Goal: Task Accomplishment & Management: Use online tool/utility

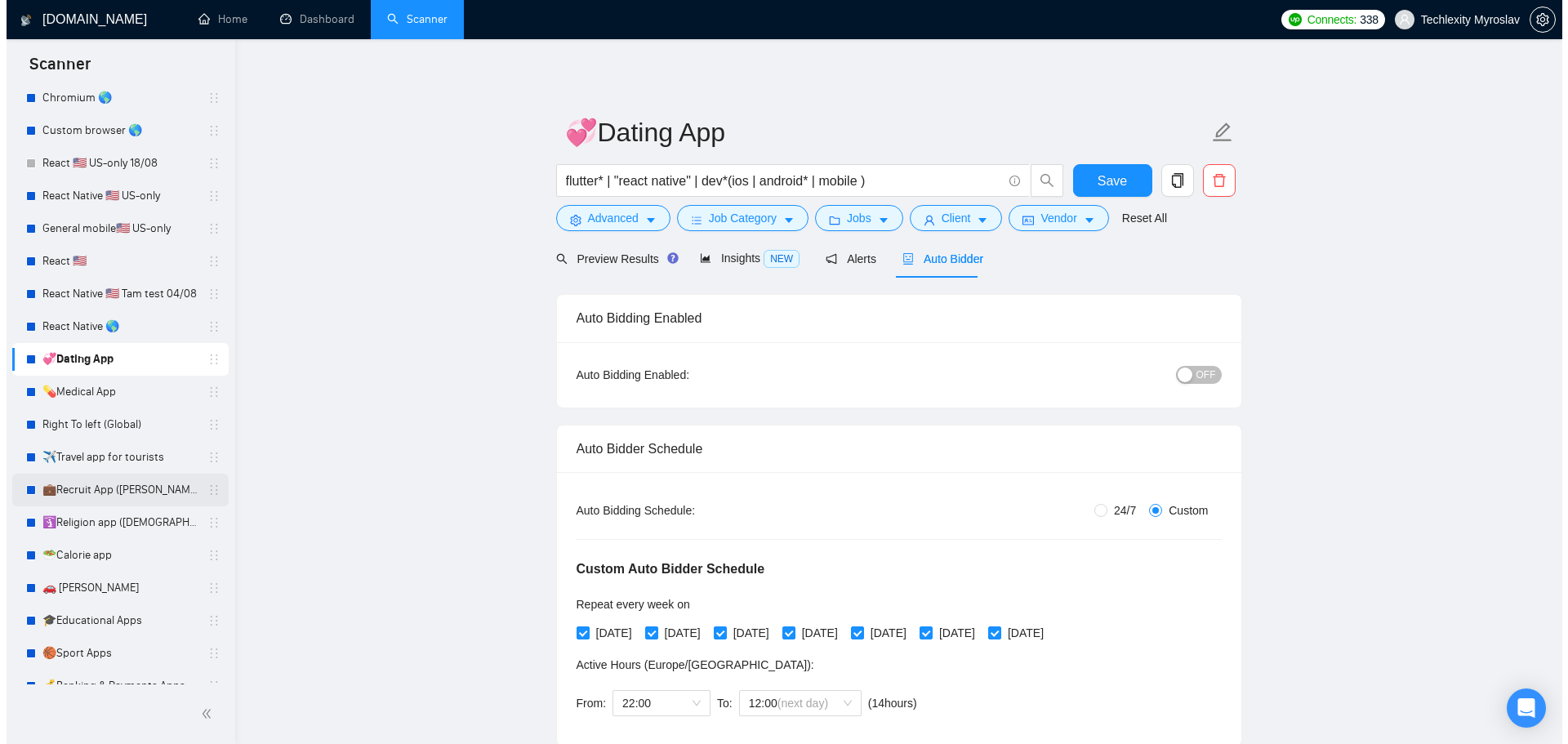
scroll to position [245, 0]
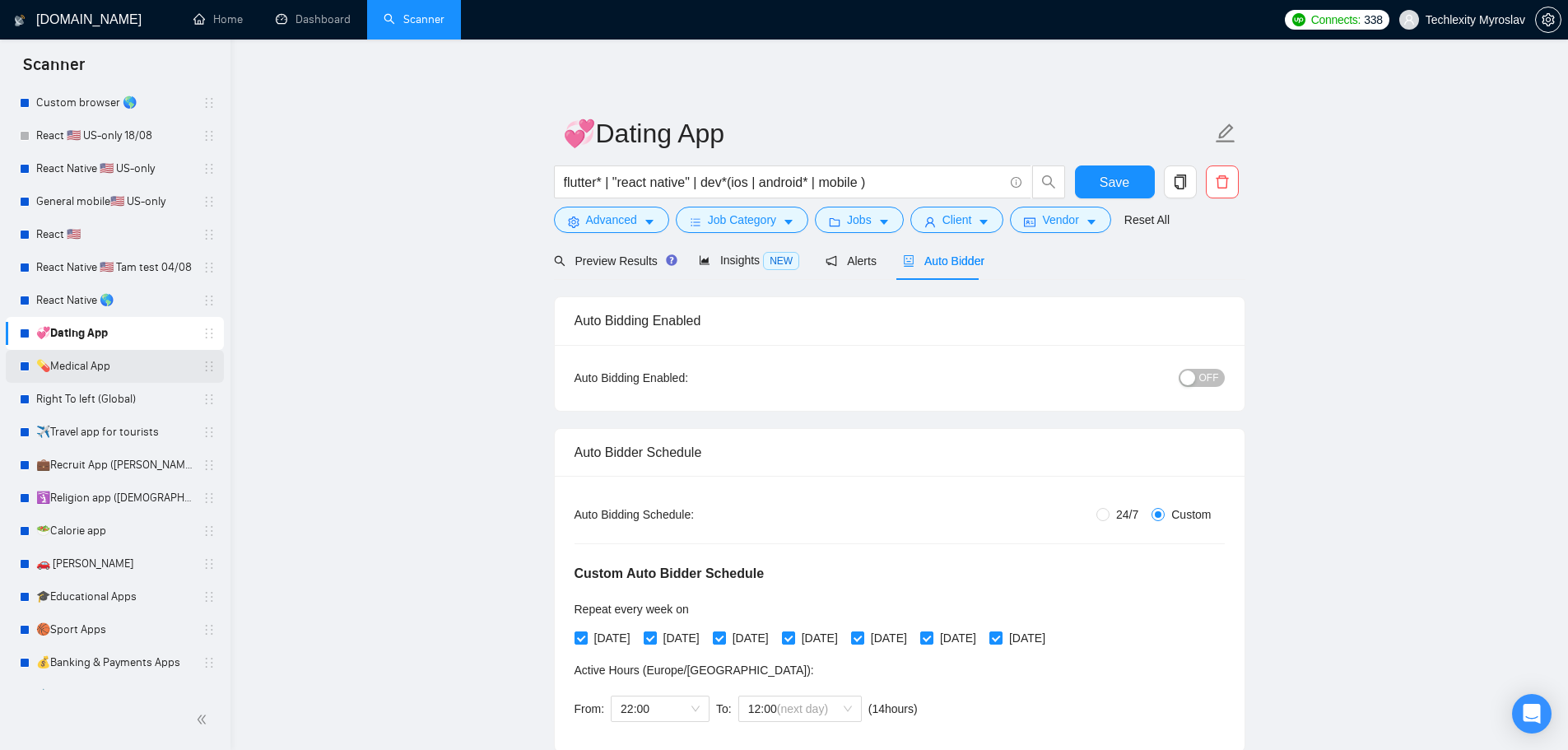
click at [130, 371] on link "💊Medical App" at bounding box center [115, 367] width 156 height 33
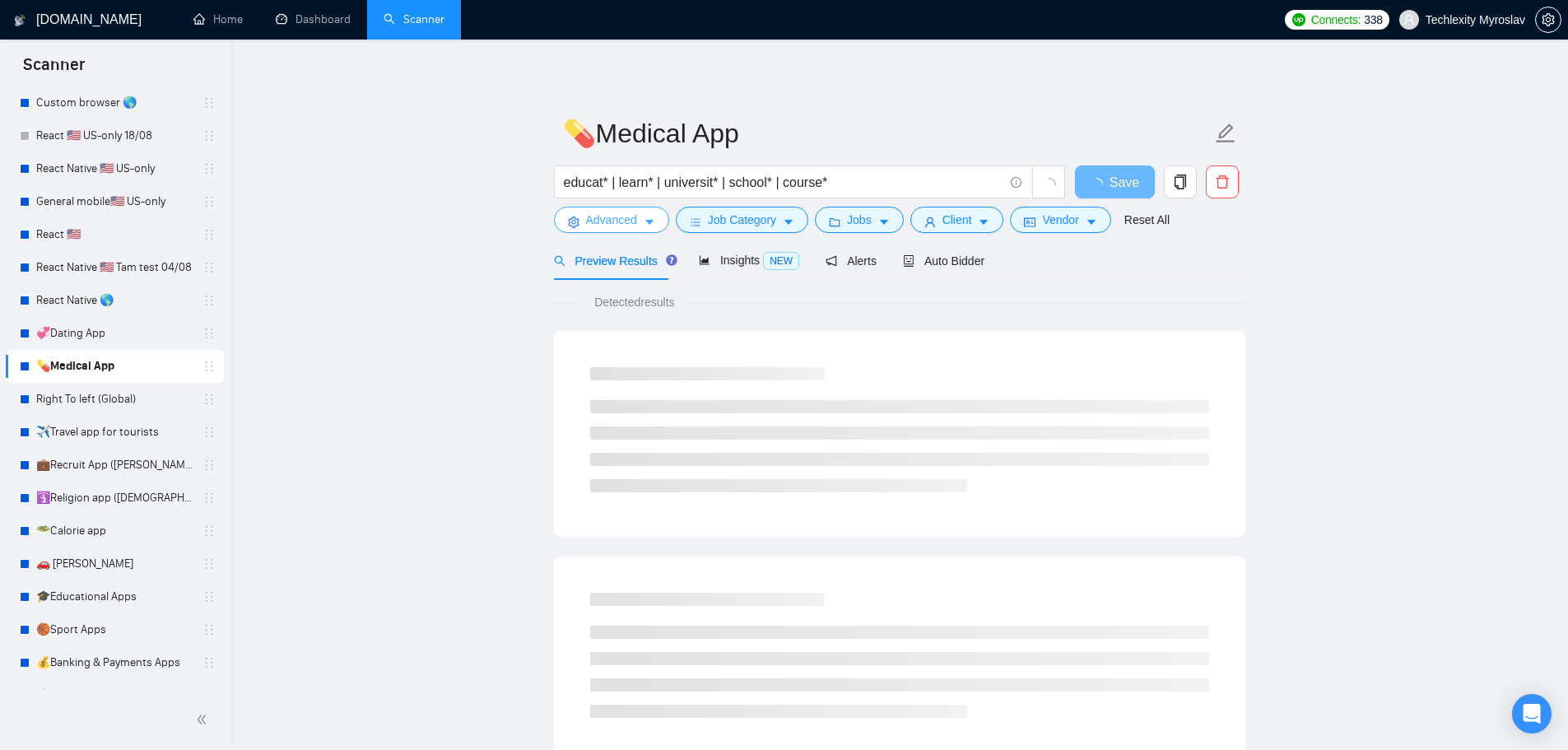
click at [604, 219] on span "Advanced" at bounding box center [611, 220] width 51 height 18
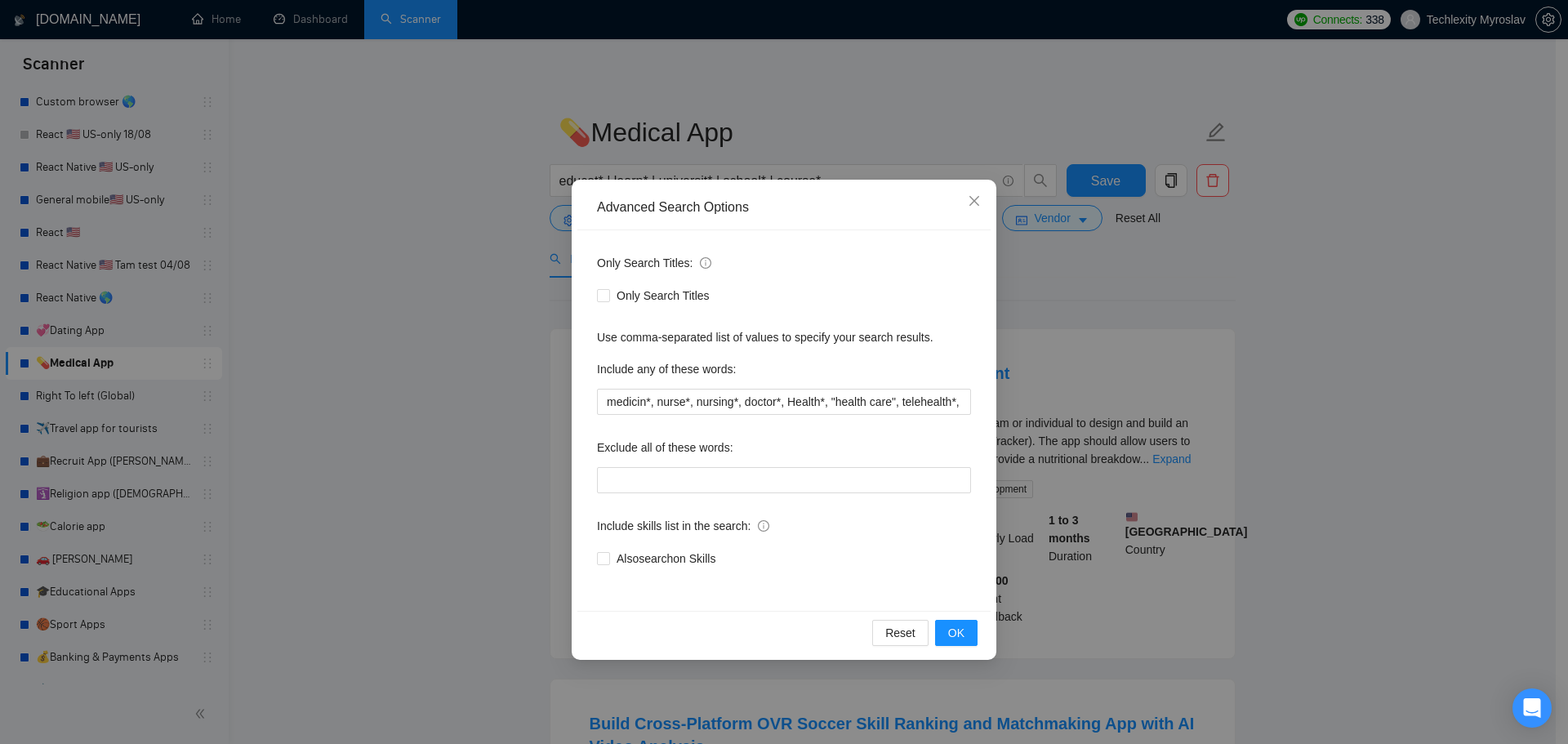
click at [326, 408] on div "Advanced Search Options Only Search Titles: Only Search Titles Use comma-separa…" at bounding box center [784, 372] width 1568 height 744
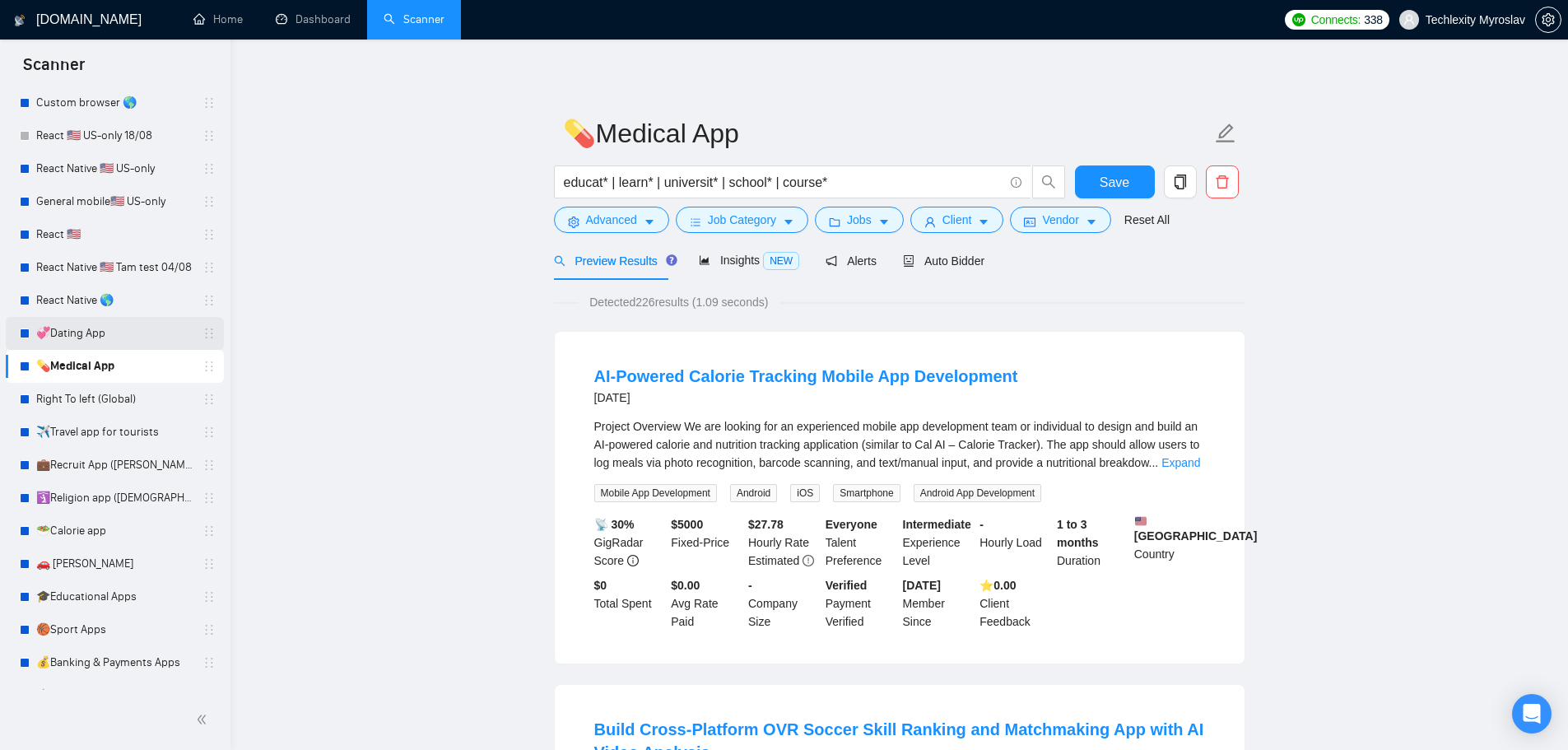
click at [107, 325] on link "💞Dating App" at bounding box center [115, 334] width 156 height 33
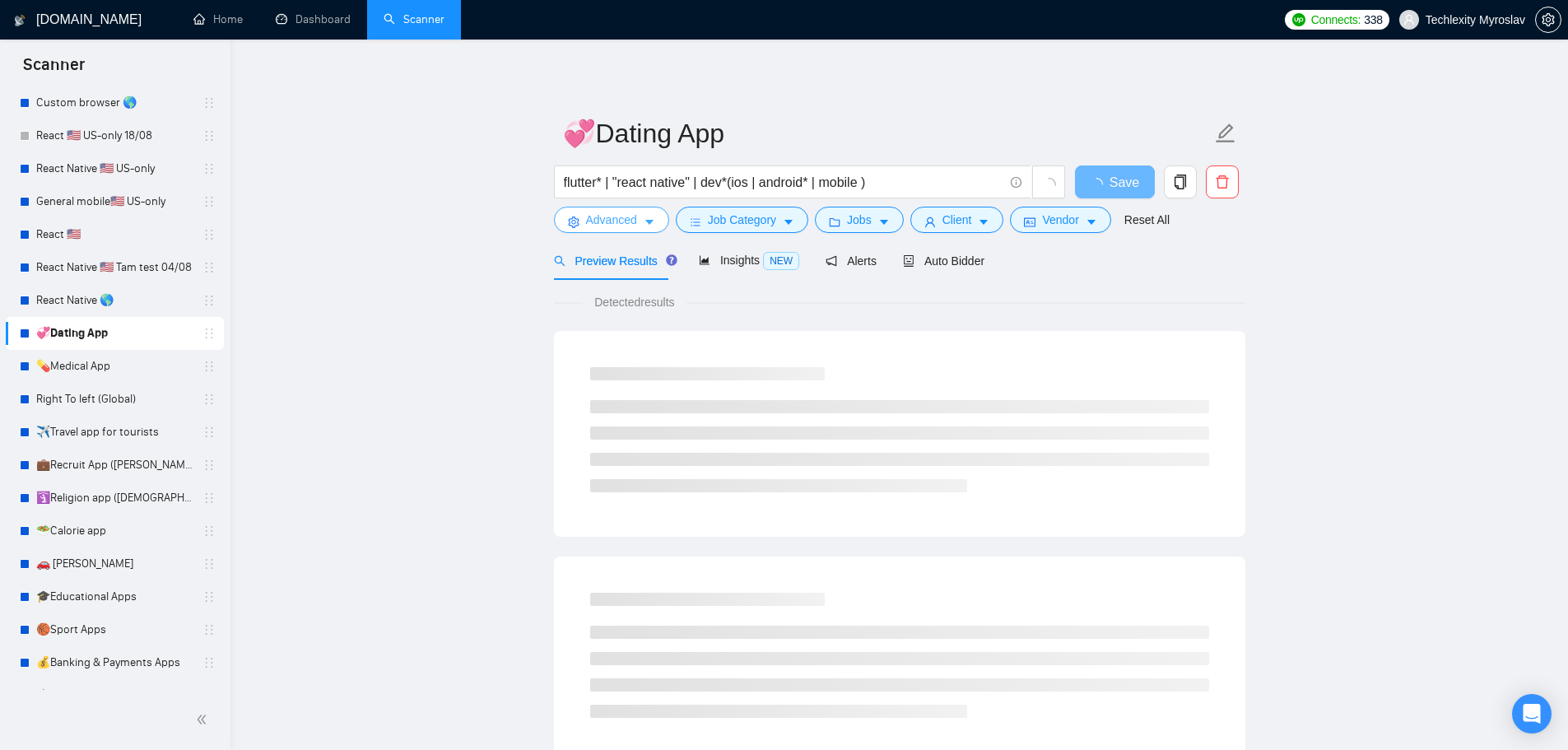
click at [611, 222] on span "Advanced" at bounding box center [611, 220] width 51 height 18
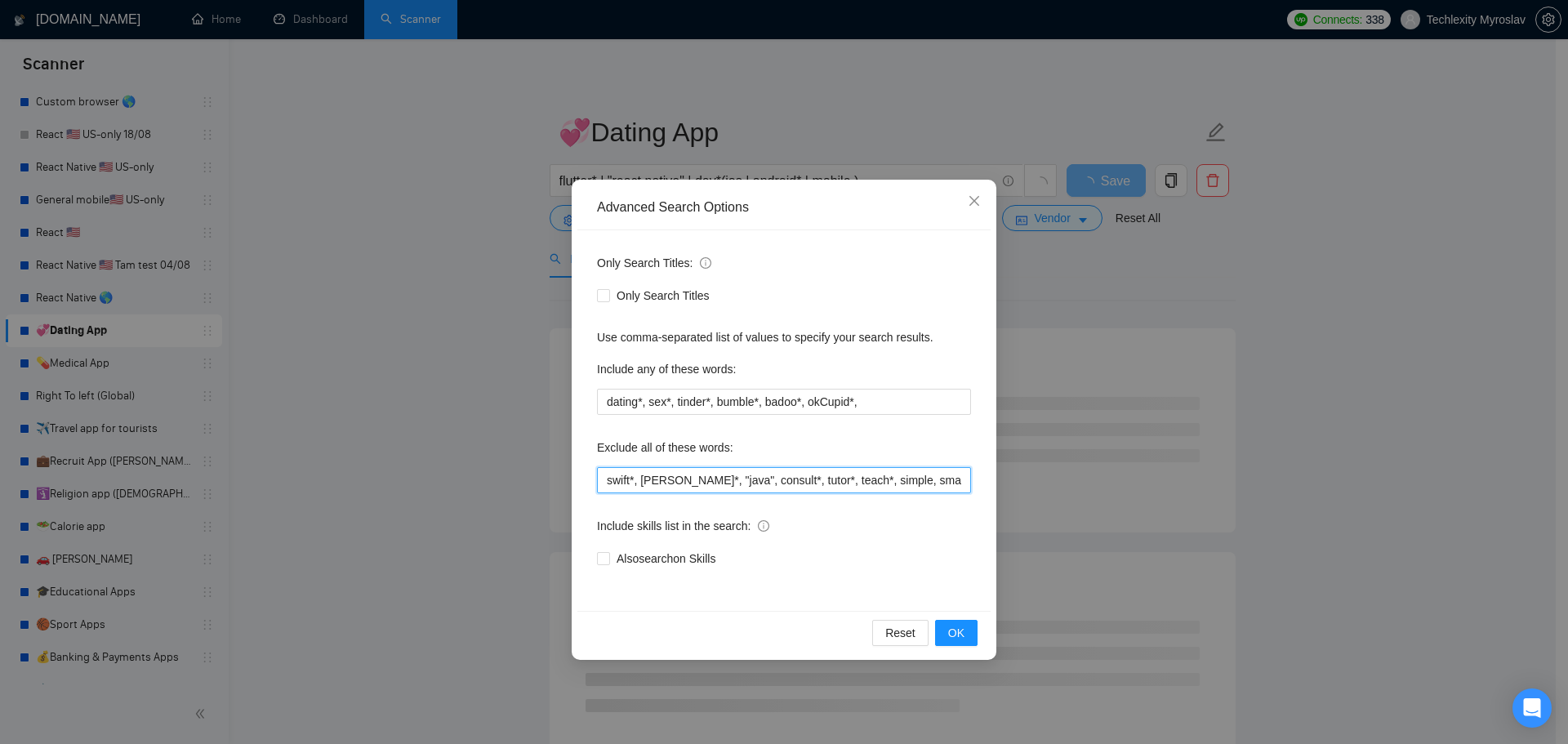
click at [744, 486] on input "swift*, kotlin*, "java", consult*, tutor*, teach*, simple, small, urgent, asap,…" at bounding box center [784, 480] width 374 height 26
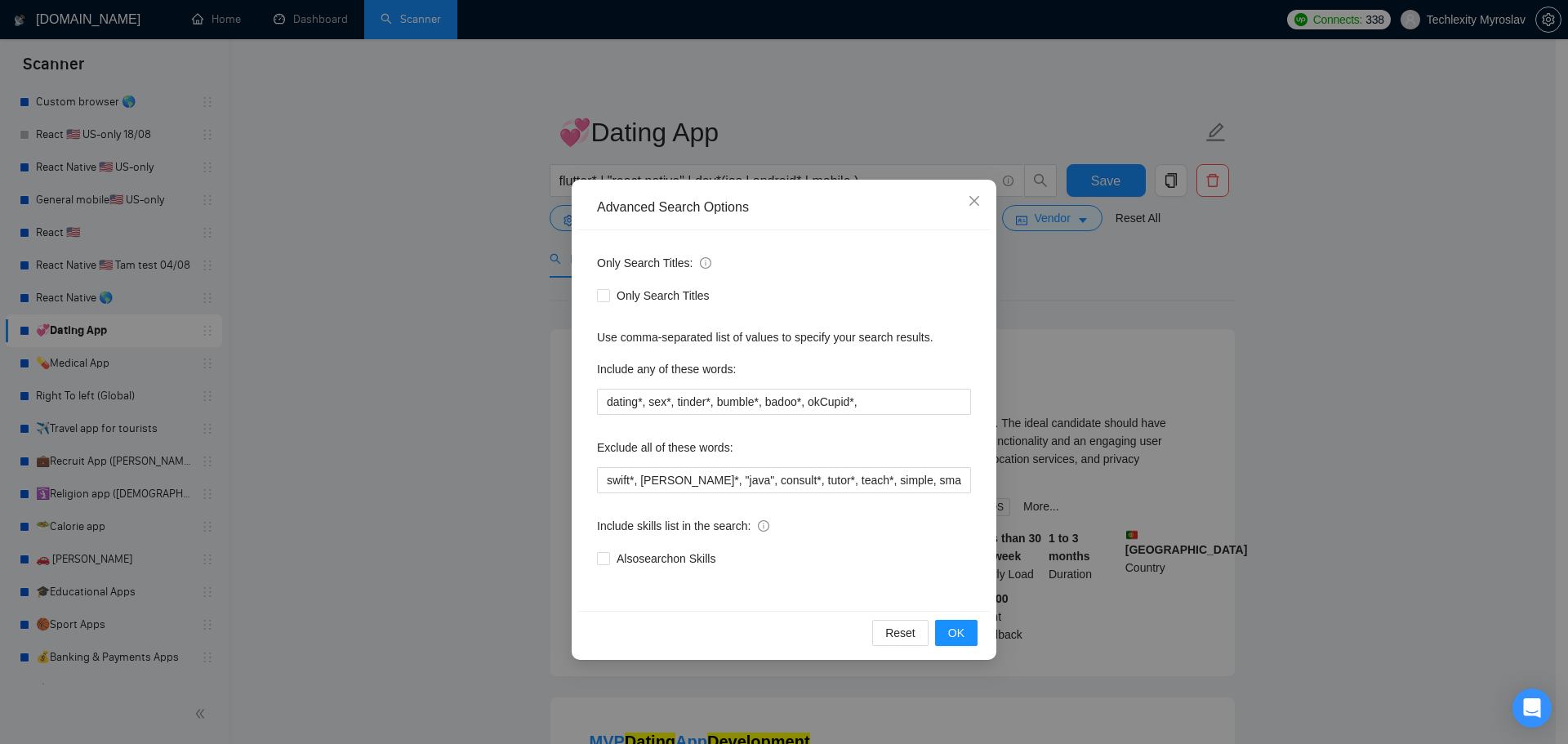
click at [355, 431] on div "Advanced Search Options Only Search Titles: Only Search Titles Use comma-separa…" at bounding box center [784, 372] width 1568 height 744
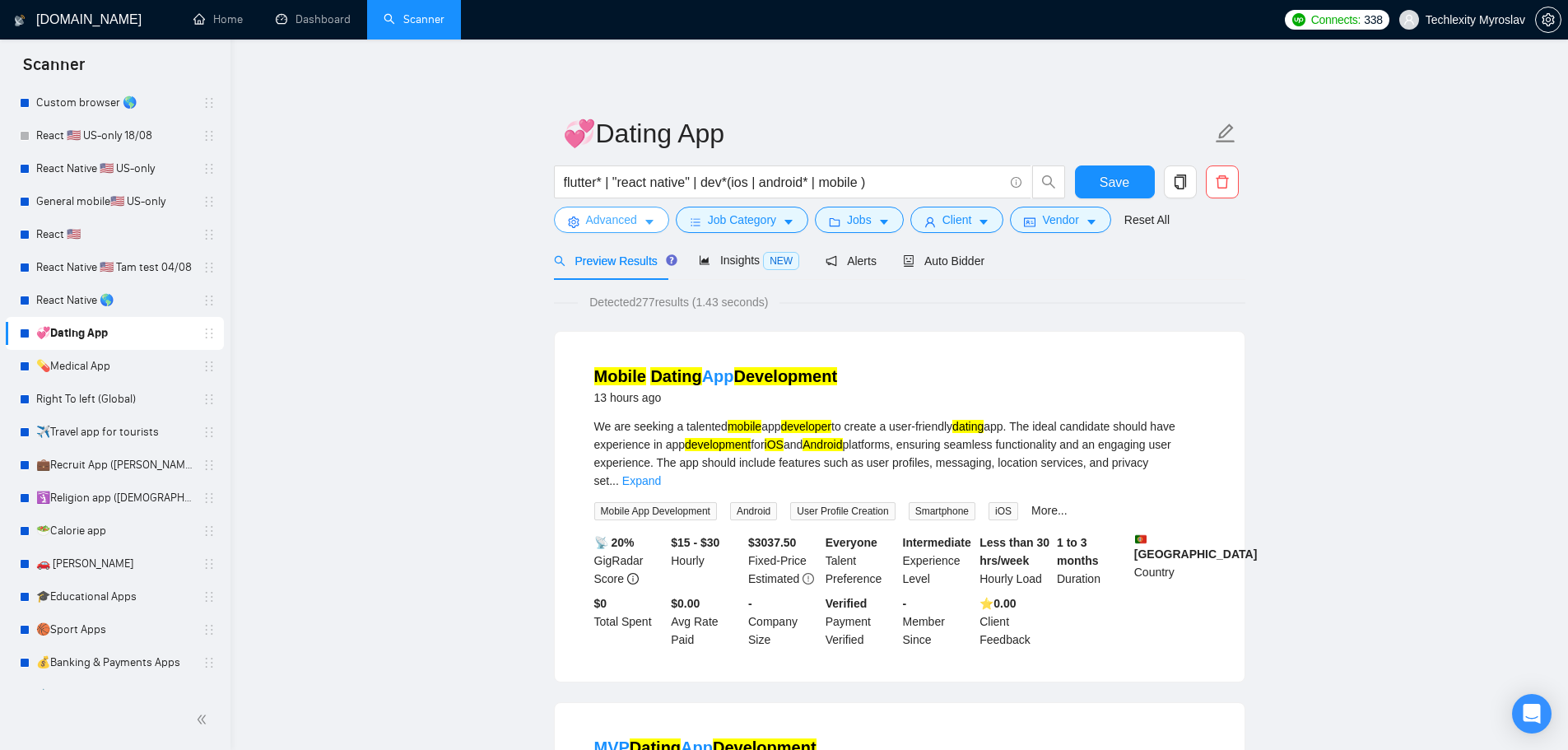
click at [618, 216] on span "Advanced" at bounding box center [611, 220] width 51 height 18
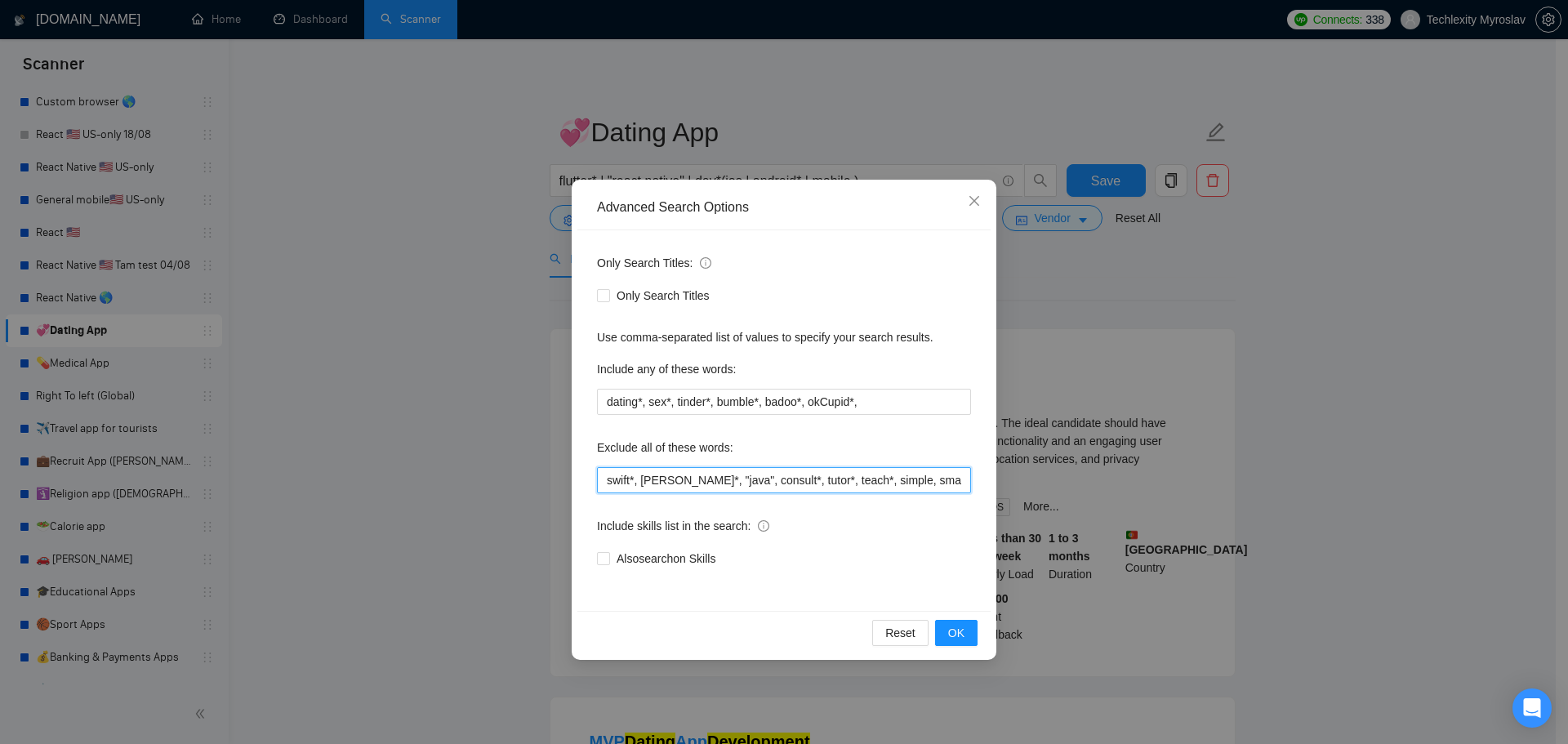
drag, startPoint x: 653, startPoint y: 479, endPoint x: 483, endPoint y: 465, distance: 170.6
click at [483, 465] on div "Advanced Search Options Only Search Titles: Only Search Titles Use comma-separa…" at bounding box center [784, 372] width 1568 height 744
click at [683, 471] on input "swift*, kotlin*, "java", consult*, tutor*, teach*, simple, small, urgent, asap,…" at bounding box center [784, 480] width 374 height 26
click at [758, 476] on input "swift*, kotlin*, "java", consult*, tutor*, teach*, simple, small, urgent, asap,…" at bounding box center [784, 480] width 374 height 26
click at [849, 482] on input "swift*, kotlin*, "java", consult*, tutor*, teach*, simple, small, urgent, asap,…" at bounding box center [784, 480] width 374 height 26
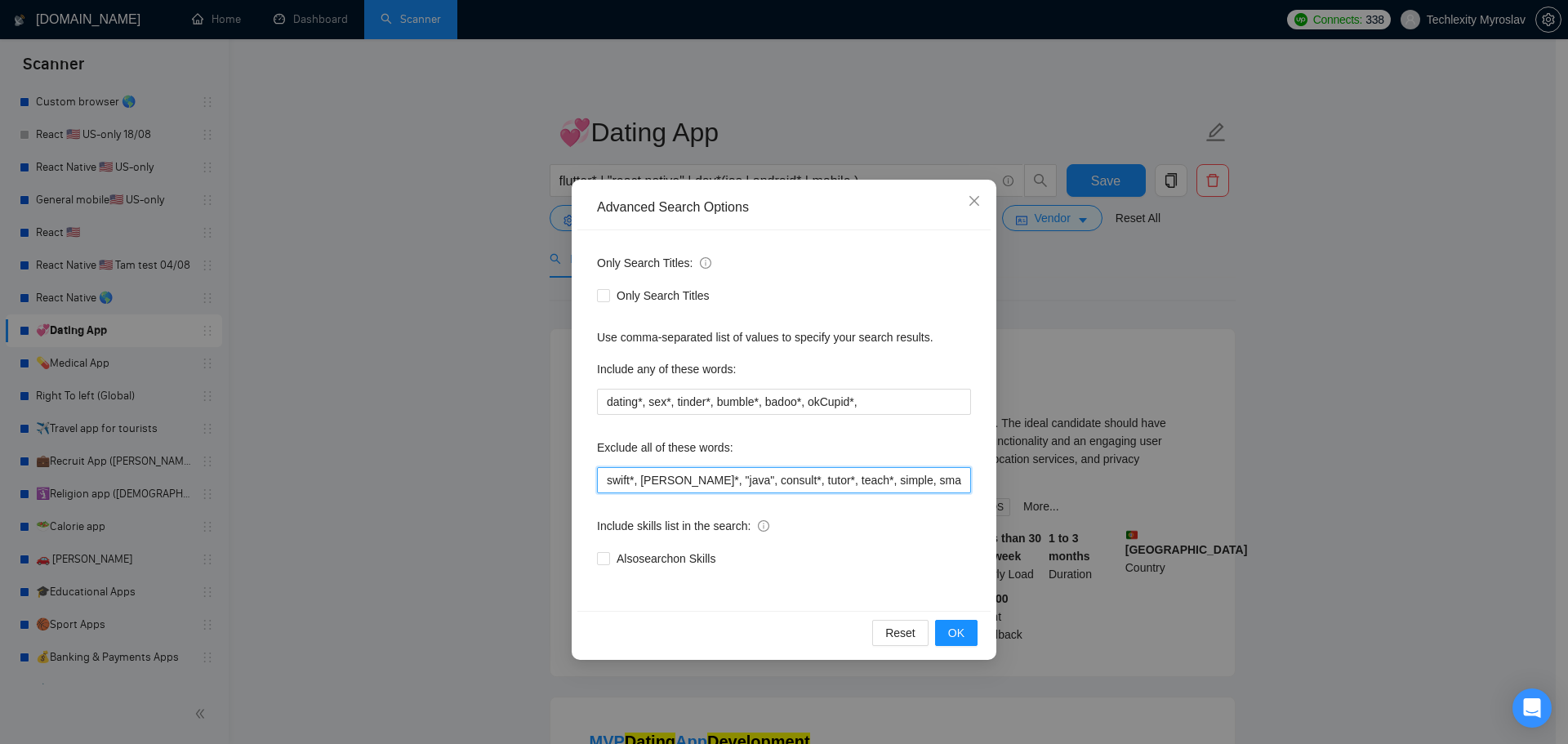
drag, startPoint x: 894, startPoint y: 486, endPoint x: 933, endPoint y: 486, distance: 39.0
click at [923, 486] on input "swift*, kotlin*, "java", consult*, tutor*, teach*, simple, small, urgent, asap,…" at bounding box center [784, 480] width 374 height 26
click at [948, 484] on input "swift*, kotlin*, "java", consult*, tutor*, teach*, simple, small, urgent, asap,…" at bounding box center [784, 480] width 374 height 26
drag, startPoint x: 956, startPoint y: 484, endPoint x: 966, endPoint y: 484, distance: 10.0
click at [966, 484] on input "swift*, kotlin*, "java", consult*, tutor*, teach*, simple, small, urgent, asap,…" at bounding box center [784, 480] width 374 height 26
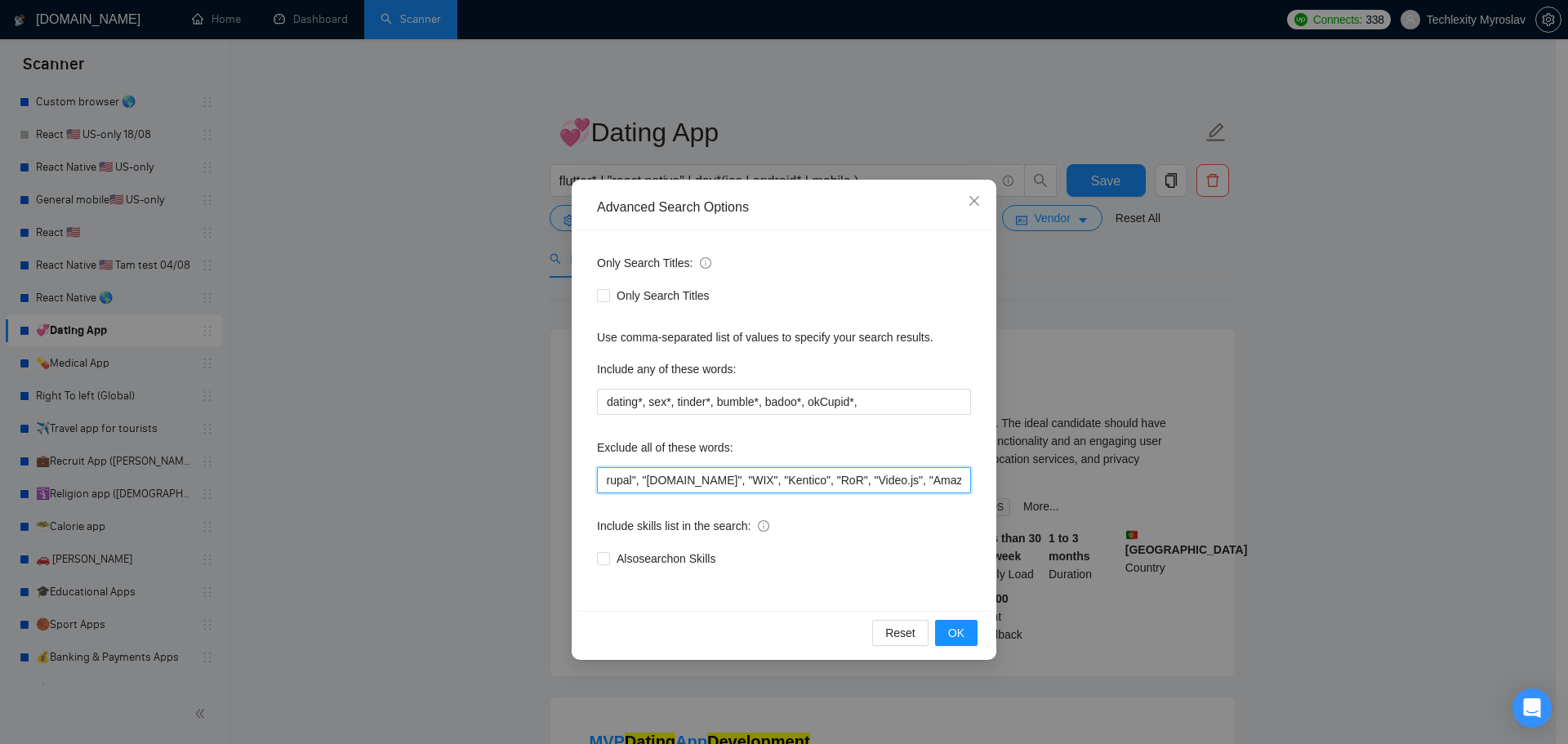
click at [805, 478] on input "swift*, kotlin*, "java", consult*, tutor*, teach*, simple, small, urgent, asap,…" at bounding box center [784, 480] width 374 height 26
drag, startPoint x: 748, startPoint y: 483, endPoint x: 568, endPoint y: 481, distance: 180.0
click at [569, 481] on div "Advanced Search Options Only Search Titles: Only Search Titles Use comma-separa…" at bounding box center [784, 372] width 1568 height 744
click at [843, 496] on div "Only Search Titles: Only Search Titles Use comma-separated list of values to sp…" at bounding box center [784, 421] width 413 height 380
drag, startPoint x: 938, startPoint y: 484, endPoint x: 956, endPoint y: 484, distance: 18.0
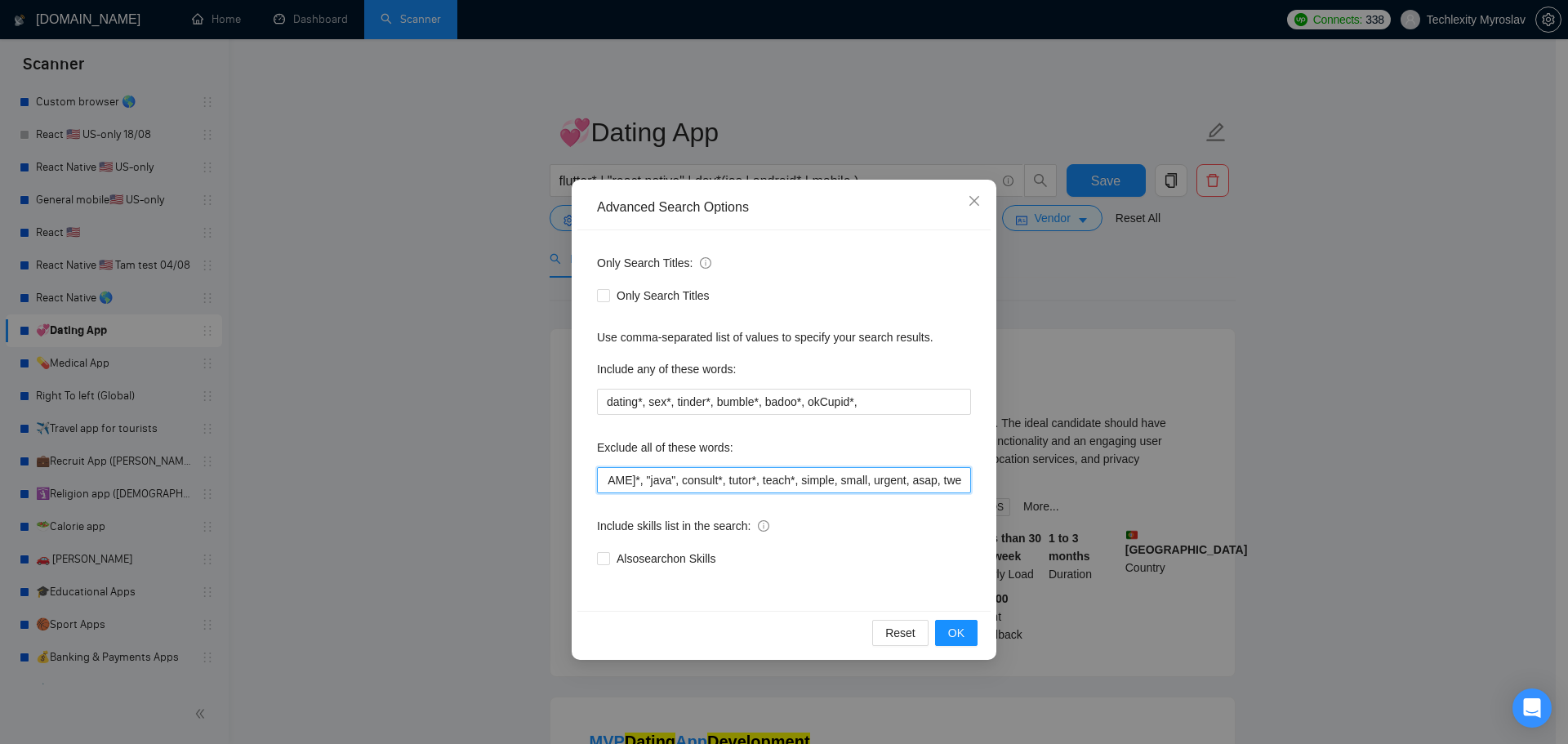
click at [956, 484] on input "swift*, kotlin*, "java", consult*, tutor*, teach*, simple, small, urgent, asap,…" at bounding box center [784, 480] width 374 height 26
click at [888, 490] on input "swift*, kotlin*, "java", consult*, tutor*, teach*, simple, small, urgent, asap,…" at bounding box center [784, 480] width 374 height 26
click at [729, 485] on input "swift*, kotlin*, "java", consult*, tutor*, teach*, simple, small, urgent, asap,…" at bounding box center [784, 480] width 374 height 26
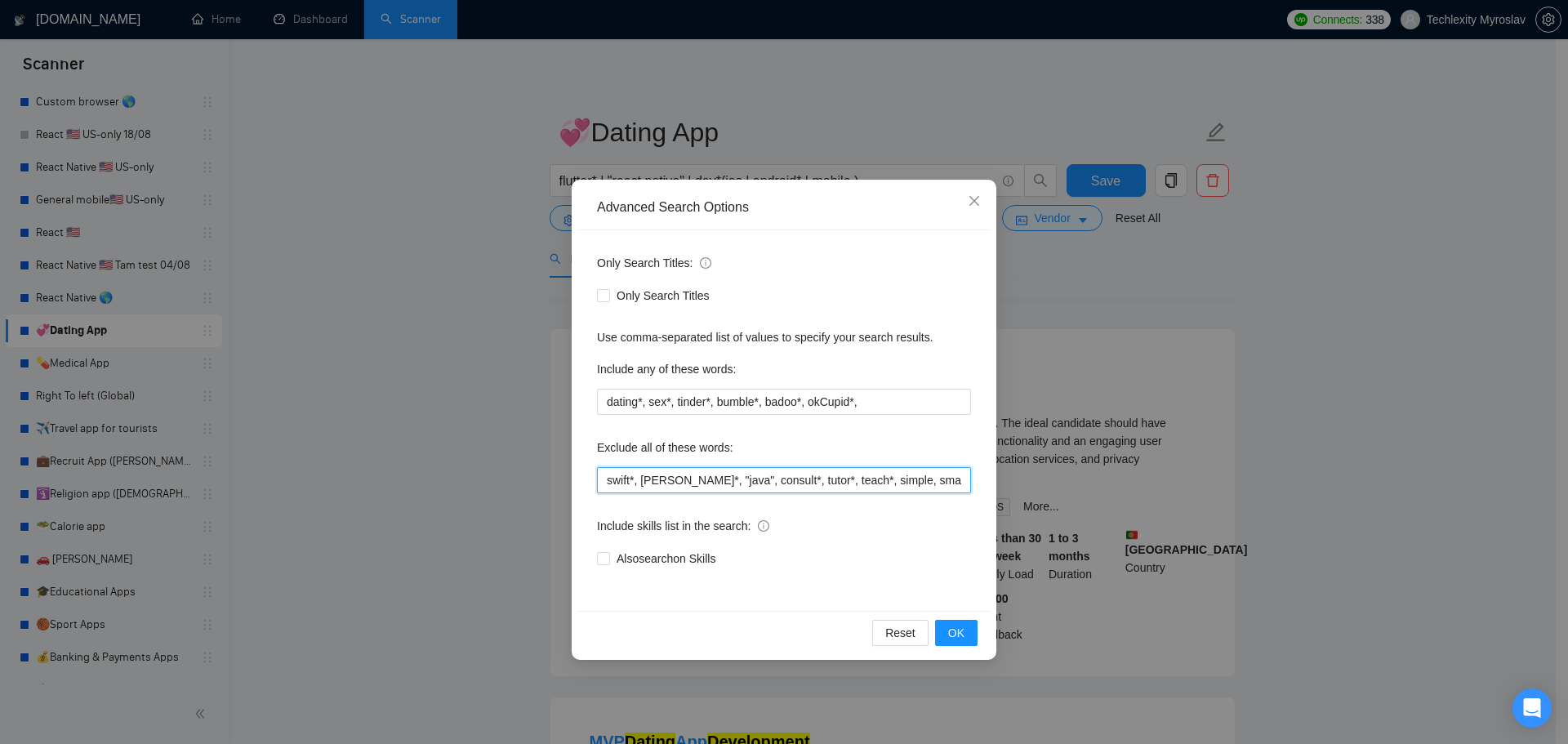
click at [729, 485] on input "swift*, kotlin*, "java", consult*, tutor*, teach*, simple, small, urgent, asap,…" at bounding box center [784, 480] width 374 height 26
paste input "text"
type input "swift*, [PERSON_NAME]*, "java", consult*, tutor*, teach*, simple, small, urgent…"
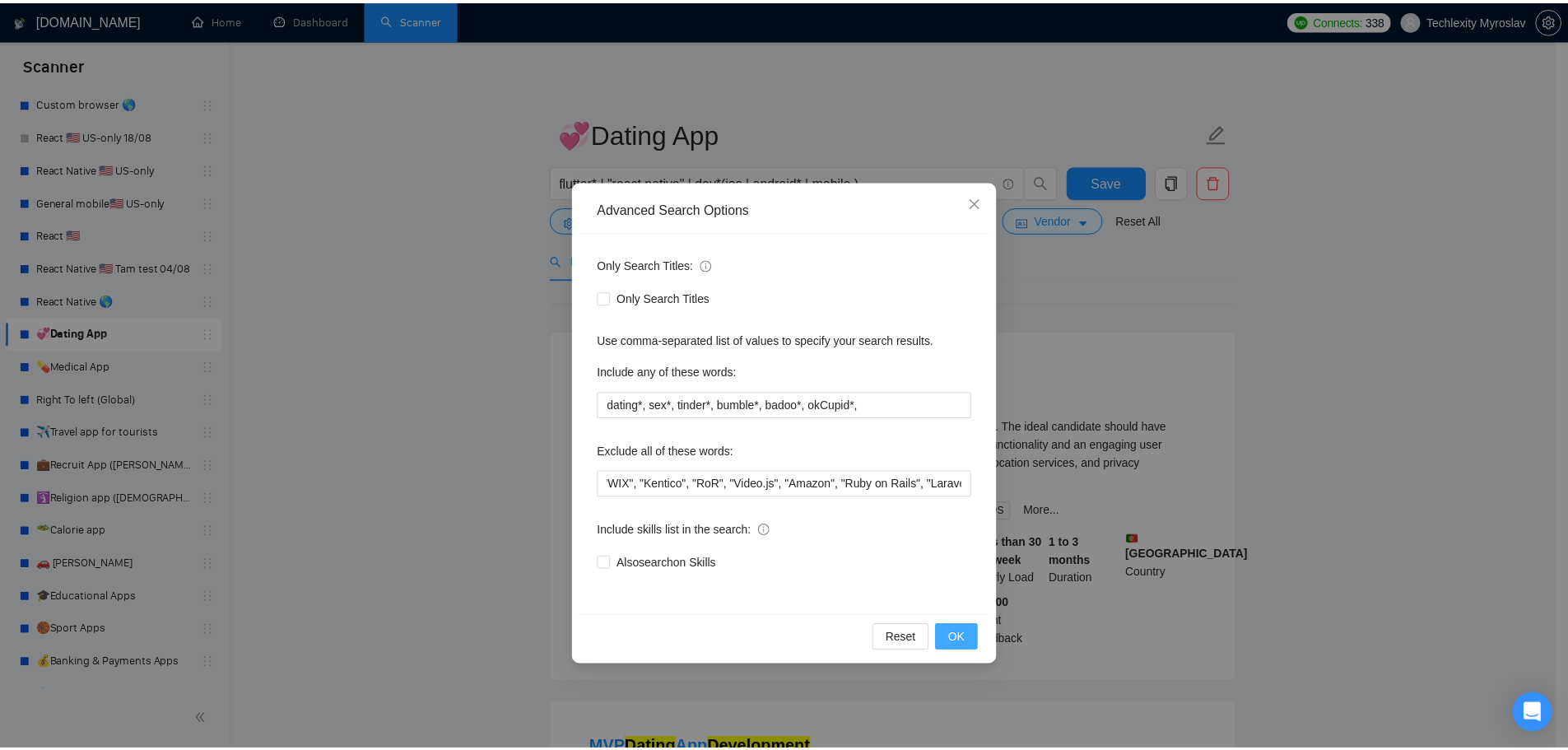
scroll to position [0, 0]
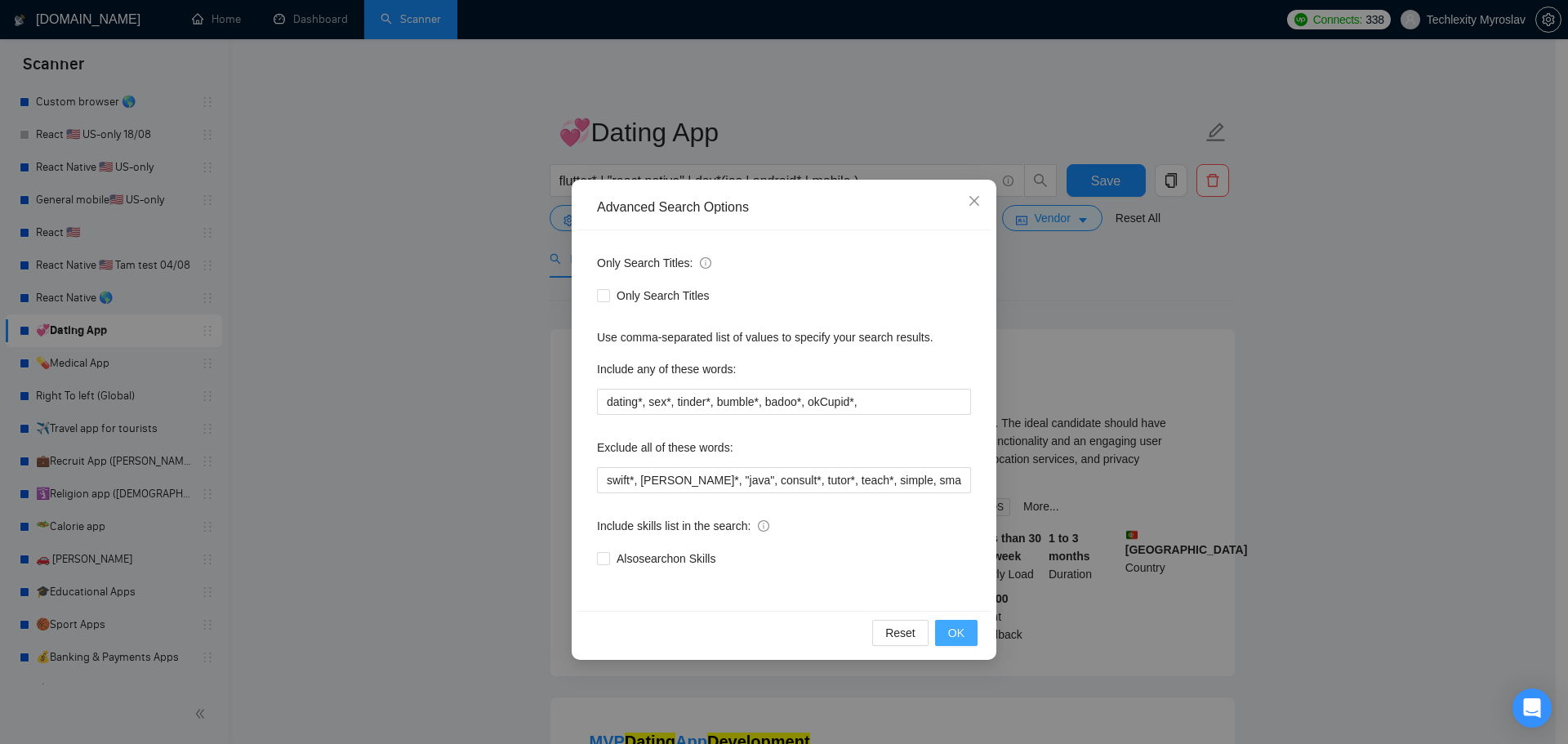
click at [964, 634] on span "OK" at bounding box center [957, 633] width 16 height 18
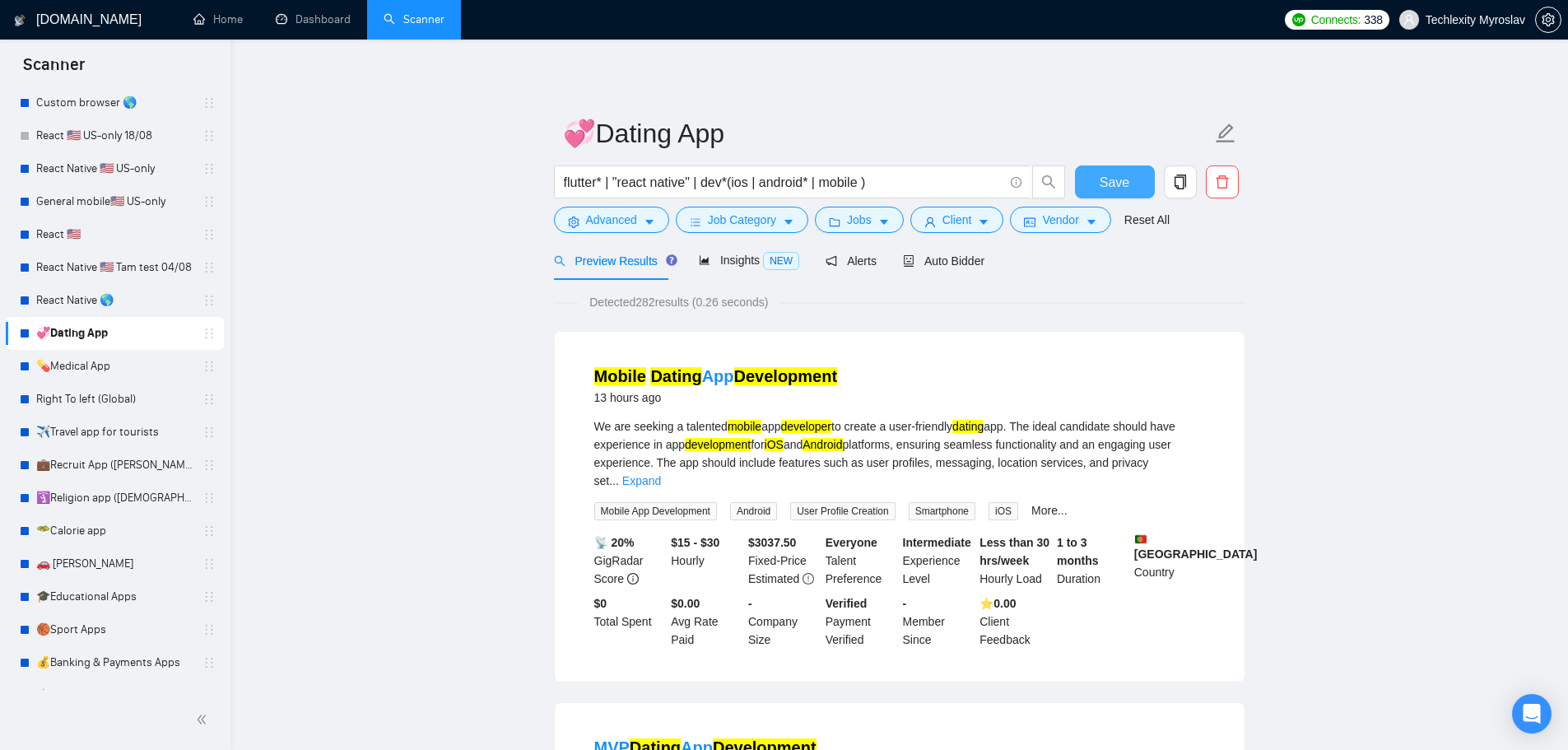
click at [1122, 179] on span "Save" at bounding box center [1115, 182] width 30 height 21
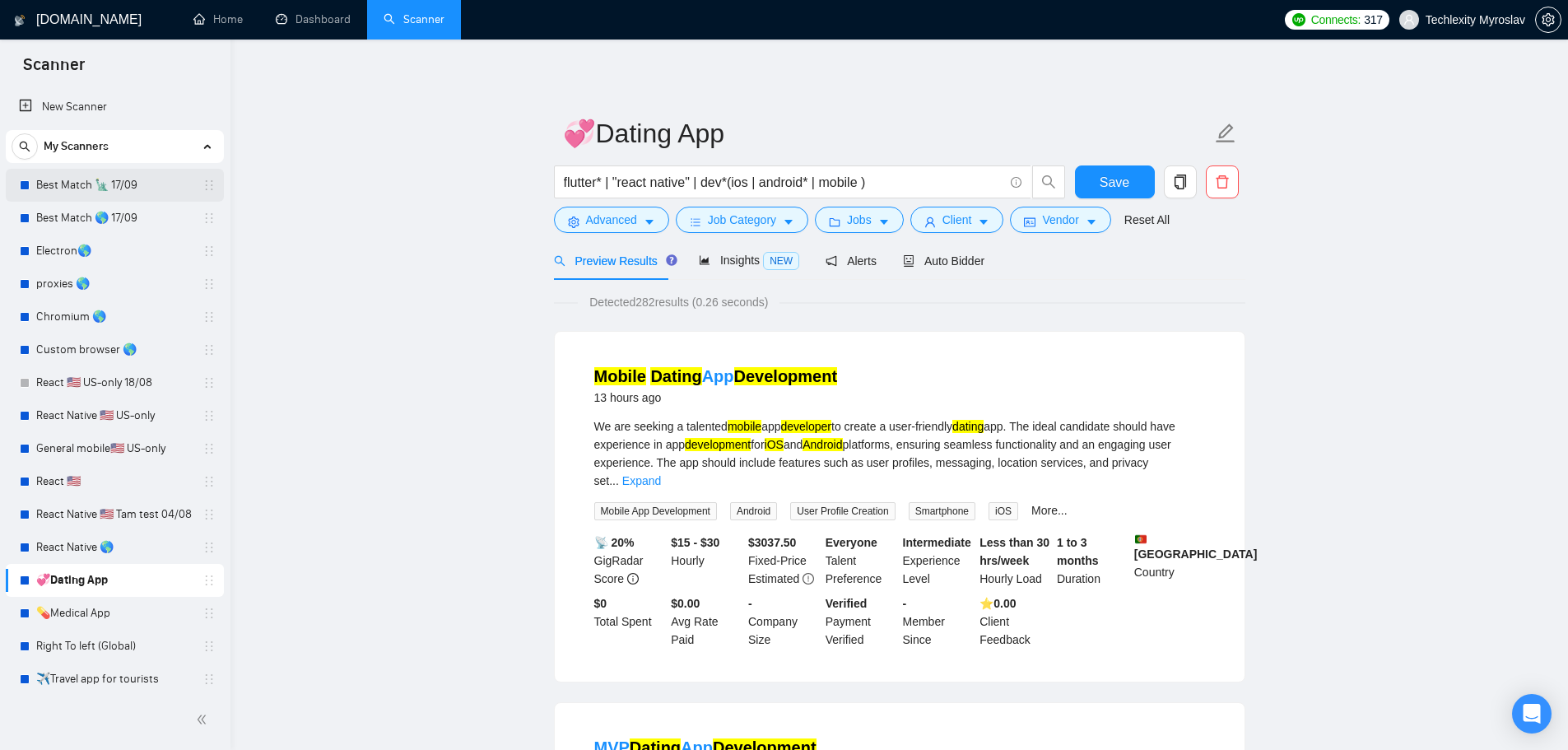
click at [67, 194] on link "Best Match 🗽 17/09" at bounding box center [115, 185] width 156 height 33
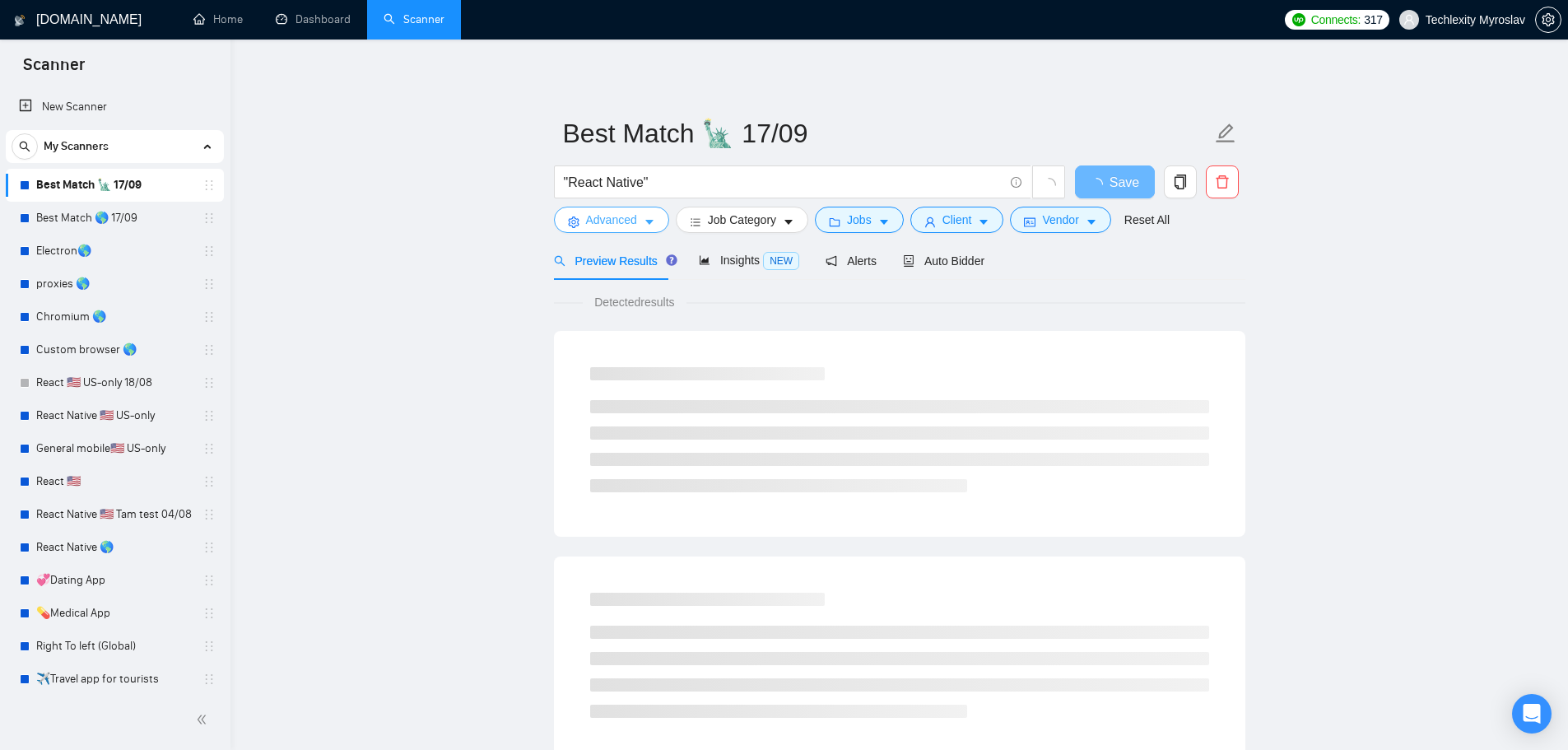
click at [633, 214] on span "Advanced" at bounding box center [611, 220] width 51 height 18
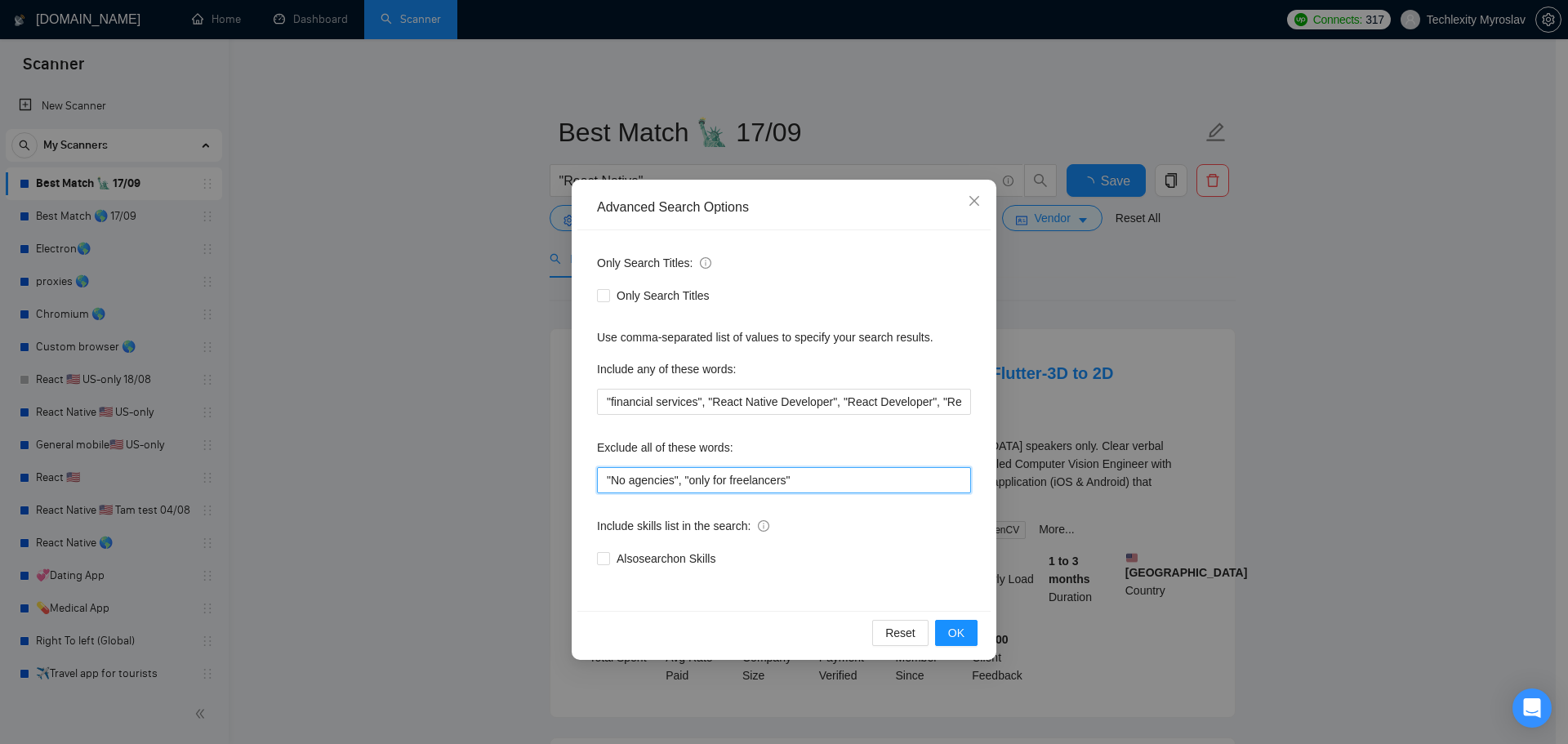
click at [814, 480] on input ""No agencies", "only for freelancers"" at bounding box center [784, 480] width 374 height 26
paste input "swift*, [PERSON_NAME]*, "java", consult*, tutor*, teach*, simple, small, urgent…"
drag, startPoint x: 799, startPoint y: 472, endPoint x: 226, endPoint y: 449, distance: 573.5
click at [222, 449] on div "Advanced Search Options Only Search Titles: Only Search Titles Use comma-separa…" at bounding box center [784, 372] width 1568 height 744
click at [726, 481] on input ""No agencies", "only for freelancers", swift*, kotlin*, "java", consult*, tutor…" at bounding box center [784, 480] width 374 height 26
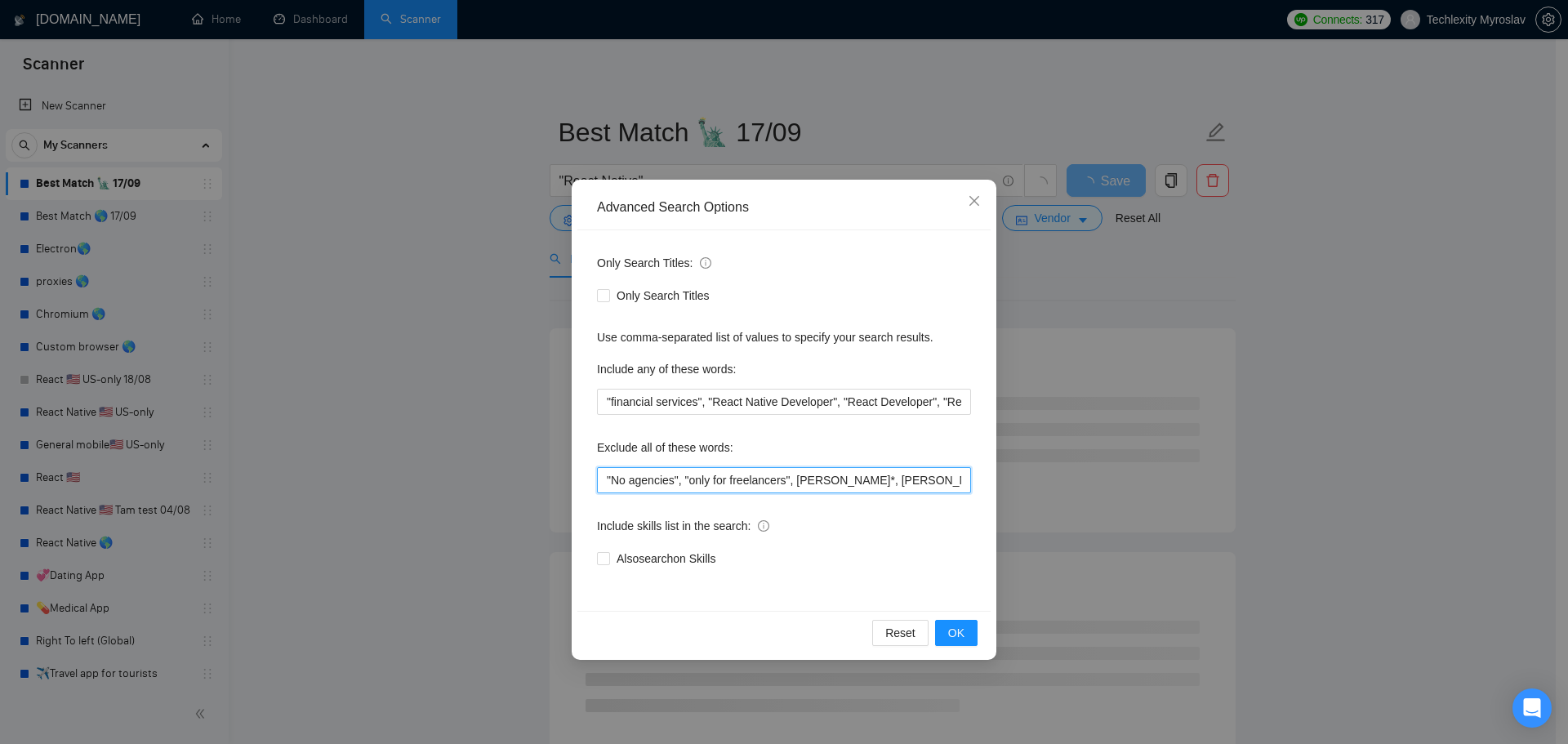
click at [856, 487] on input ""No agencies", "only for freelancers", swift*, kotlin*, "java", consult*, tutor…" at bounding box center [784, 480] width 374 height 26
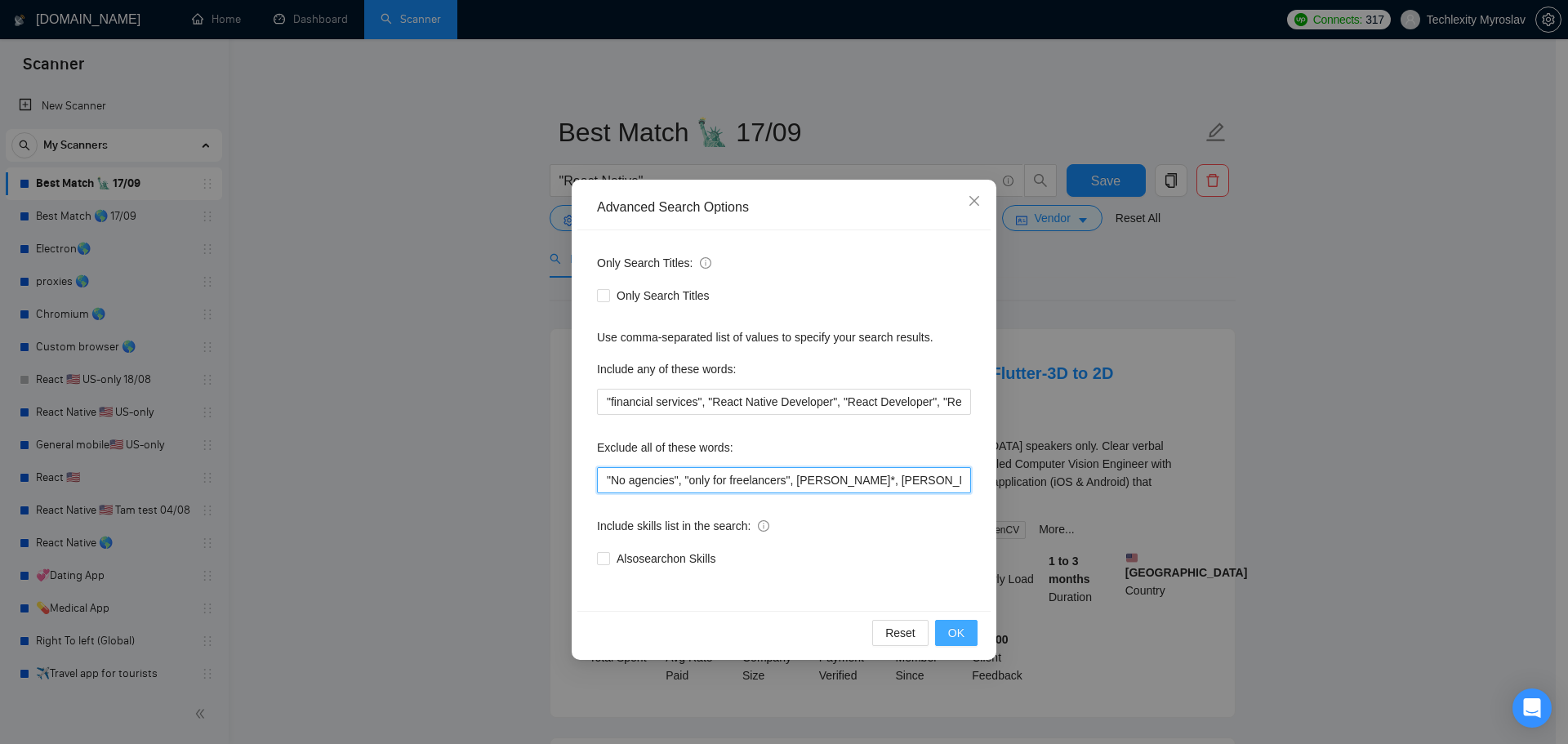
type input ""No agencies", "only for freelancers", swift*, kotlin*, "java", consult*, tutor…"
click at [965, 630] on button "OK" at bounding box center [957, 633] width 43 height 26
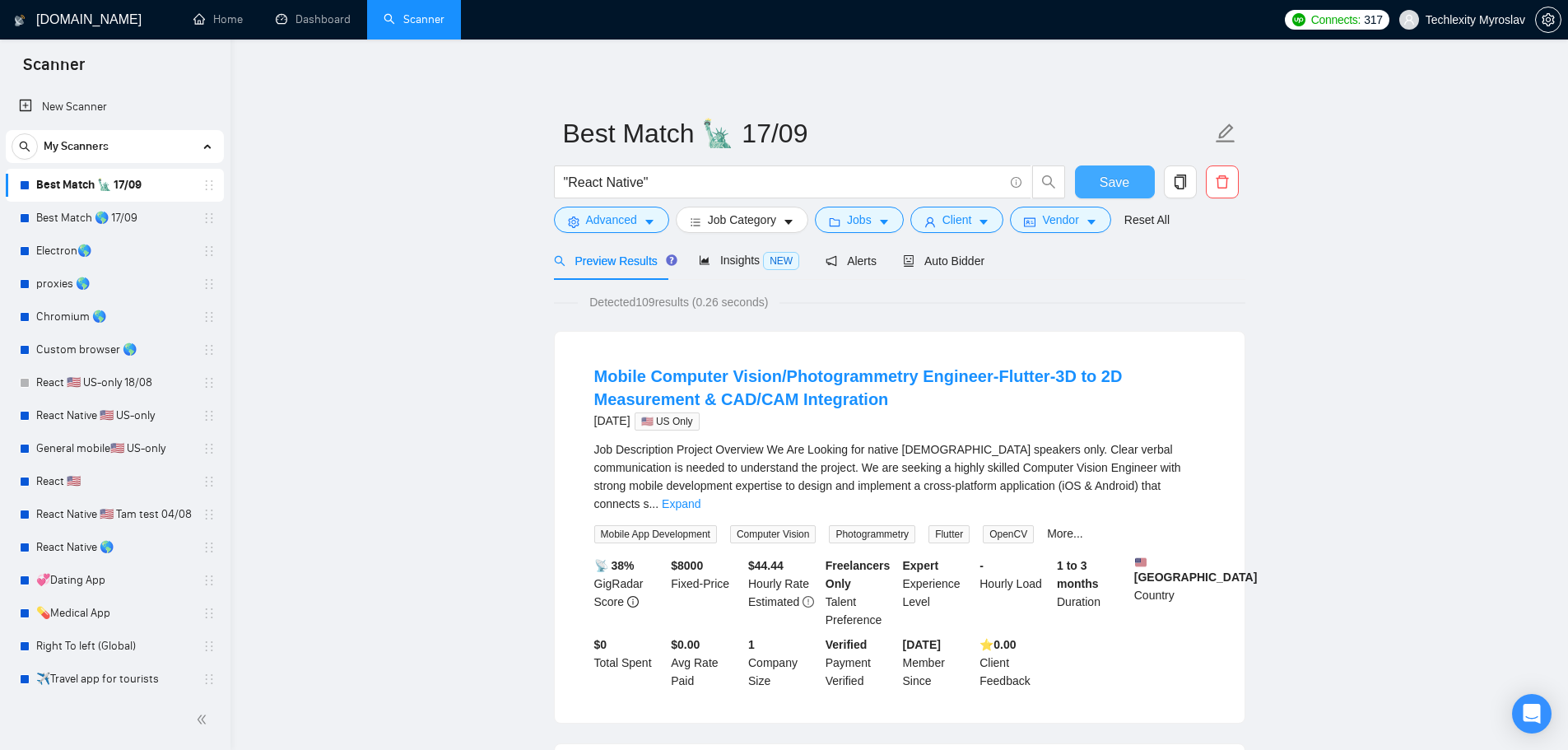
click at [1108, 168] on button "Save" at bounding box center [1115, 182] width 80 height 33
click at [120, 207] on link "Best Match 🌎 17/09" at bounding box center [115, 218] width 156 height 33
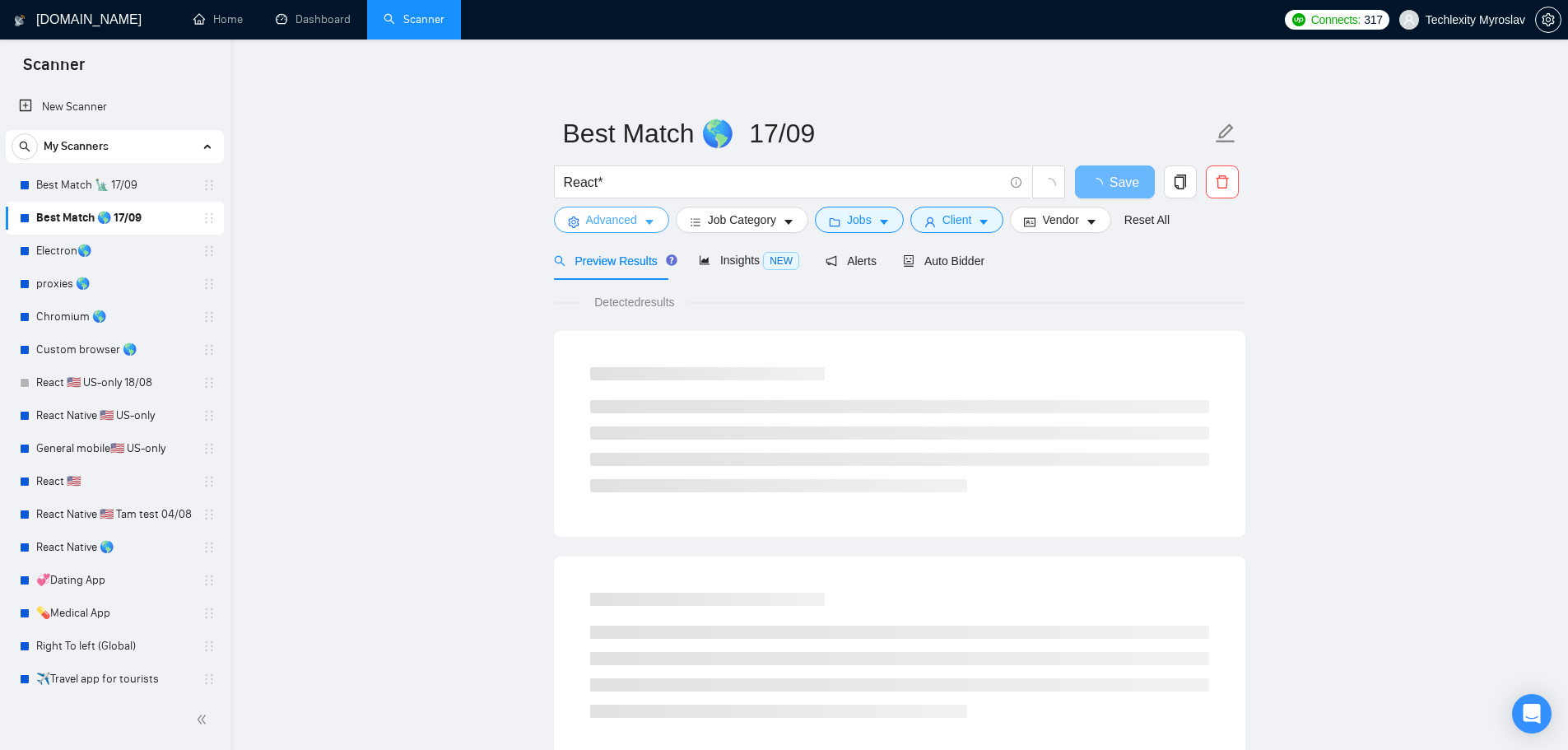
click at [610, 211] on span "Advanced" at bounding box center [611, 220] width 51 height 18
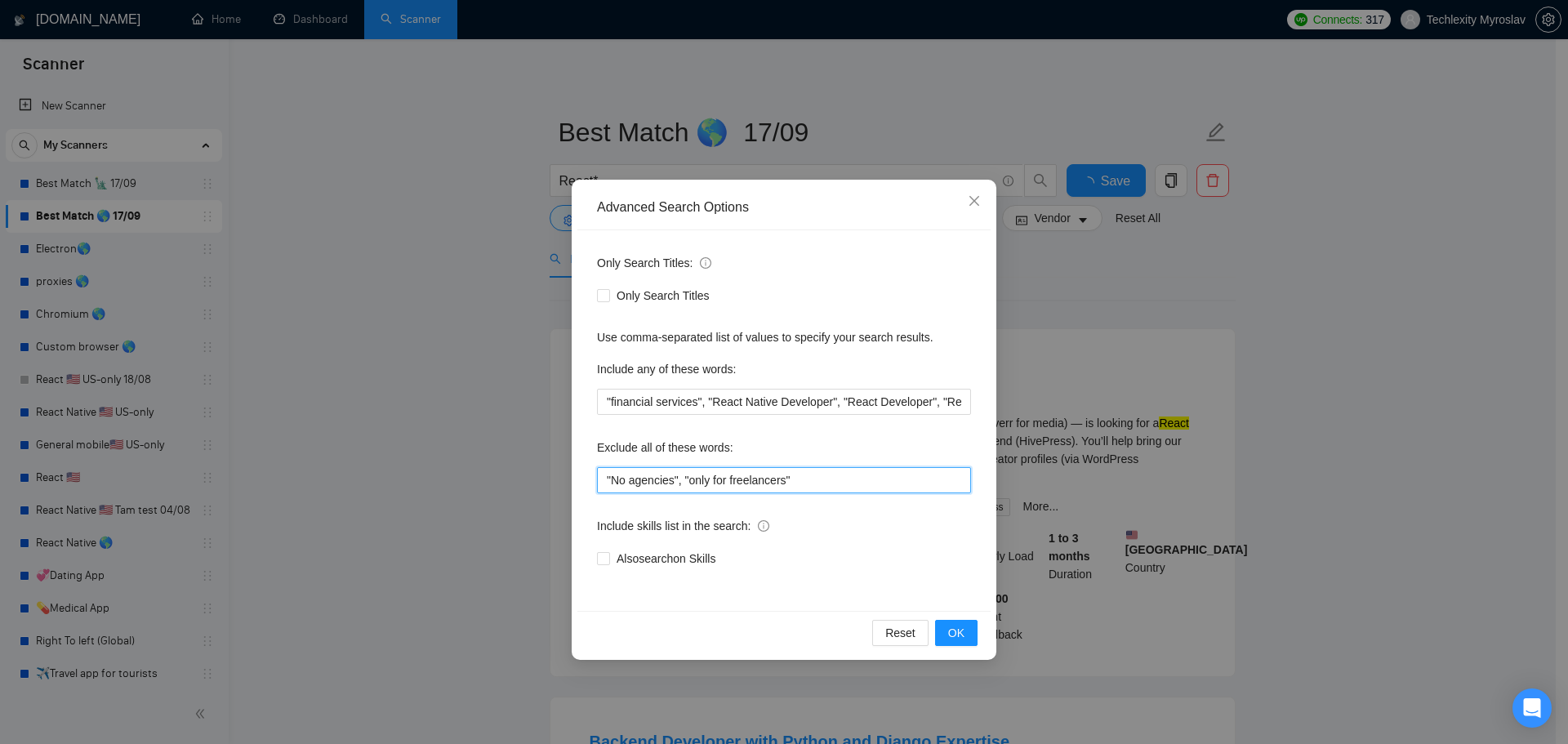
click at [761, 474] on input ""No agencies", "only for freelancers"" at bounding box center [784, 480] width 374 height 26
paste input ", swift*, kotlin*, "java", consult*, tutor*, teach*, simple, small, urgent, twe…"
type input ""No agencies", "only for freelancers", swift*, kotlin*, "java", consult*, tutor…"
click at [965, 625] on button "OK" at bounding box center [957, 633] width 43 height 26
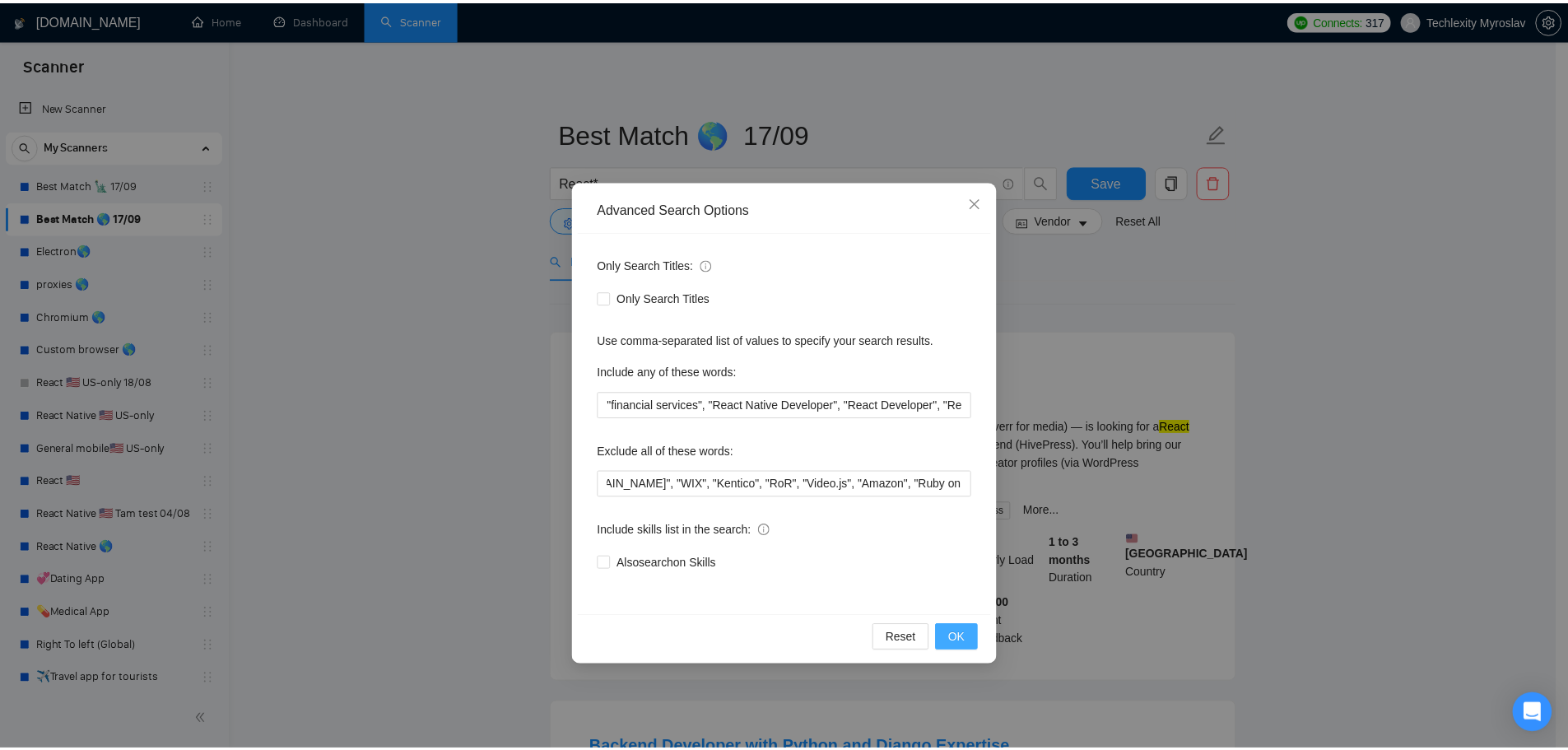
scroll to position [0, 0]
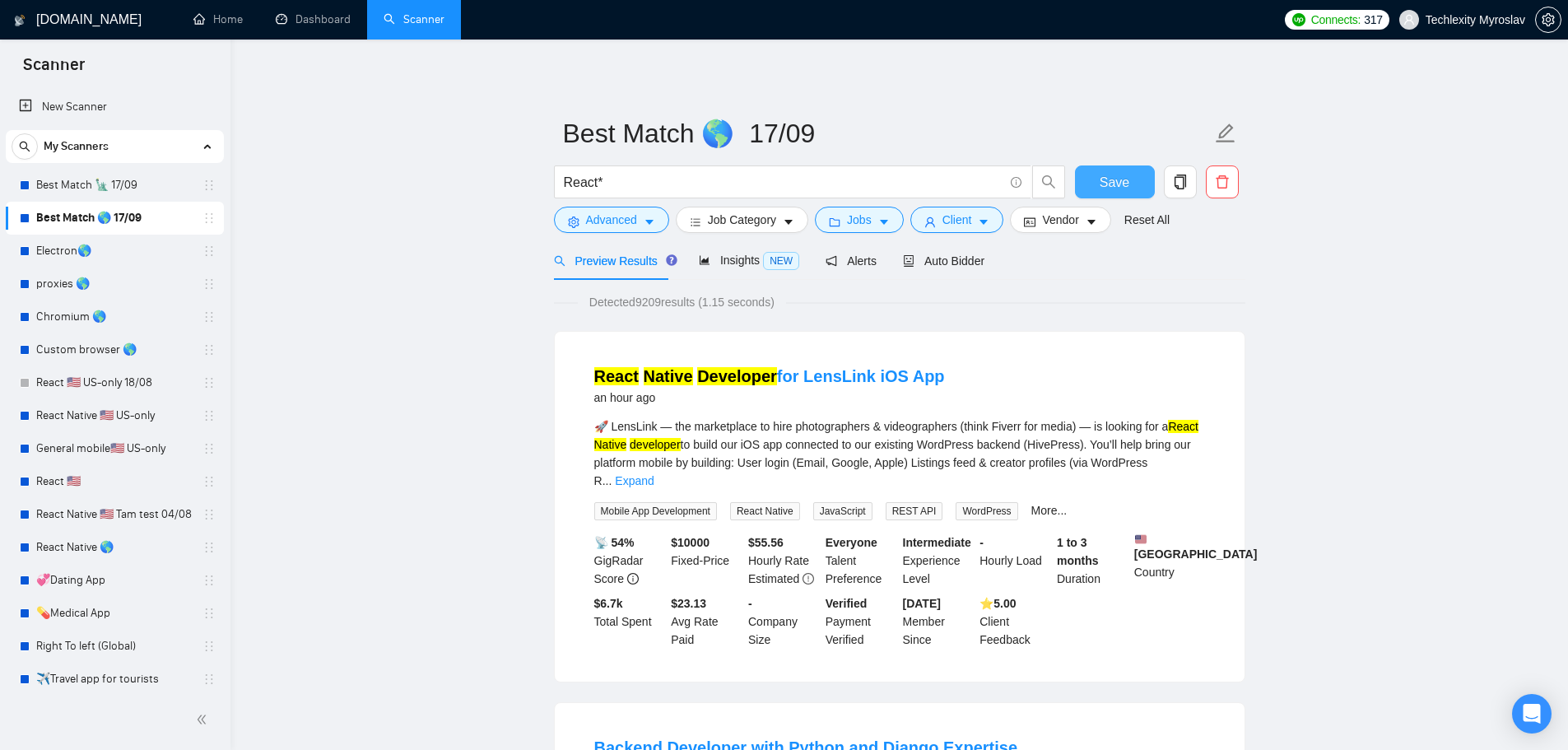
click at [1108, 183] on span "Save" at bounding box center [1115, 182] width 30 height 21
click at [687, 183] on input "React*" at bounding box center [784, 182] width 440 height 21
click at [96, 184] on link "Best Match 🗽 17/09" at bounding box center [115, 185] width 156 height 33
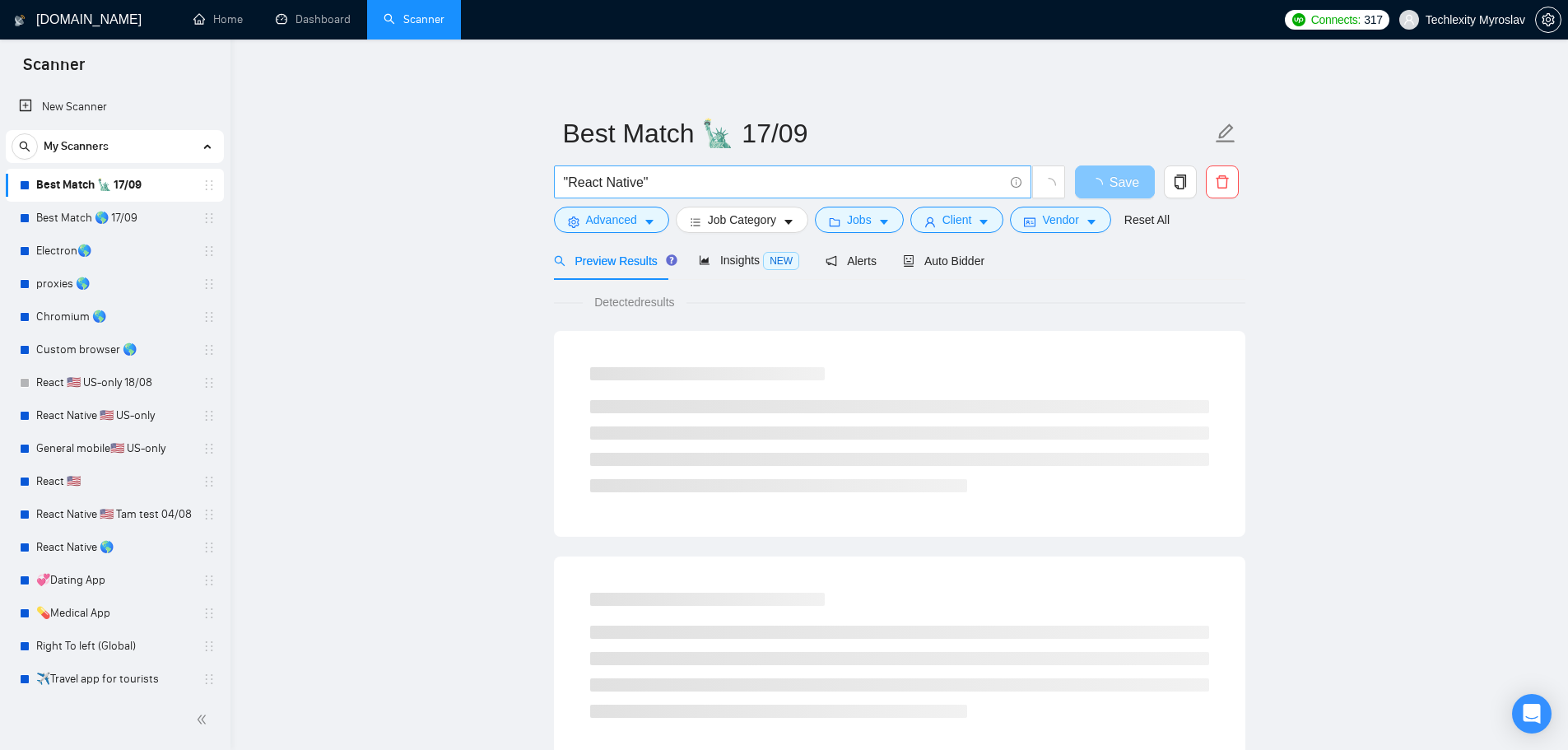
click at [664, 183] on input ""React Native"" at bounding box center [784, 182] width 440 height 21
paste input "React*"
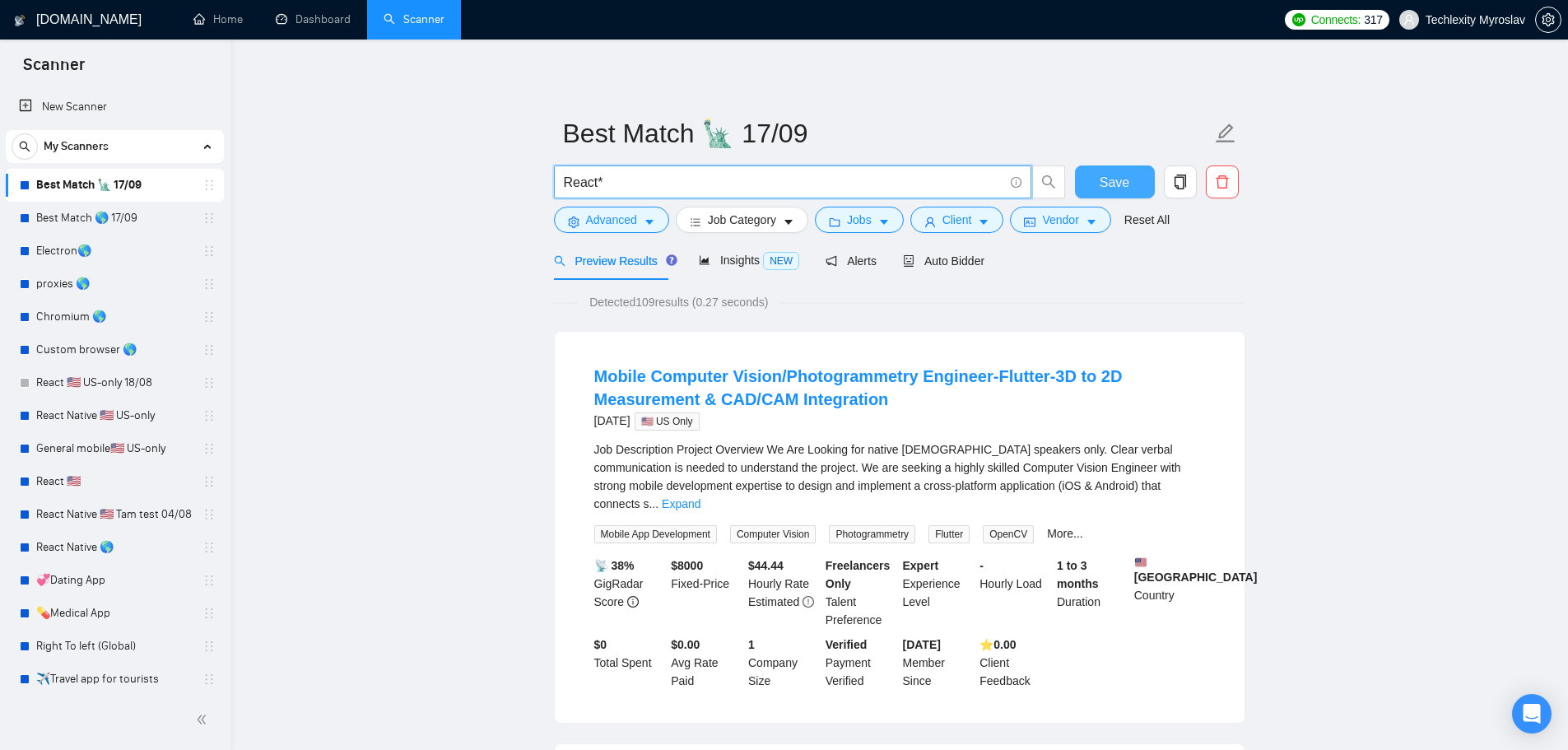
type input "React*"
click at [1103, 180] on span "Save" at bounding box center [1115, 182] width 30 height 21
click at [743, 258] on span "Insights NEW" at bounding box center [749, 260] width 100 height 13
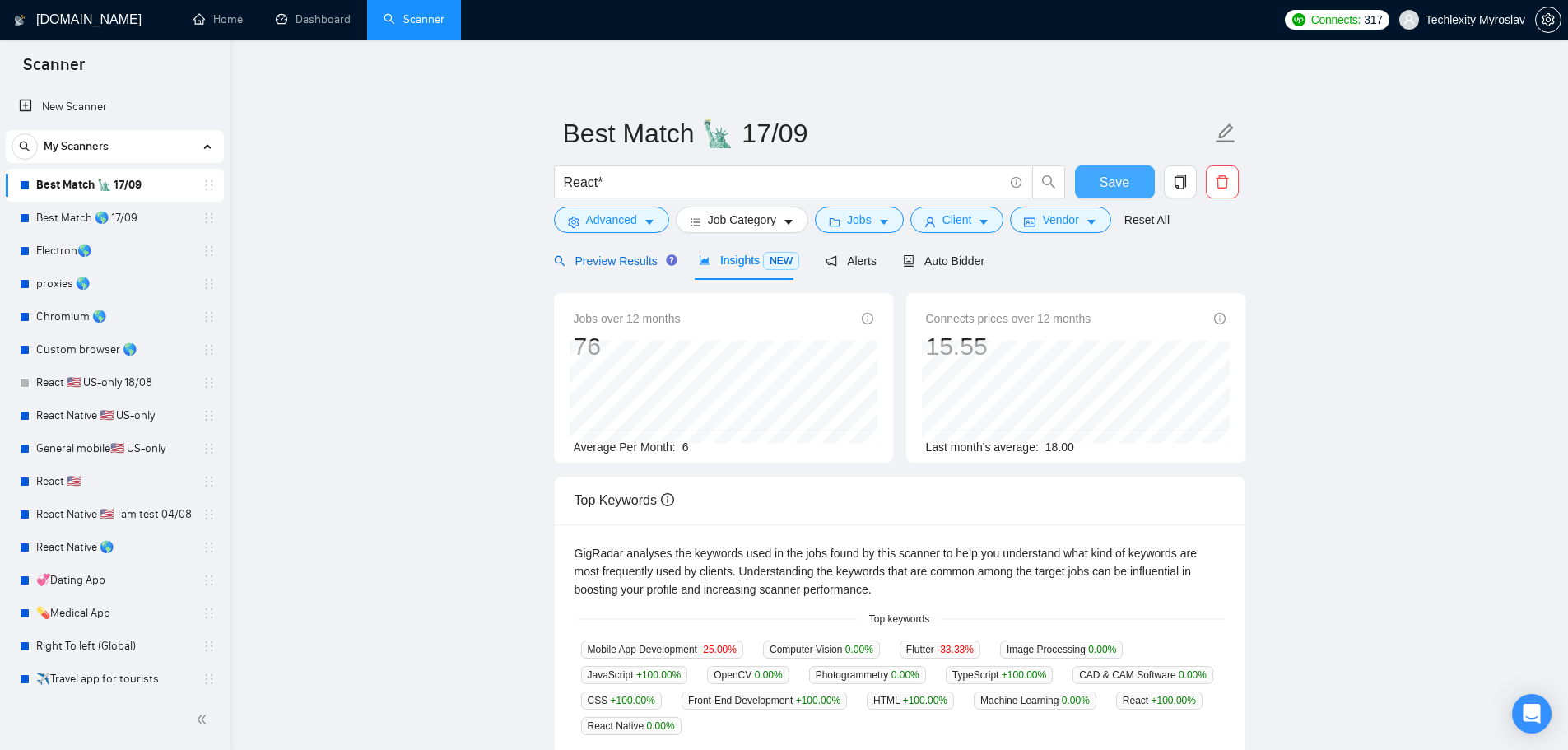
click at [598, 256] on span "Preview Results" at bounding box center [613, 261] width 119 height 13
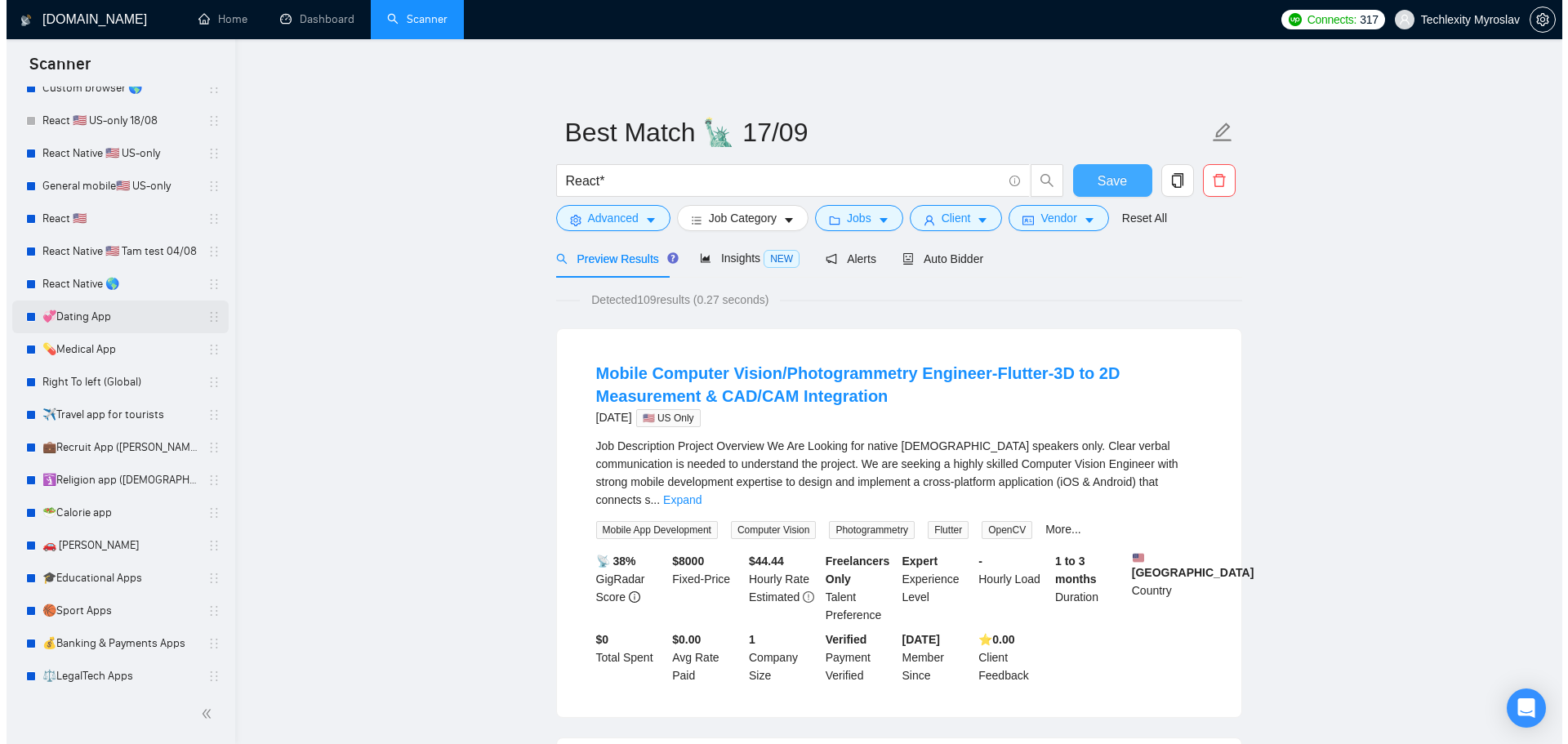
scroll to position [251, 0]
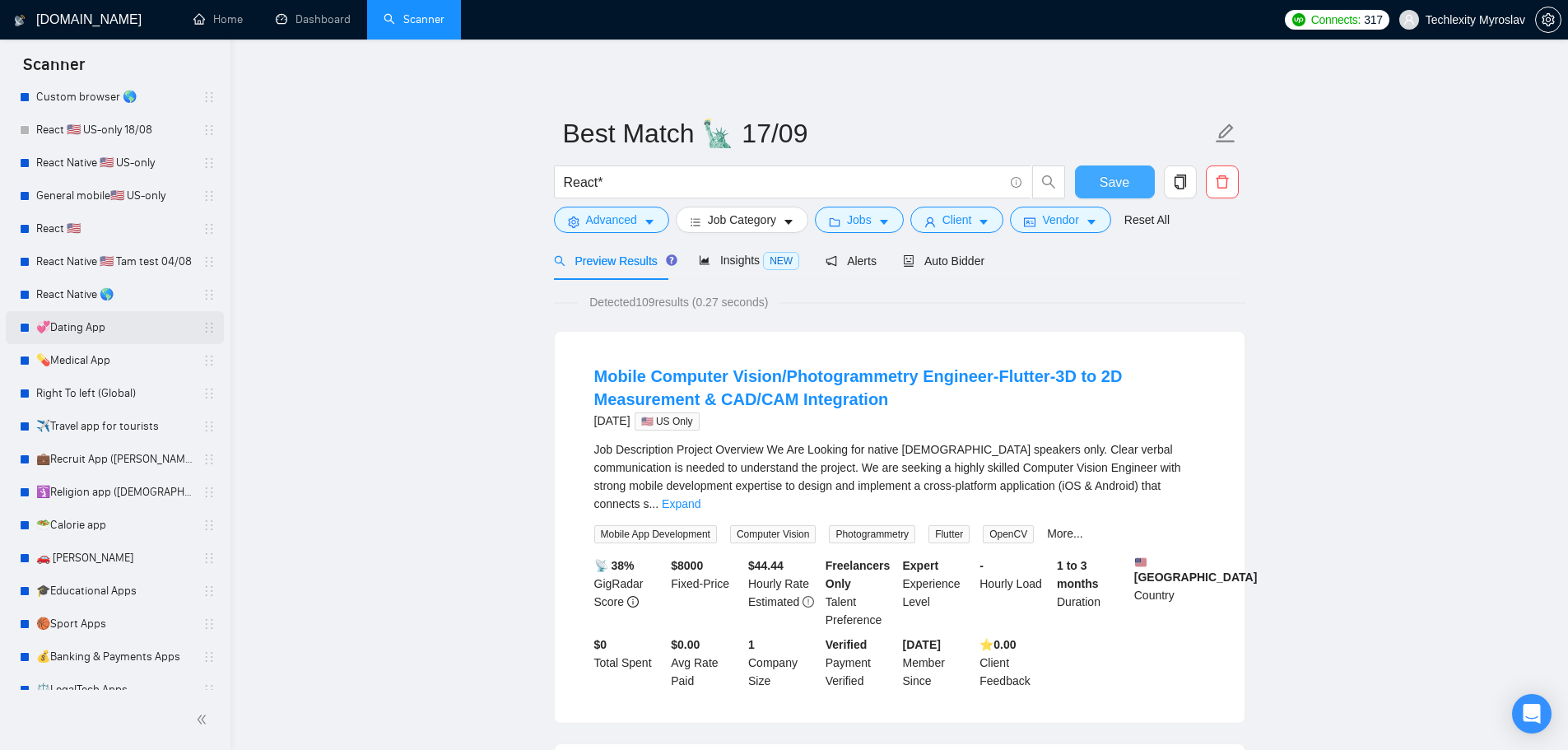
click at [118, 319] on link "💞Dating App" at bounding box center [115, 328] width 156 height 33
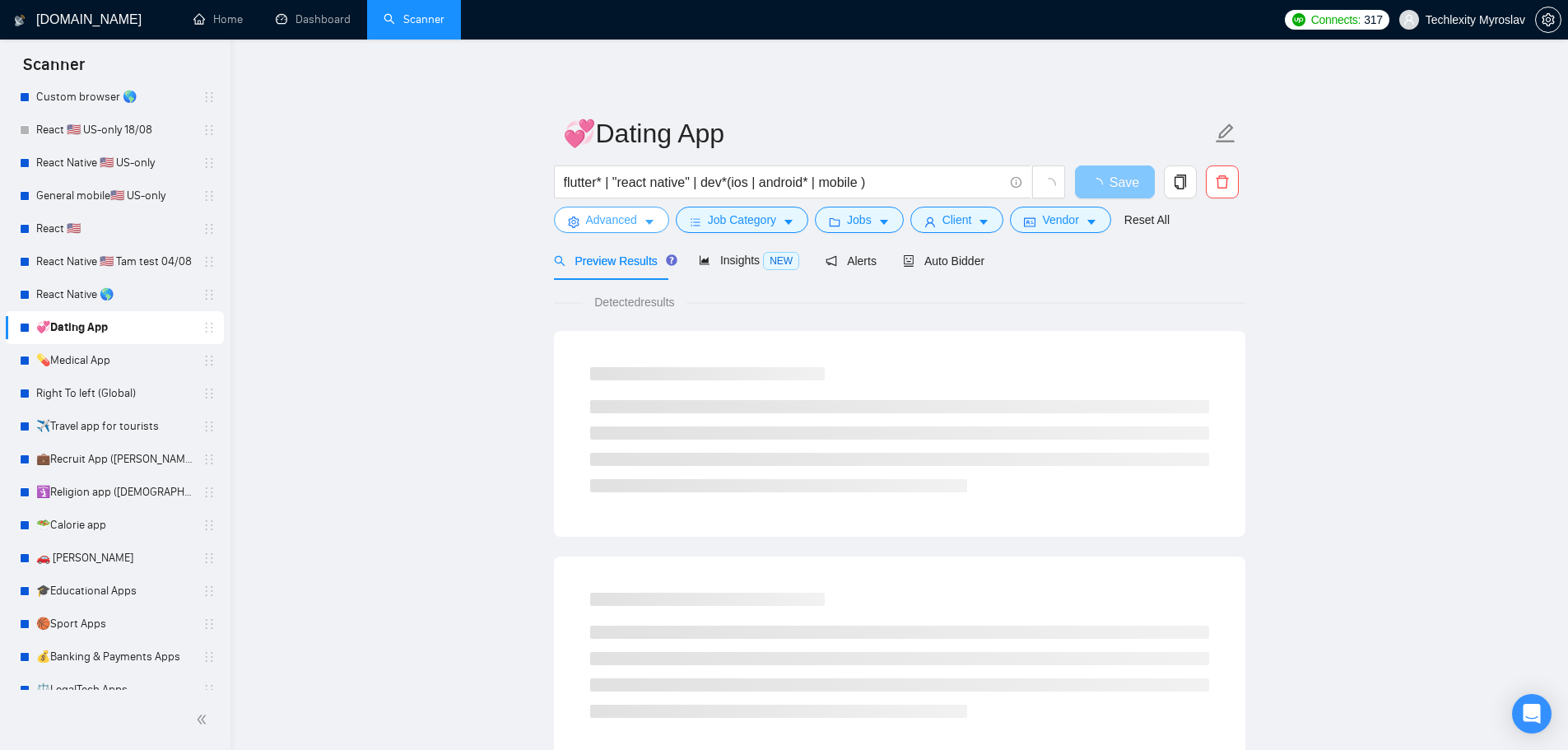
click at [597, 215] on span "Advanced" at bounding box center [611, 220] width 51 height 18
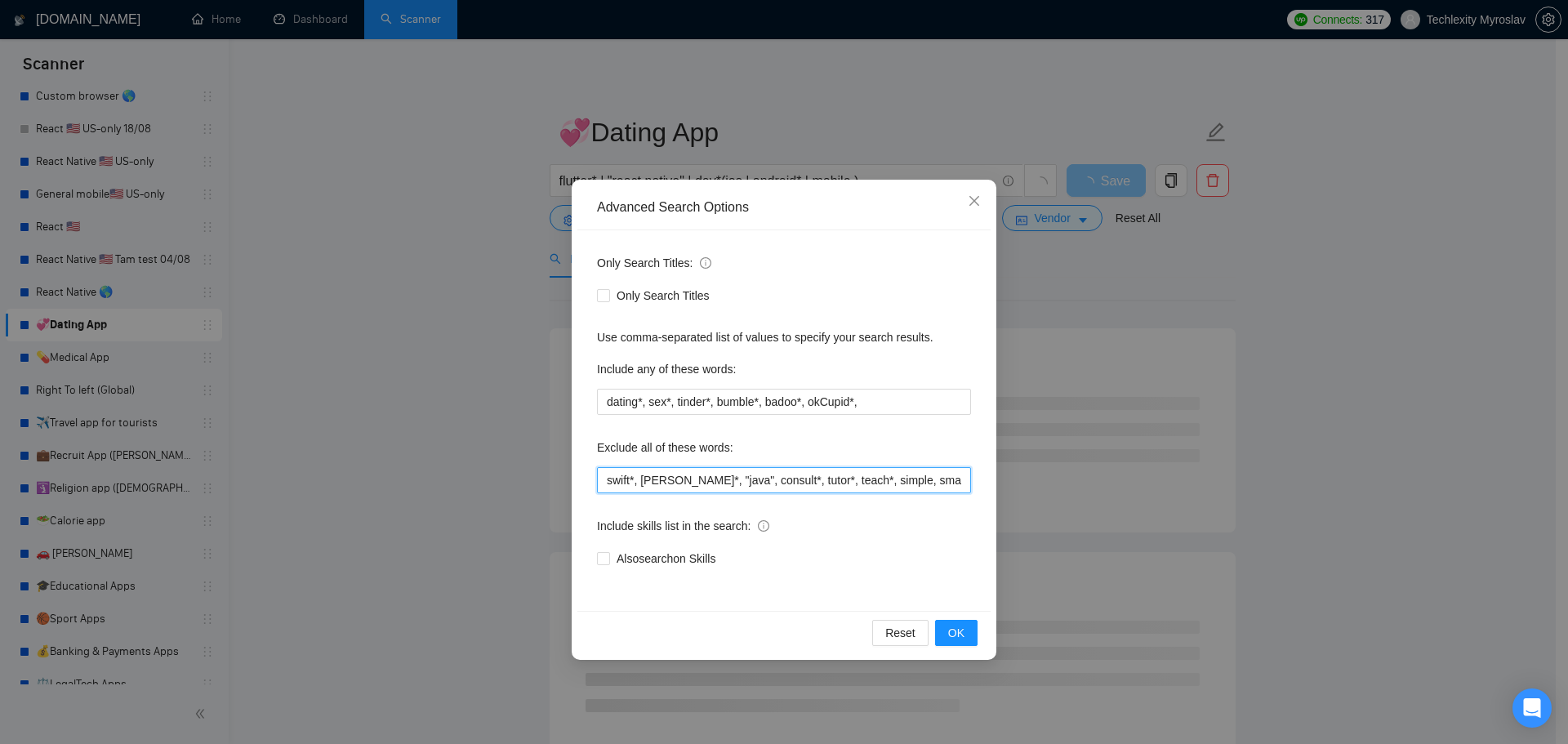
click at [719, 475] on input "swift*, [PERSON_NAME]*, "java", consult*, tutor*, teach*, simple, small, urgent…" at bounding box center [784, 480] width 374 height 26
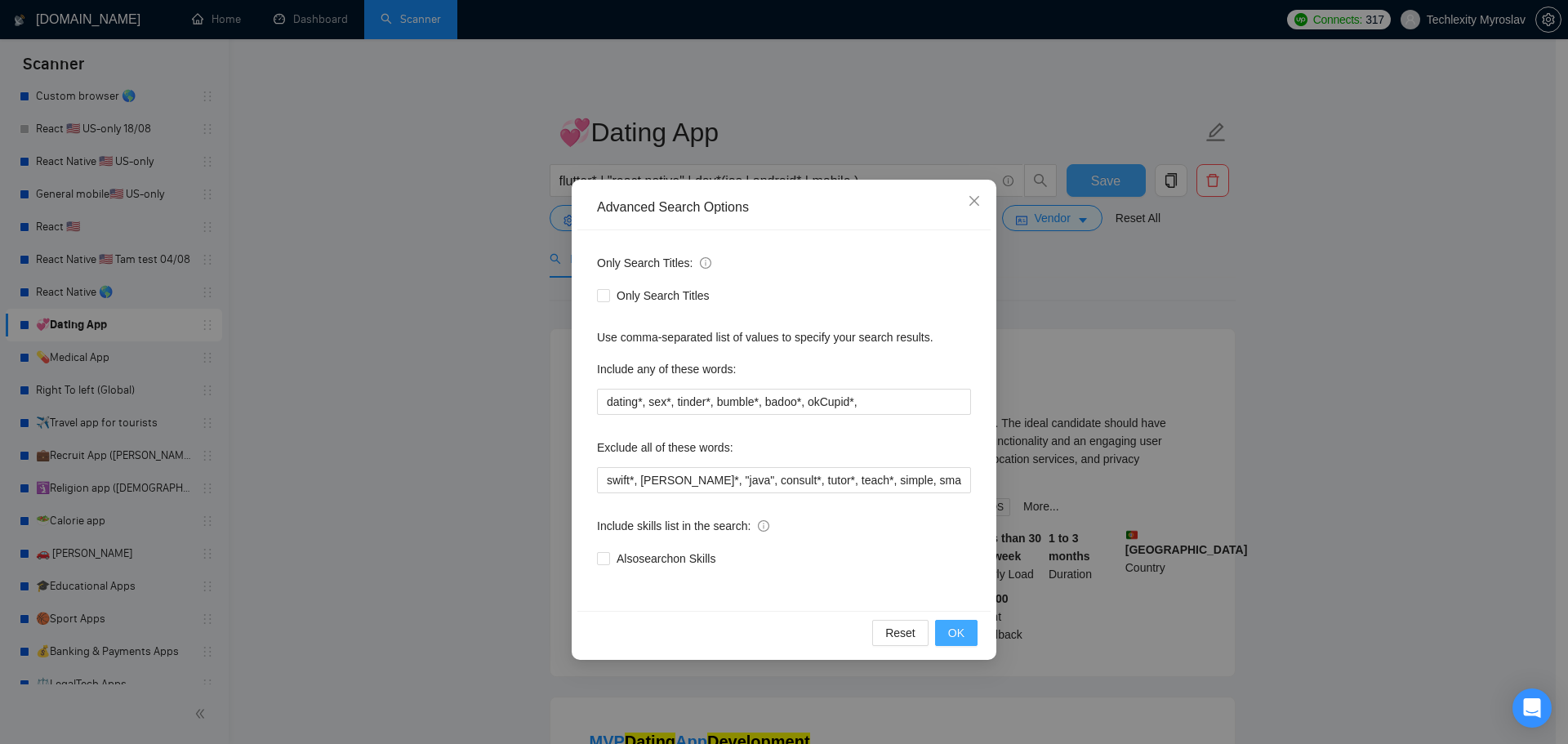
click at [954, 639] on span "OK" at bounding box center [957, 633] width 16 height 18
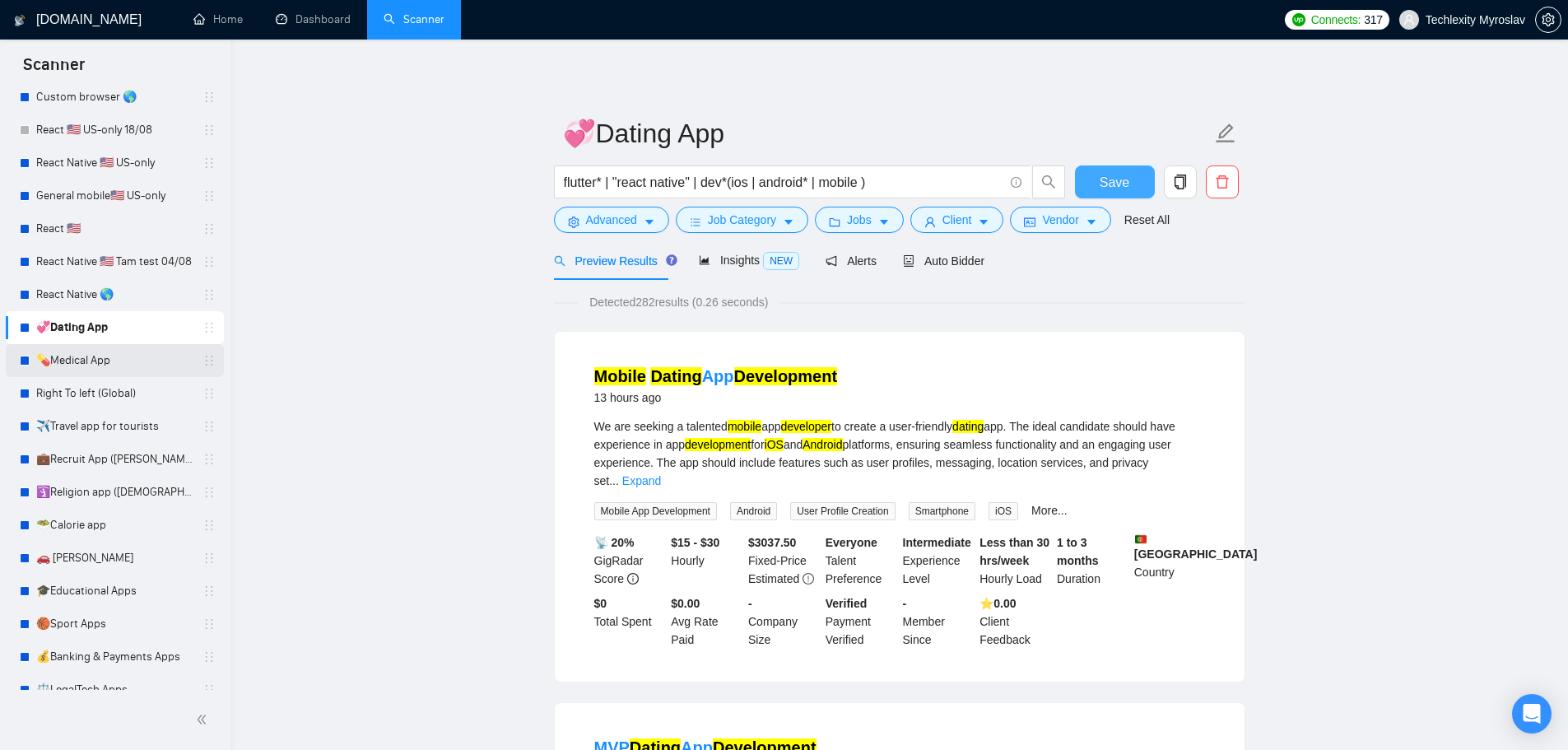
click at [98, 359] on link "💊Medical App" at bounding box center [115, 361] width 156 height 33
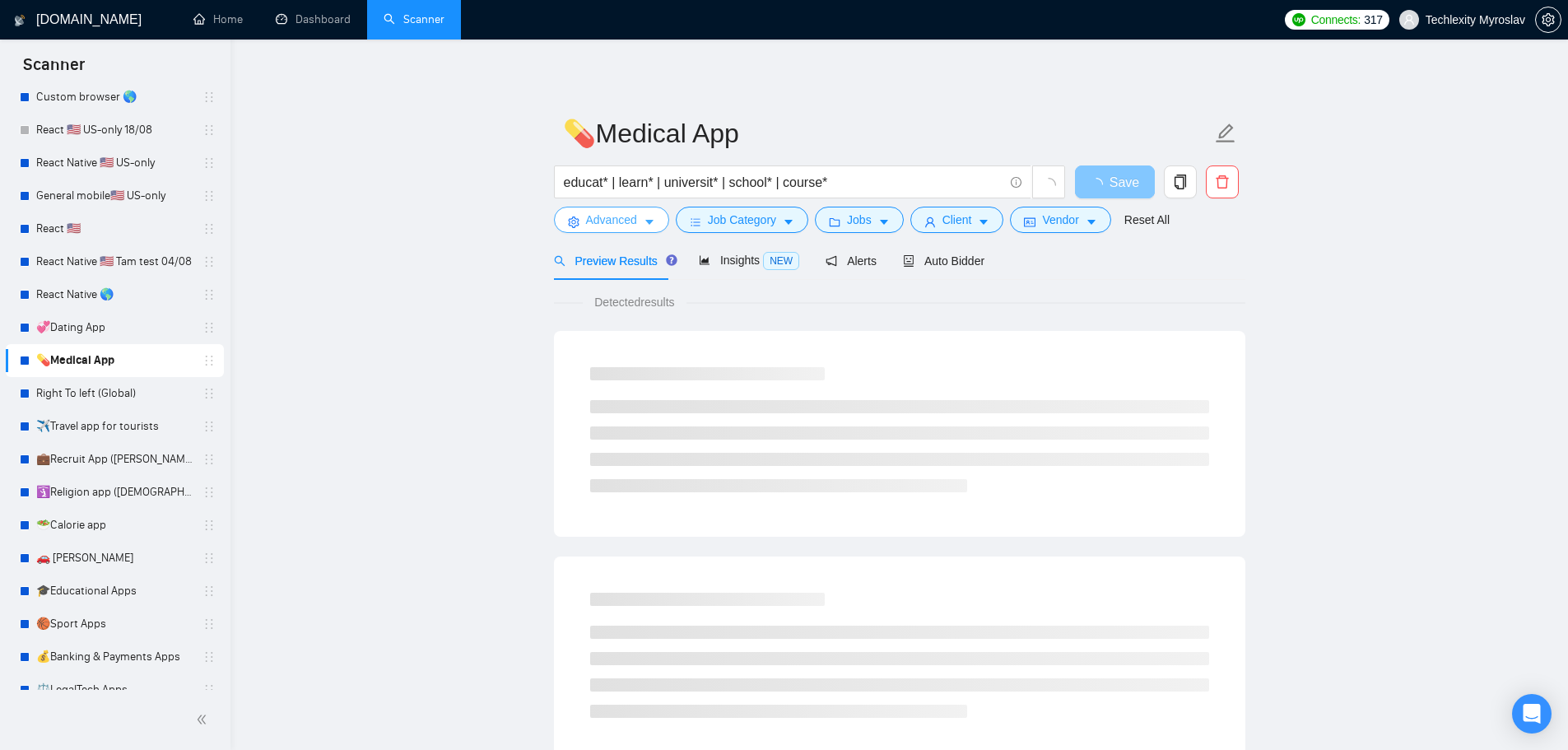
click at [615, 224] on span "Advanced" at bounding box center [611, 220] width 51 height 18
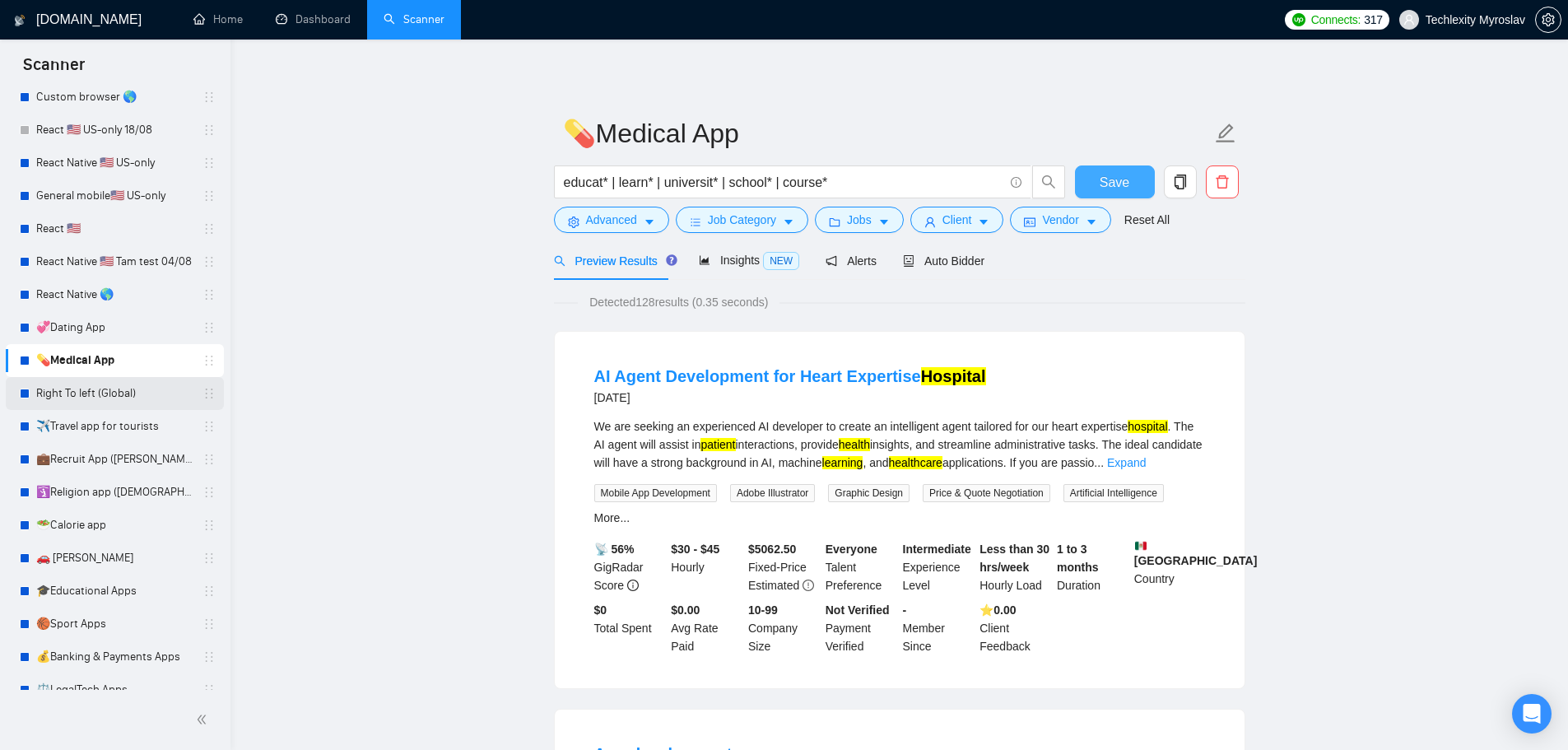
click at [84, 378] on link "Right To left (Global)" at bounding box center [115, 393] width 156 height 33
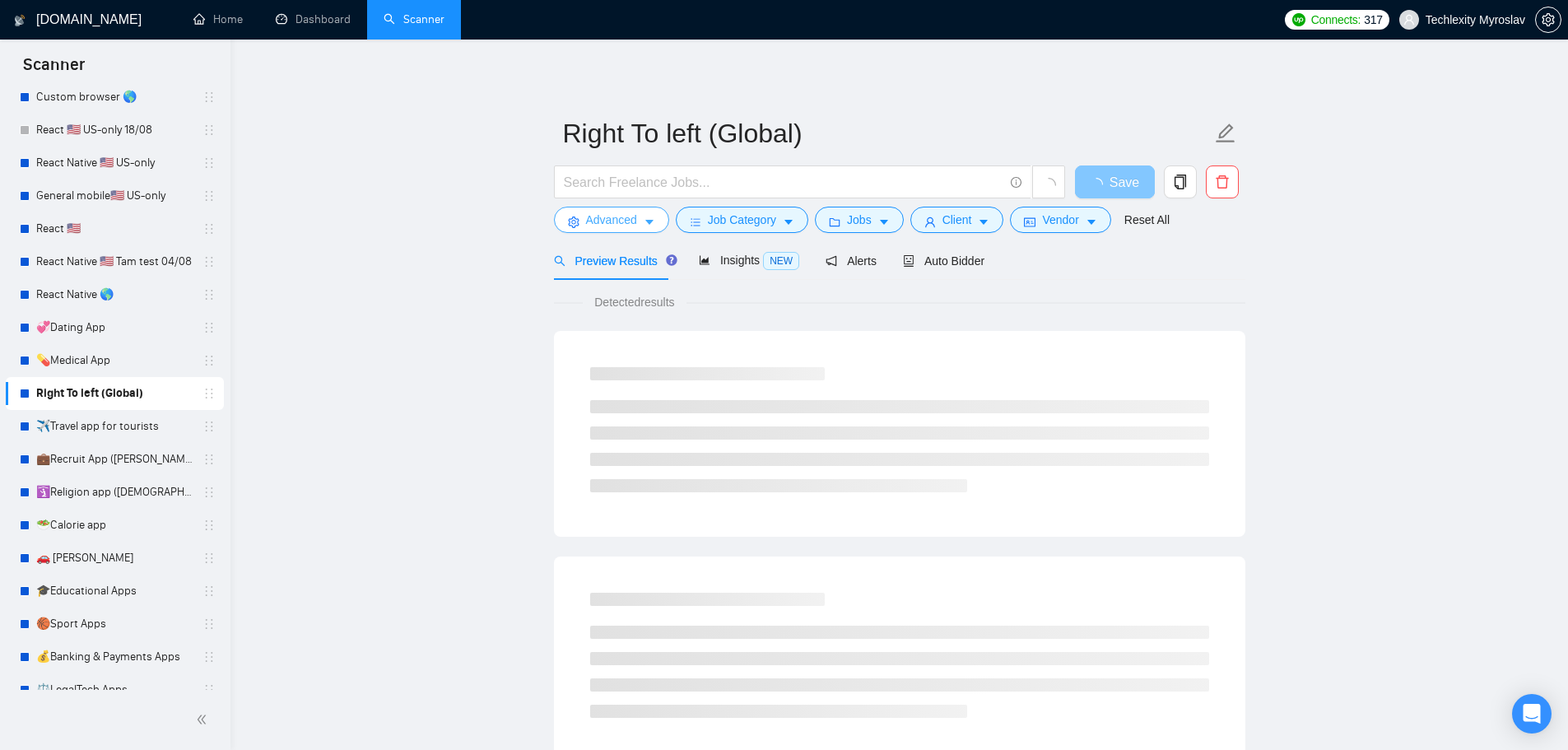
click at [613, 221] on span "Advanced" at bounding box center [611, 220] width 51 height 18
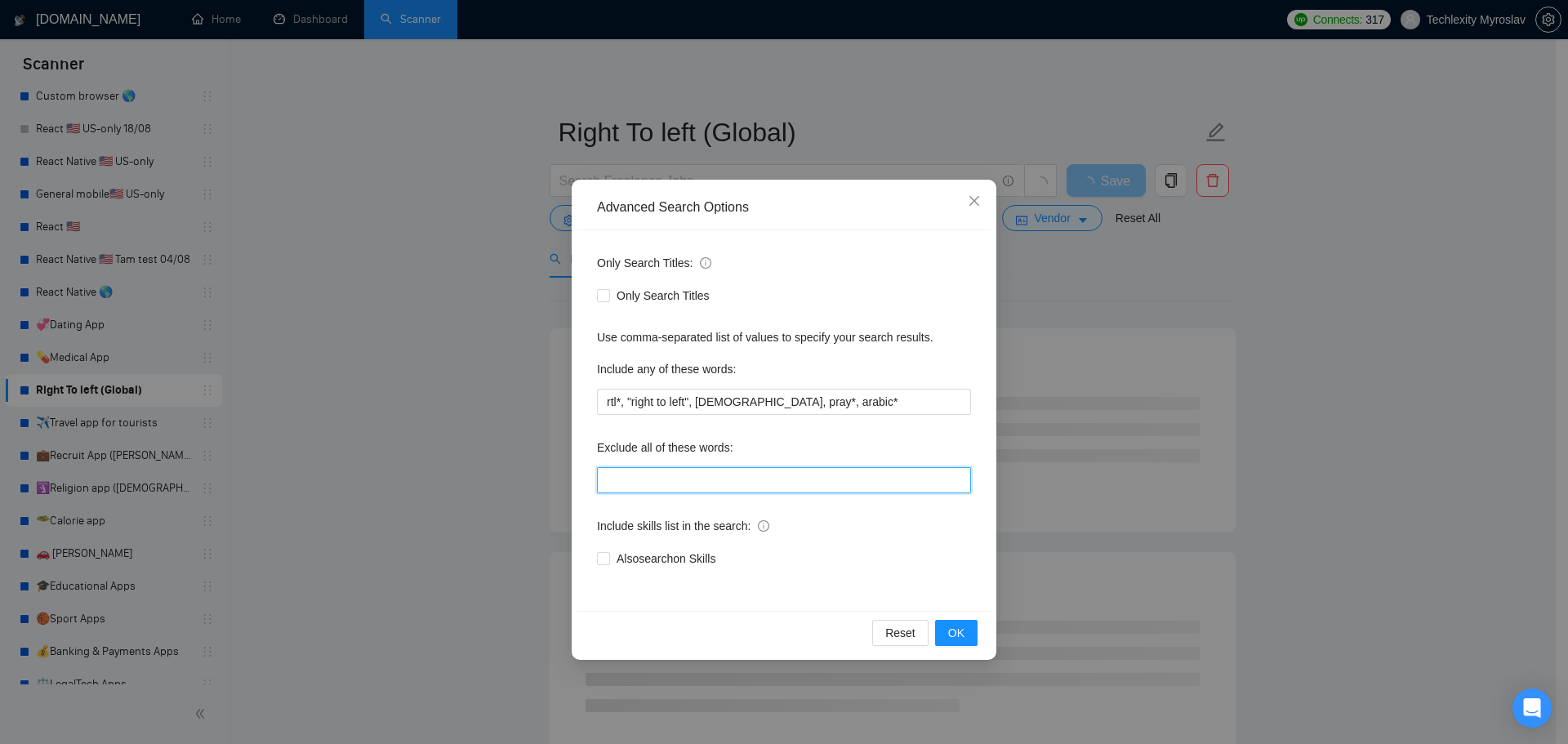
click at [707, 479] on input "text" at bounding box center [784, 480] width 374 height 26
paste input "swift*, [PERSON_NAME]*, "java", consult*, tutor*, teach*, simple, small, urgent…"
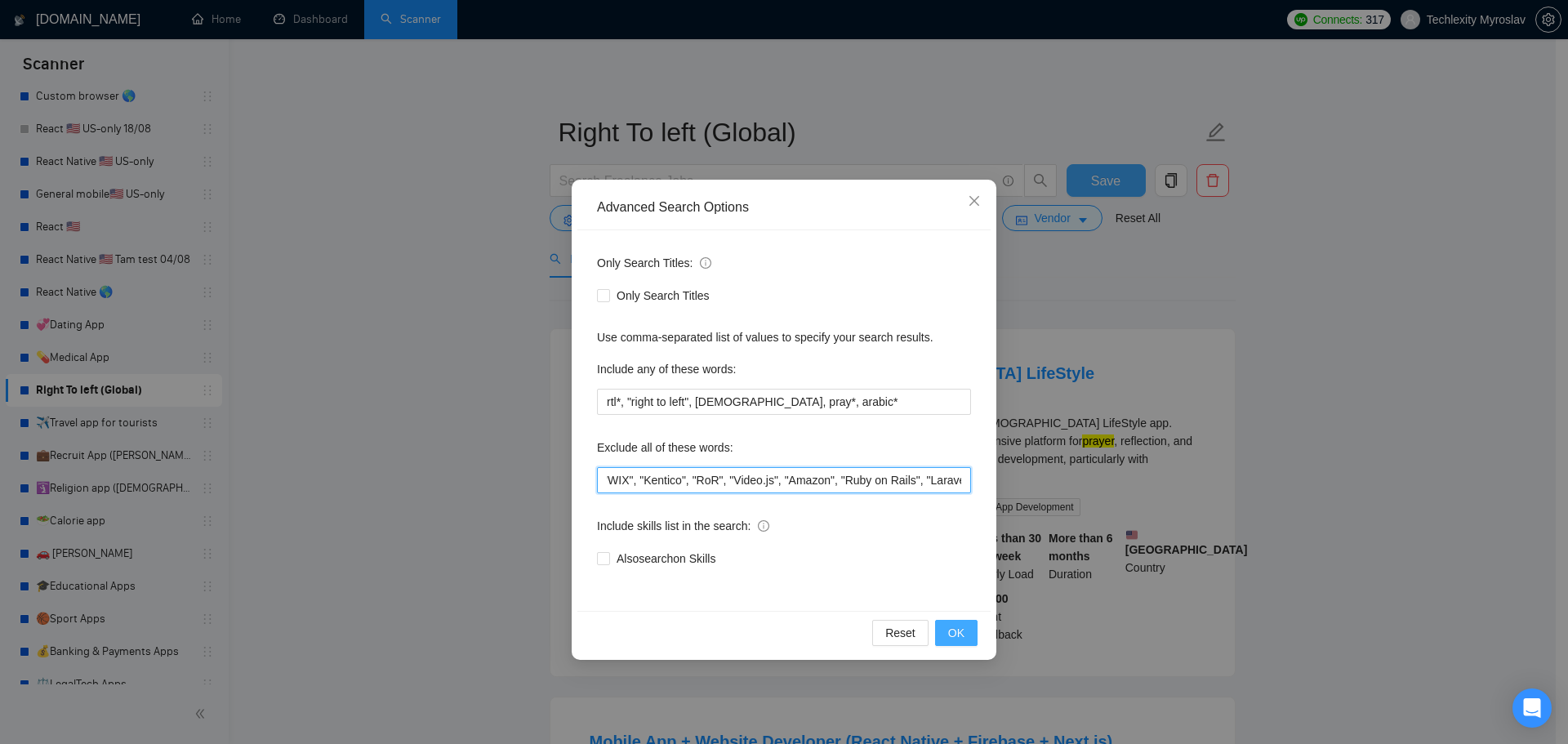
type input "swift*, [PERSON_NAME]*, "java", consult*, tutor*, teach*, simple, small, urgent…"
click at [957, 636] on span "OK" at bounding box center [957, 633] width 16 height 18
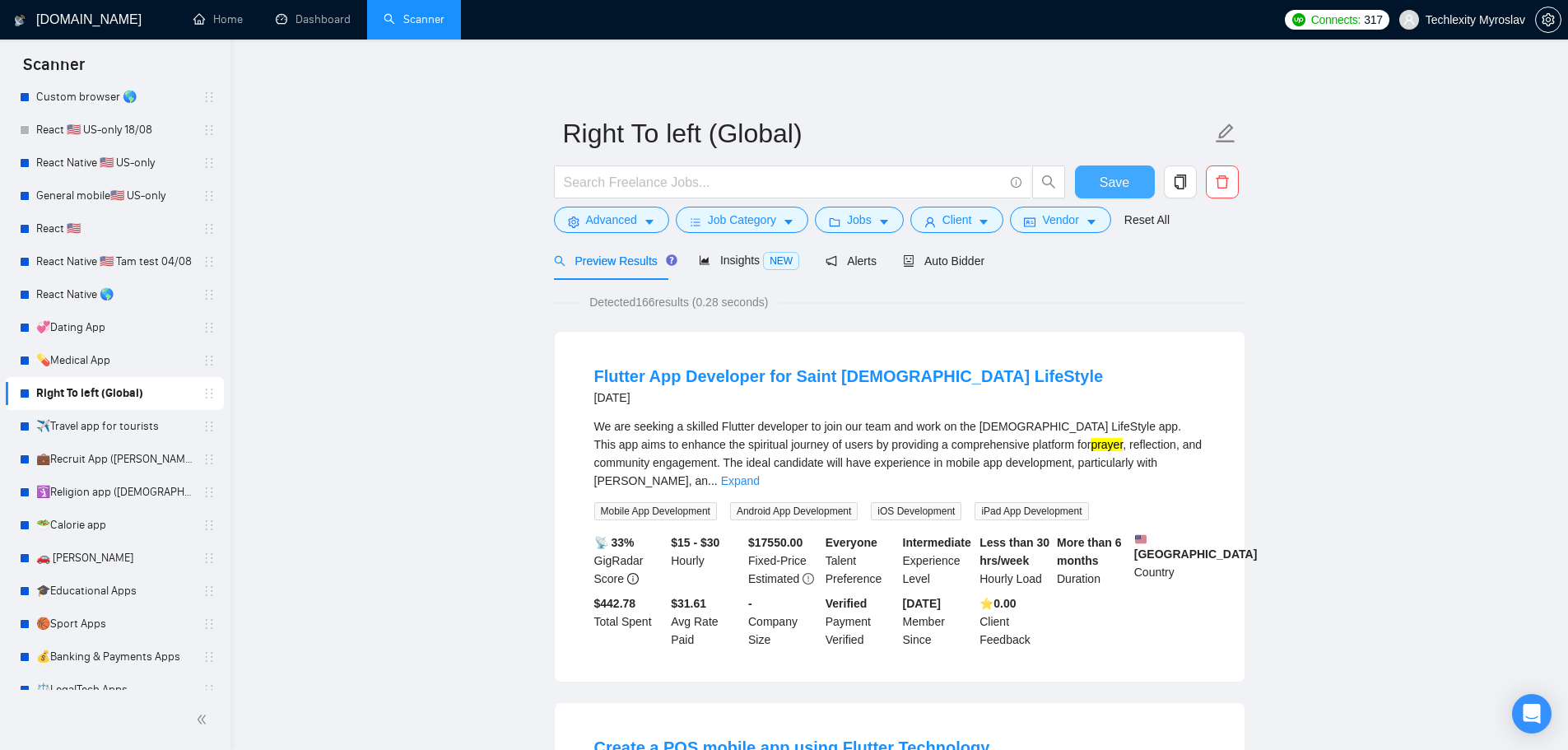
click at [1116, 181] on span "Save" at bounding box center [1115, 182] width 30 height 21
click at [115, 429] on link "✈️Travel app for tourists" at bounding box center [115, 426] width 156 height 33
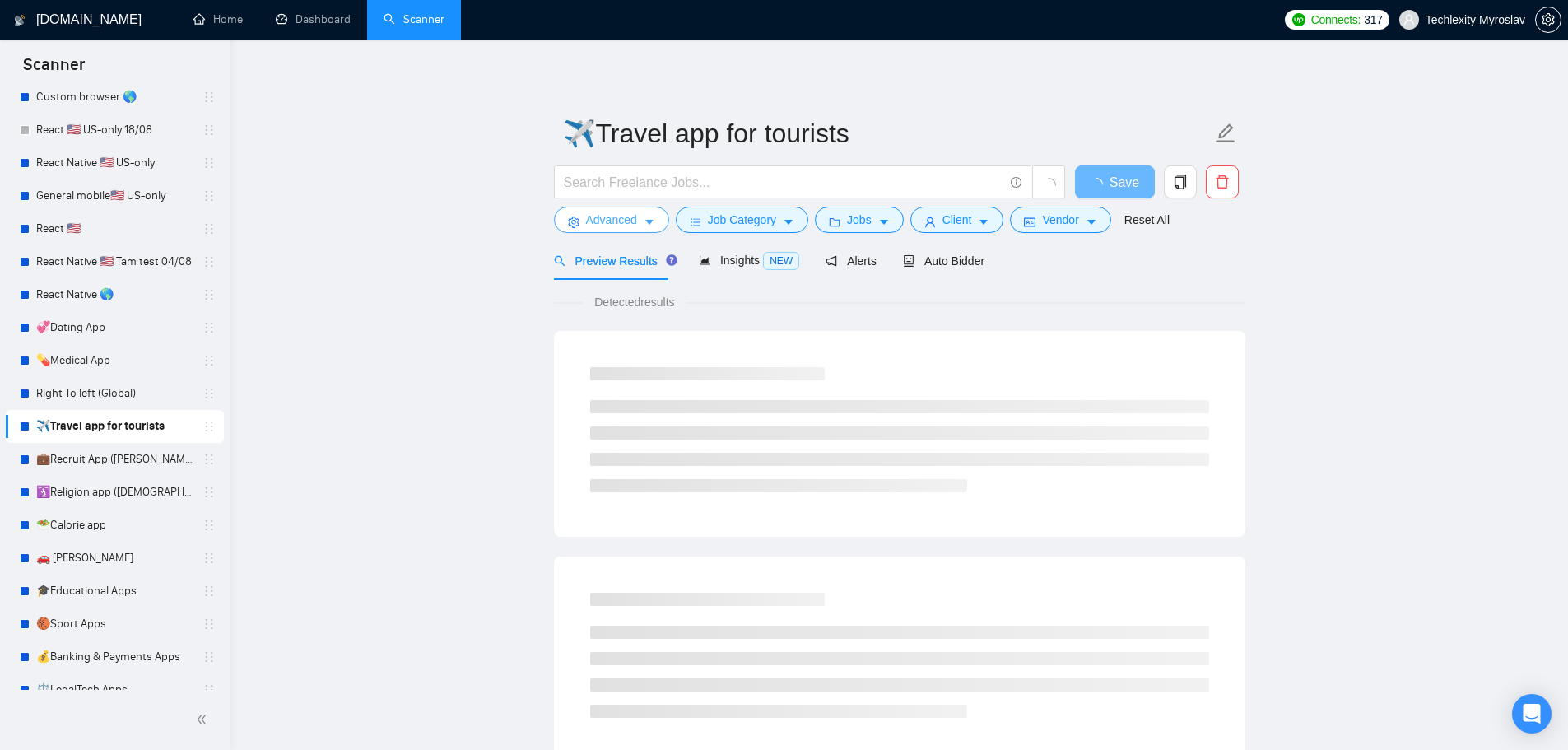
click at [588, 223] on span "Advanced" at bounding box center [611, 220] width 51 height 18
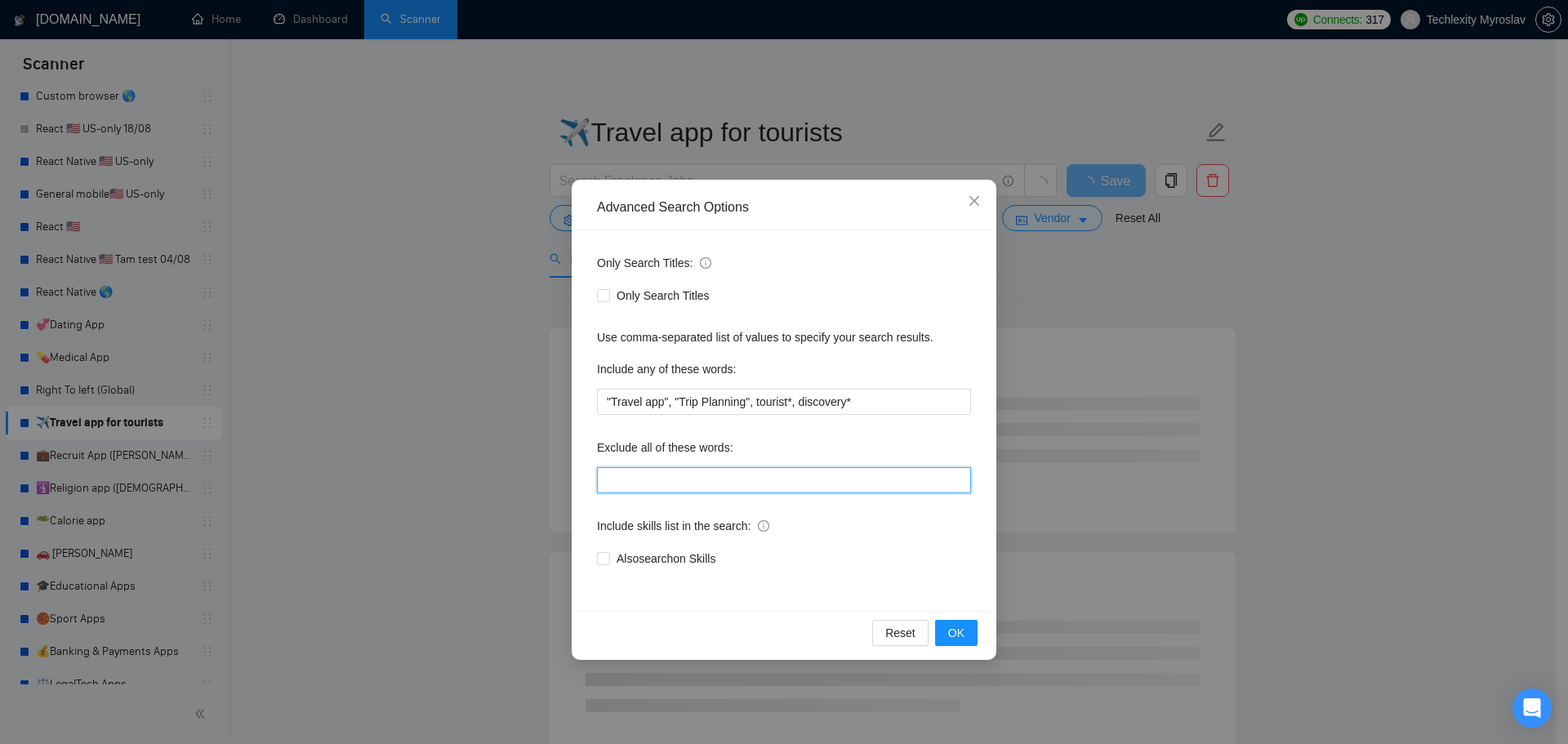
click at [726, 471] on input "text" at bounding box center [784, 480] width 374 height 26
paste input "swift*, [PERSON_NAME]*, "java", consult*, tutor*, teach*, simple, small, urgent…"
type input "swift*, [PERSON_NAME]*, "java", consult*, tutor*, teach*, simple, small, urgent…"
click at [964, 627] on span "OK" at bounding box center [957, 633] width 16 height 18
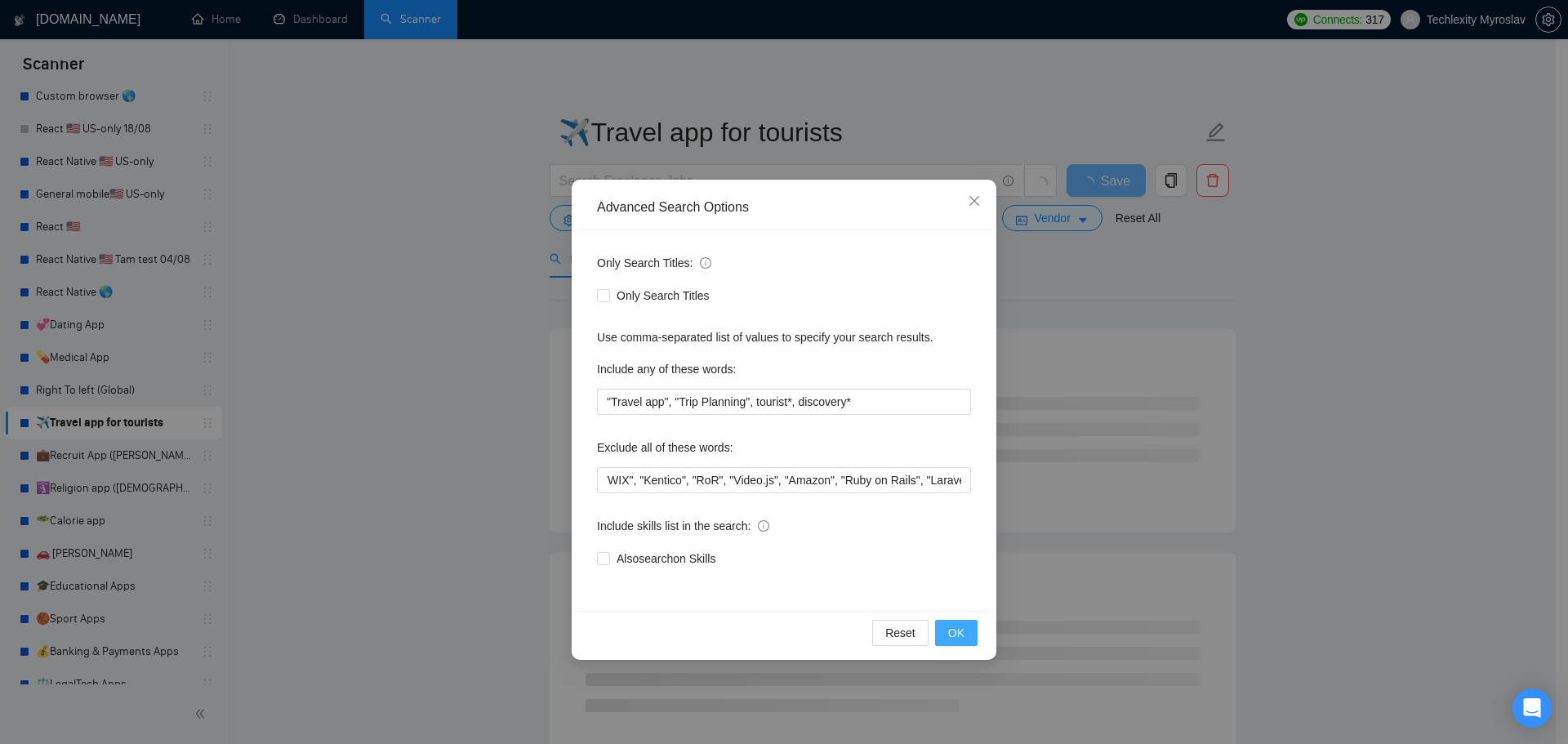
scroll to position [0, 0]
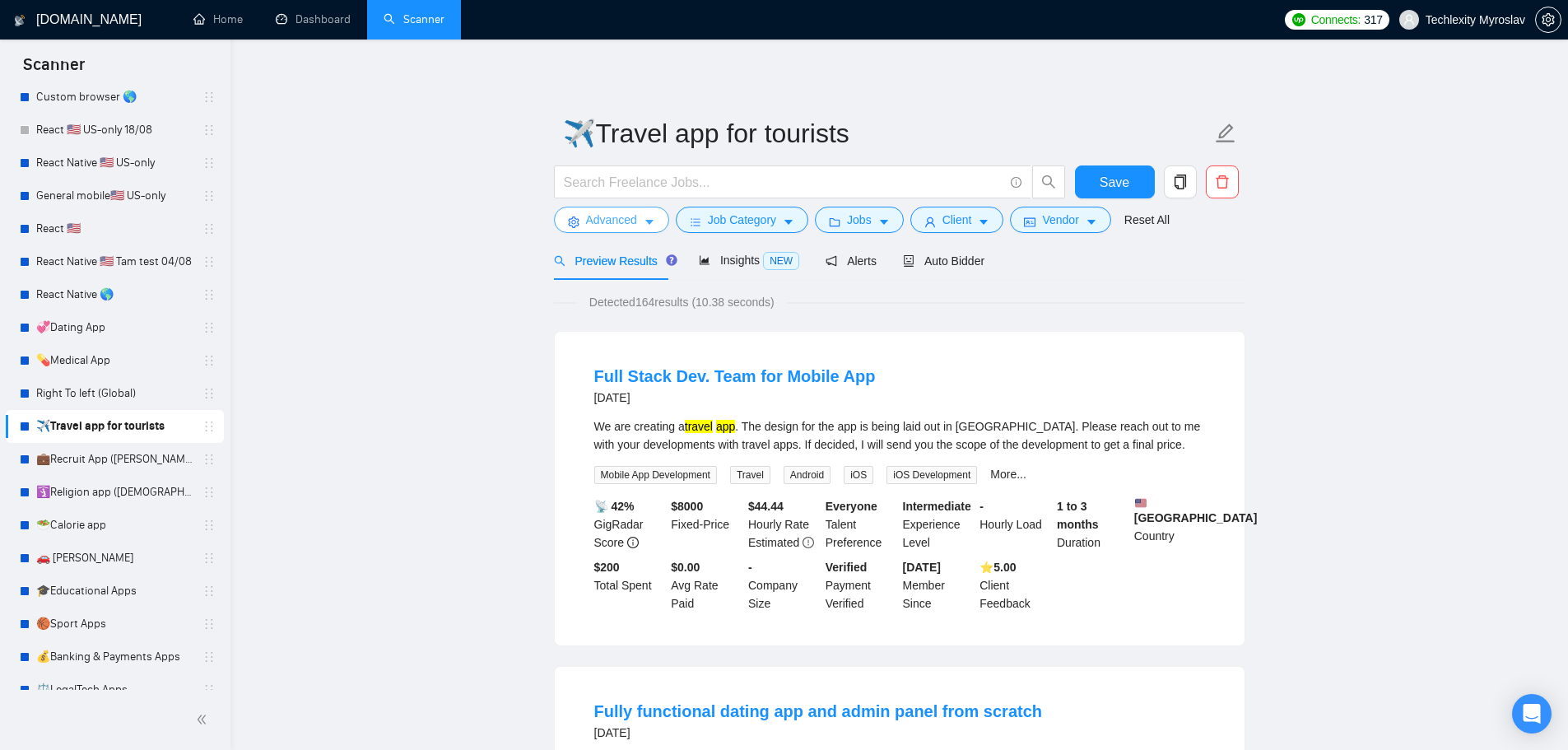
click at [595, 226] on span "Advanced" at bounding box center [611, 220] width 51 height 18
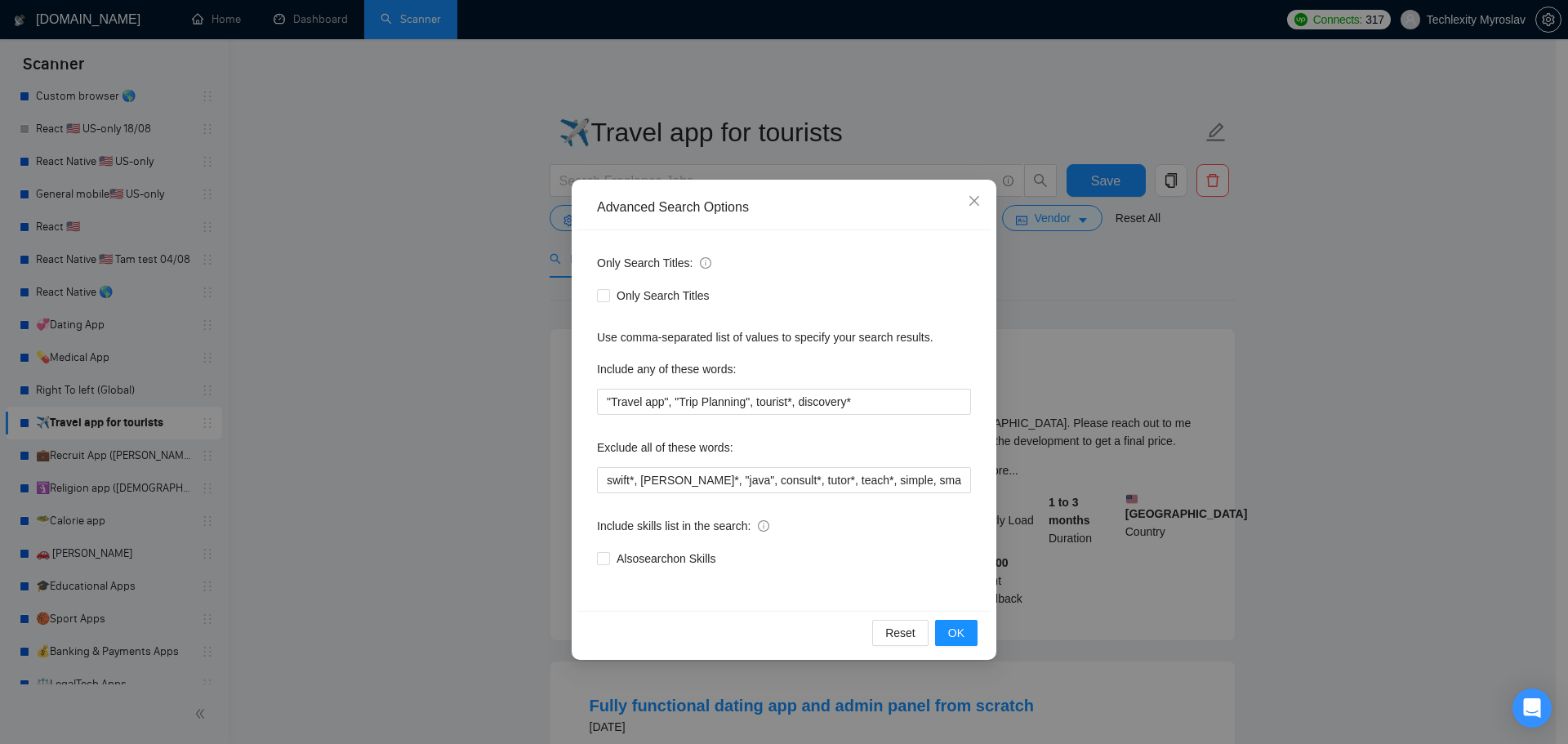
click at [1229, 323] on div "Advanced Search Options Only Search Titles: Only Search Titles Use comma-separa…" at bounding box center [784, 372] width 1568 height 744
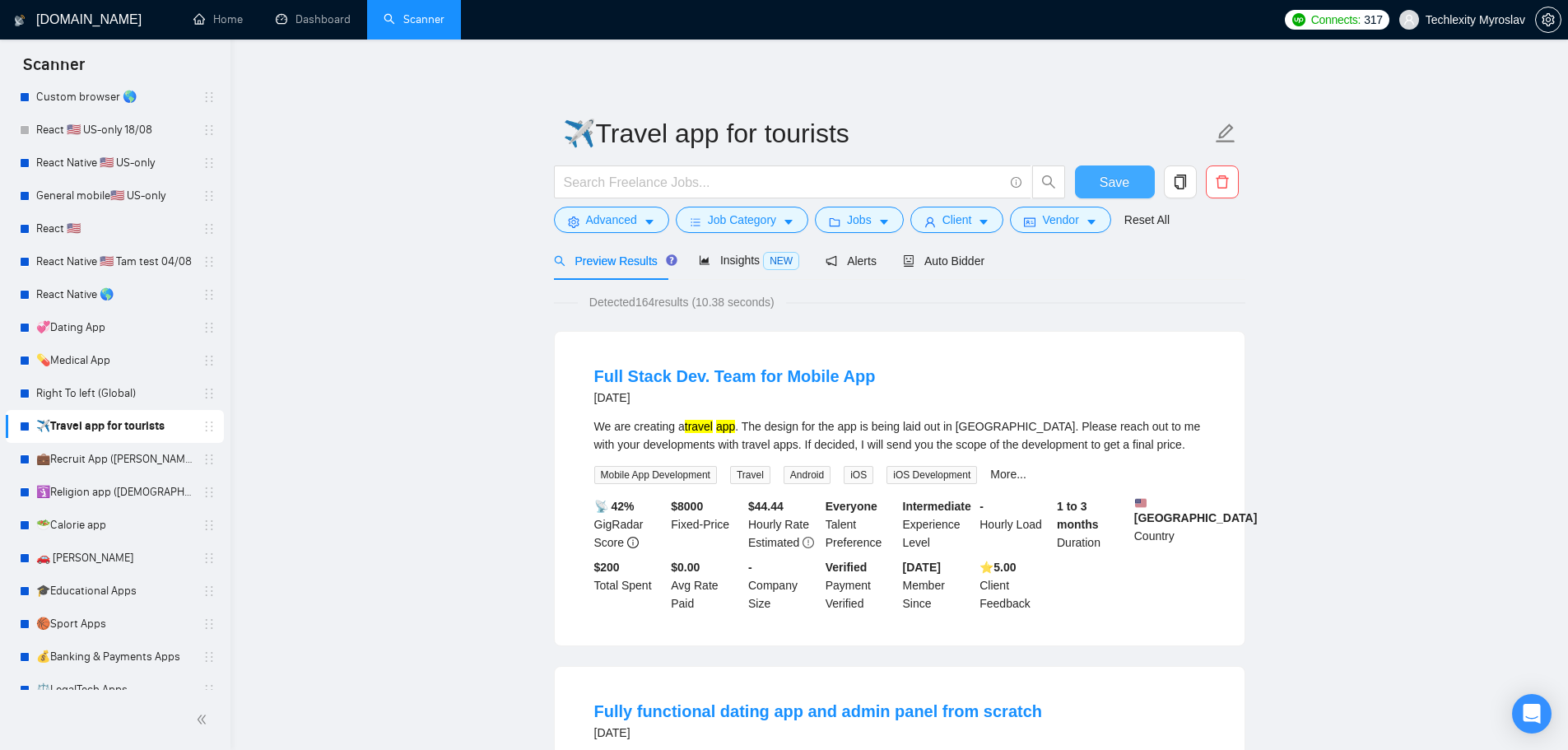
click at [1108, 173] on span "Save" at bounding box center [1115, 182] width 30 height 21
click at [110, 462] on link "💼Recruit App ([PERSON_NAME])" at bounding box center [115, 460] width 156 height 33
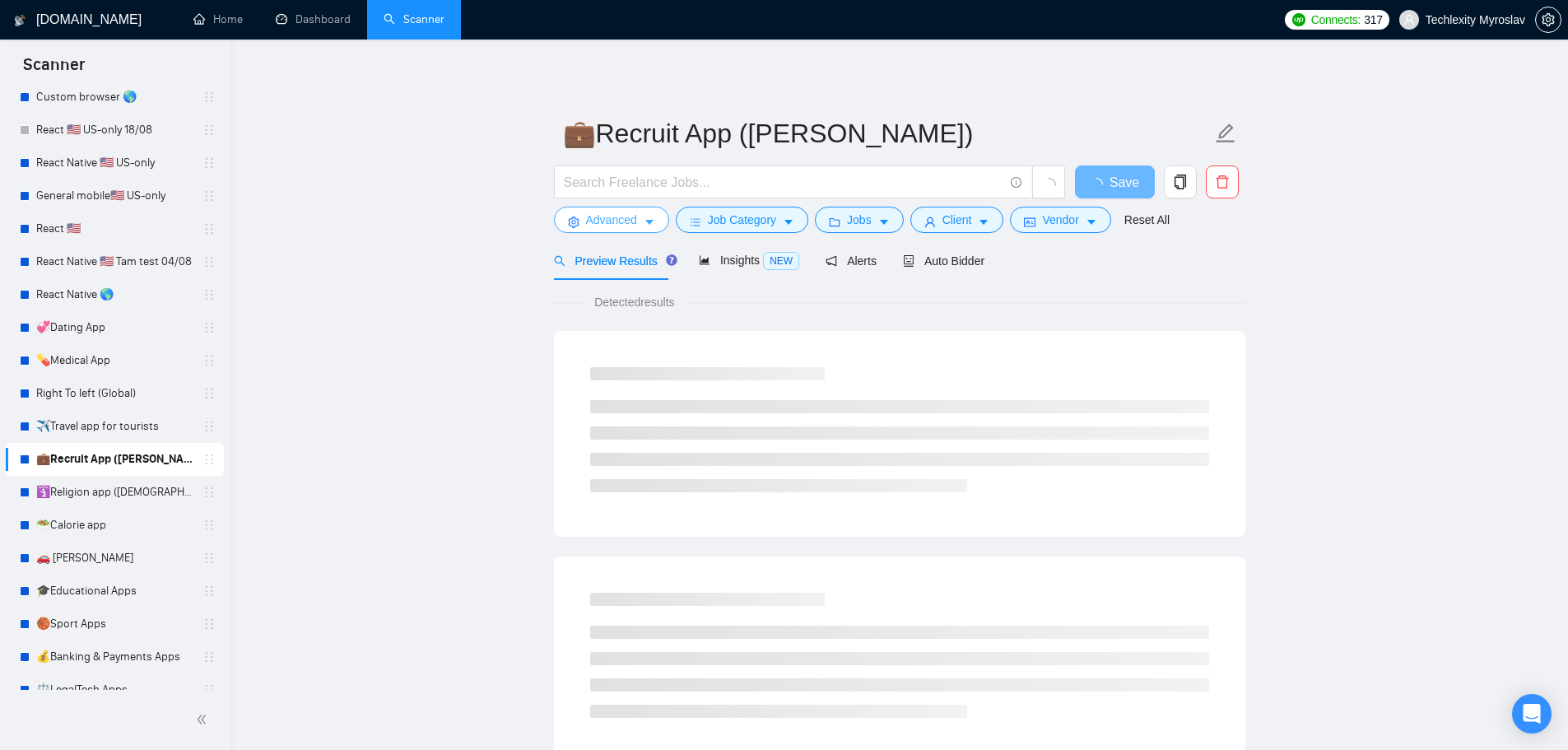
click at [590, 213] on span "Advanced" at bounding box center [611, 220] width 51 height 18
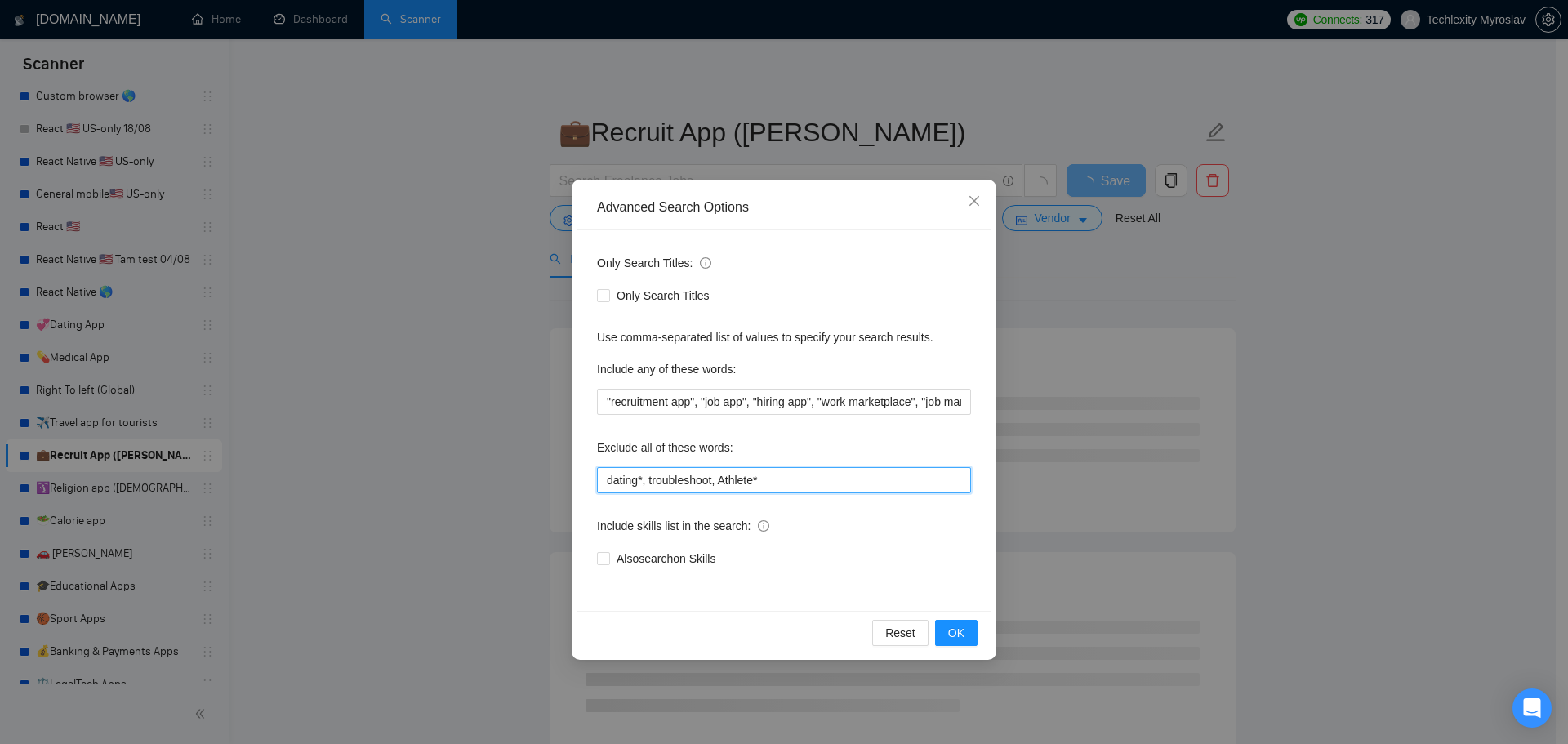
click at [759, 479] on input "dating*, troubleshoot, Athlete*" at bounding box center [784, 480] width 374 height 26
paste input "swift*, [PERSON_NAME]*, "java", consult*, tutor*, teach*, simple, small, urgent…"
type input "swift*, [PERSON_NAME]*, "java", consult*, tutor*, teach*, simple, small, urgent…"
click at [964, 628] on span "OK" at bounding box center [957, 633] width 16 height 18
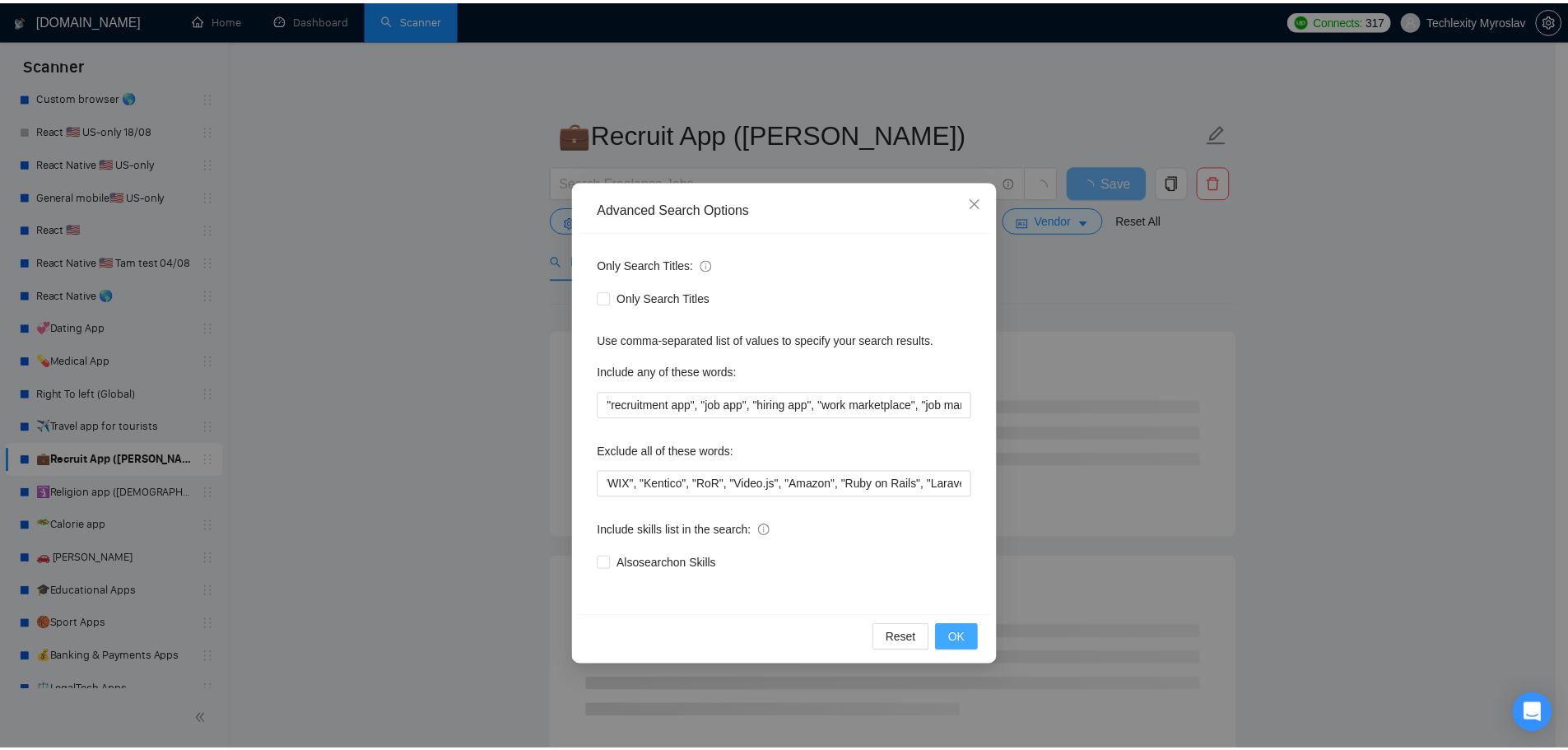
scroll to position [0, 0]
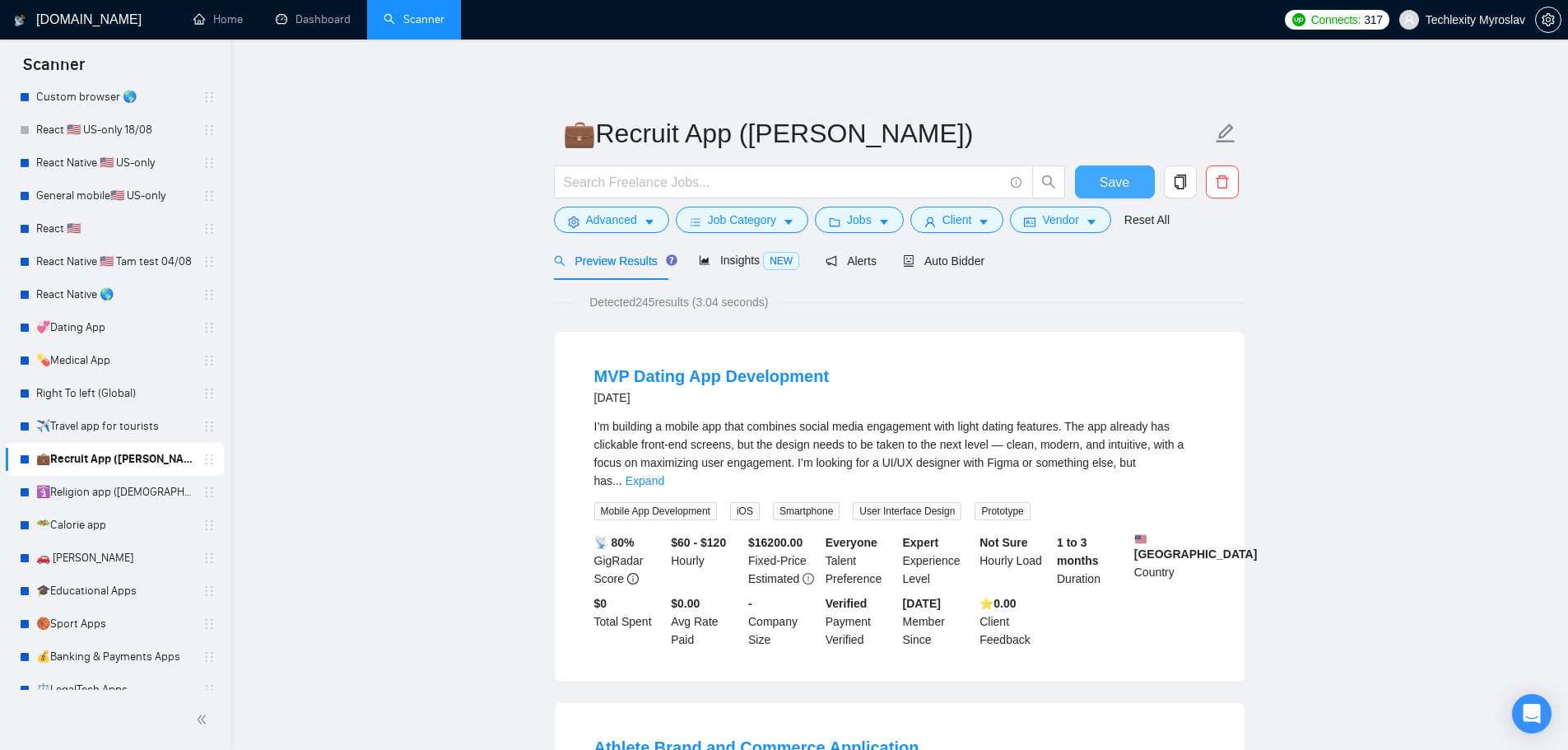
click at [1102, 183] on span "Save" at bounding box center [1115, 182] width 30 height 21
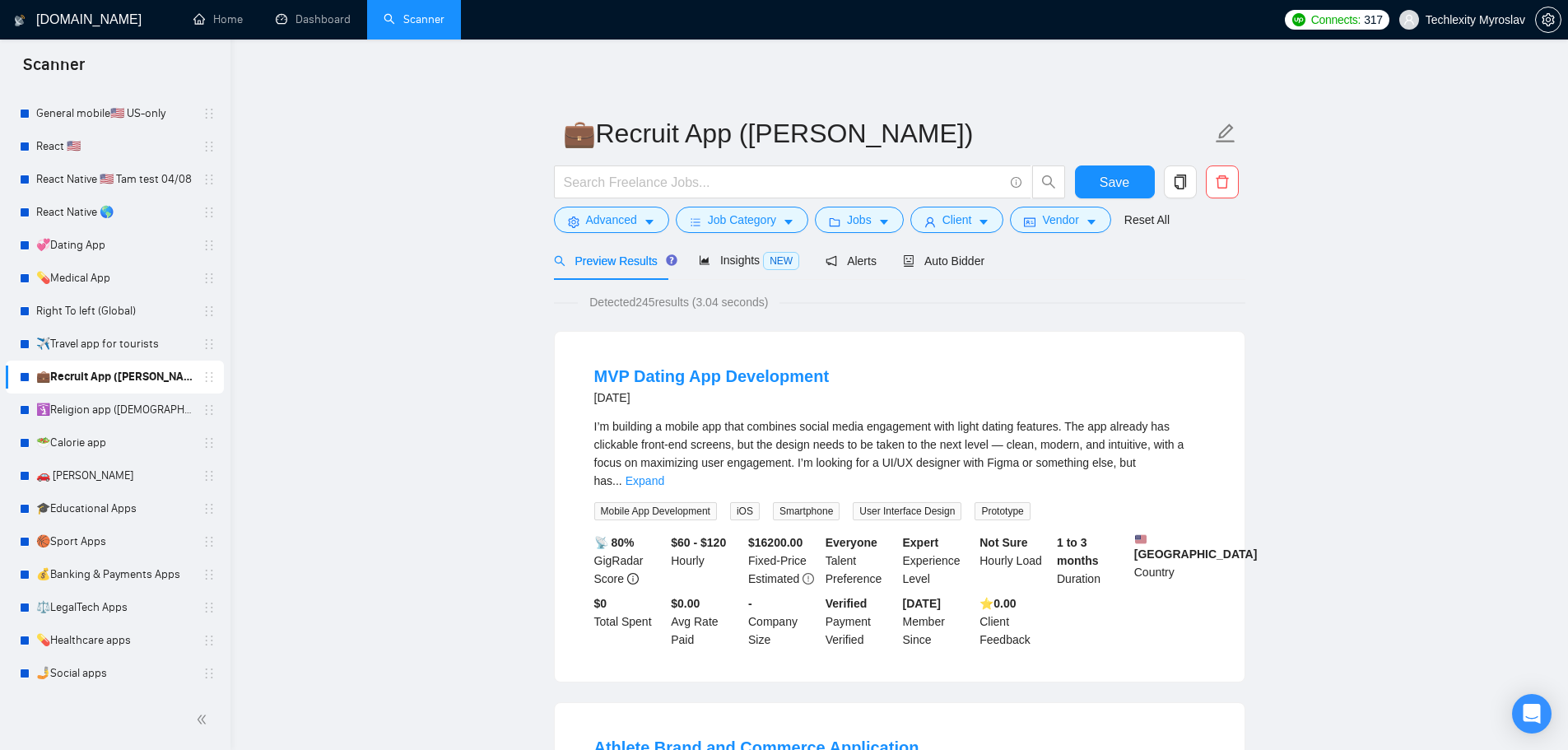
click at [601, 246] on div "Preview Results" at bounding box center [613, 261] width 119 height 39
click at [599, 231] on button "Advanced" at bounding box center [612, 220] width 115 height 27
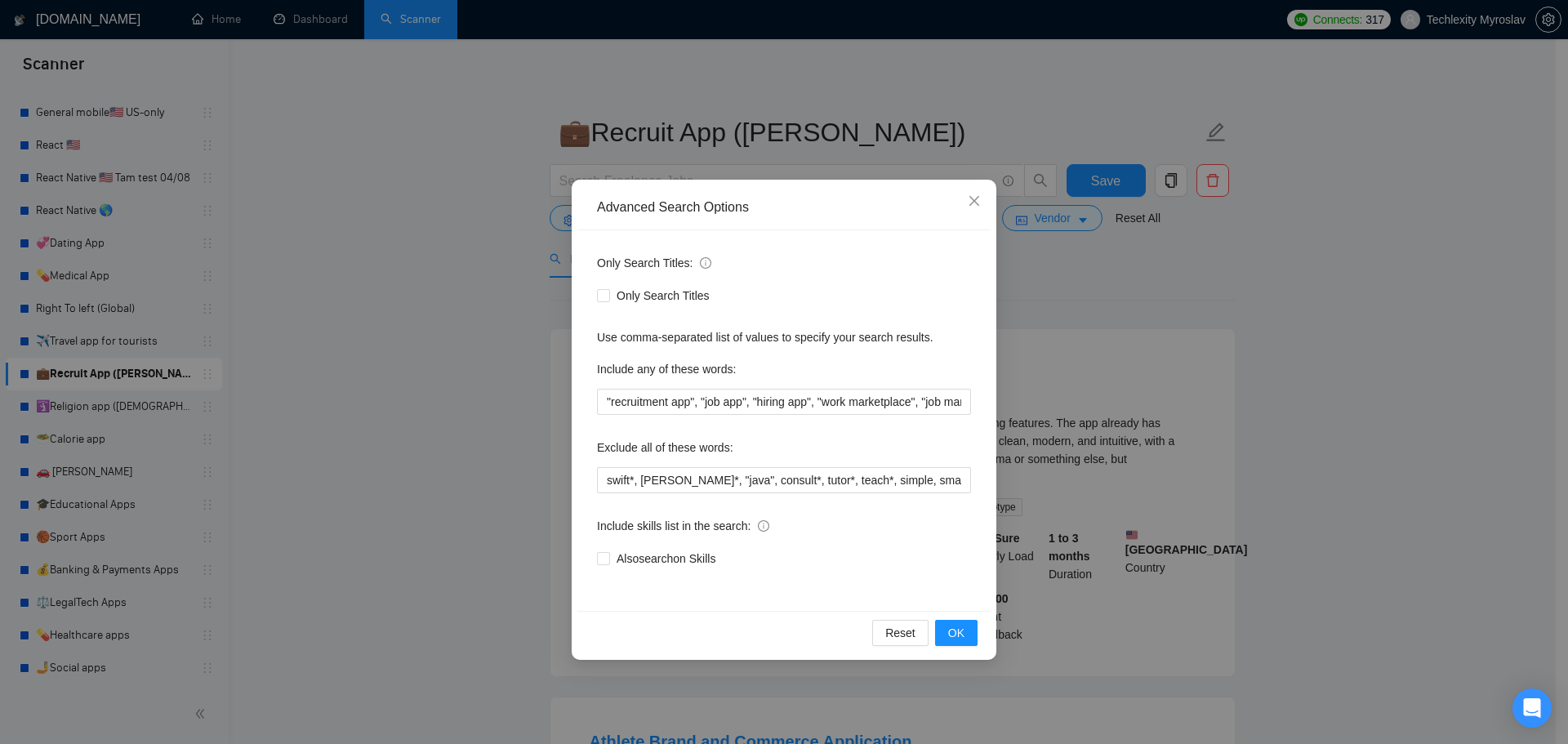
click at [479, 270] on div "Advanced Search Options Only Search Titles: Only Search Titles Use comma-separa…" at bounding box center [784, 372] width 1568 height 744
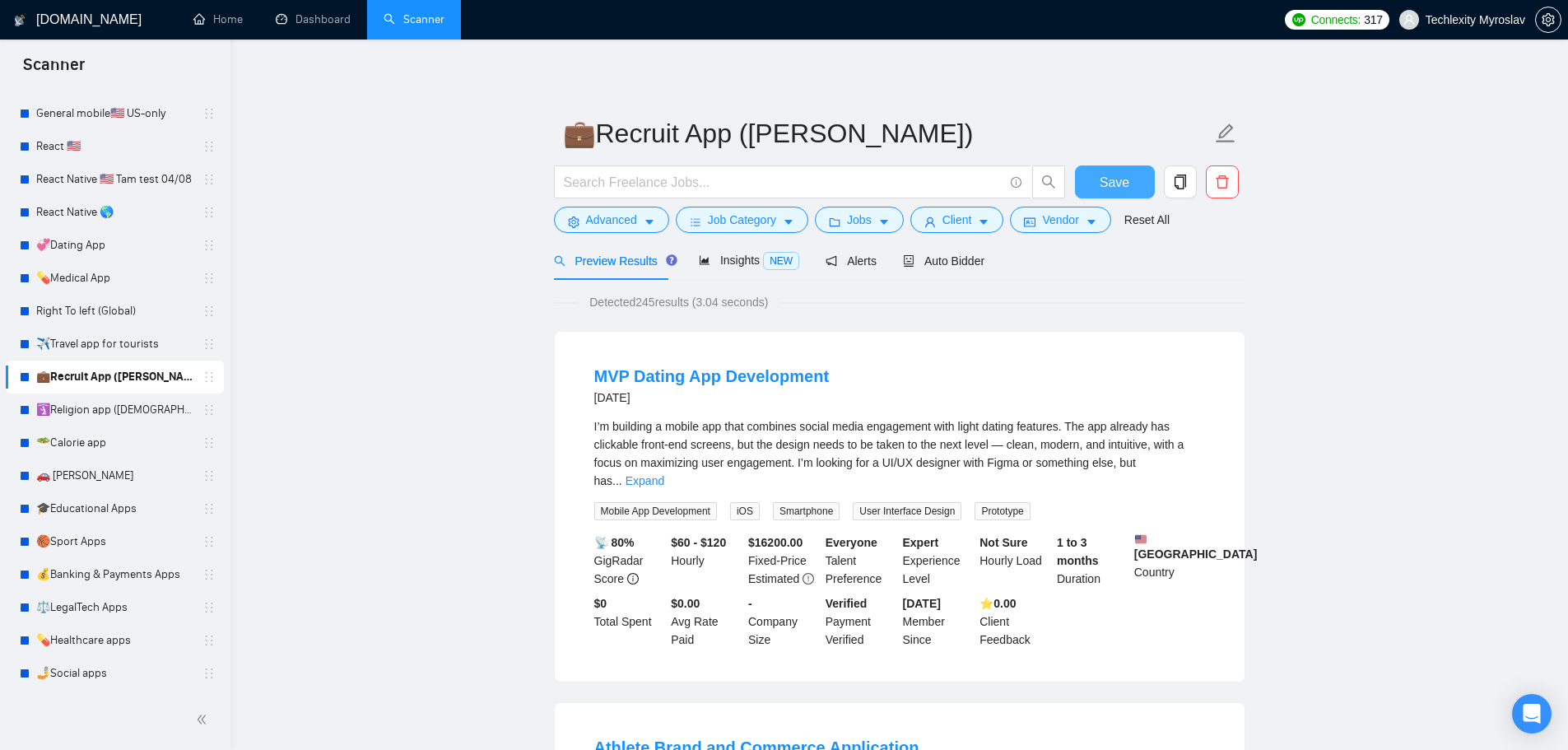
click at [1115, 185] on span "Save" at bounding box center [1115, 182] width 30 height 21
click at [1091, 180] on button "Save" at bounding box center [1115, 182] width 80 height 33
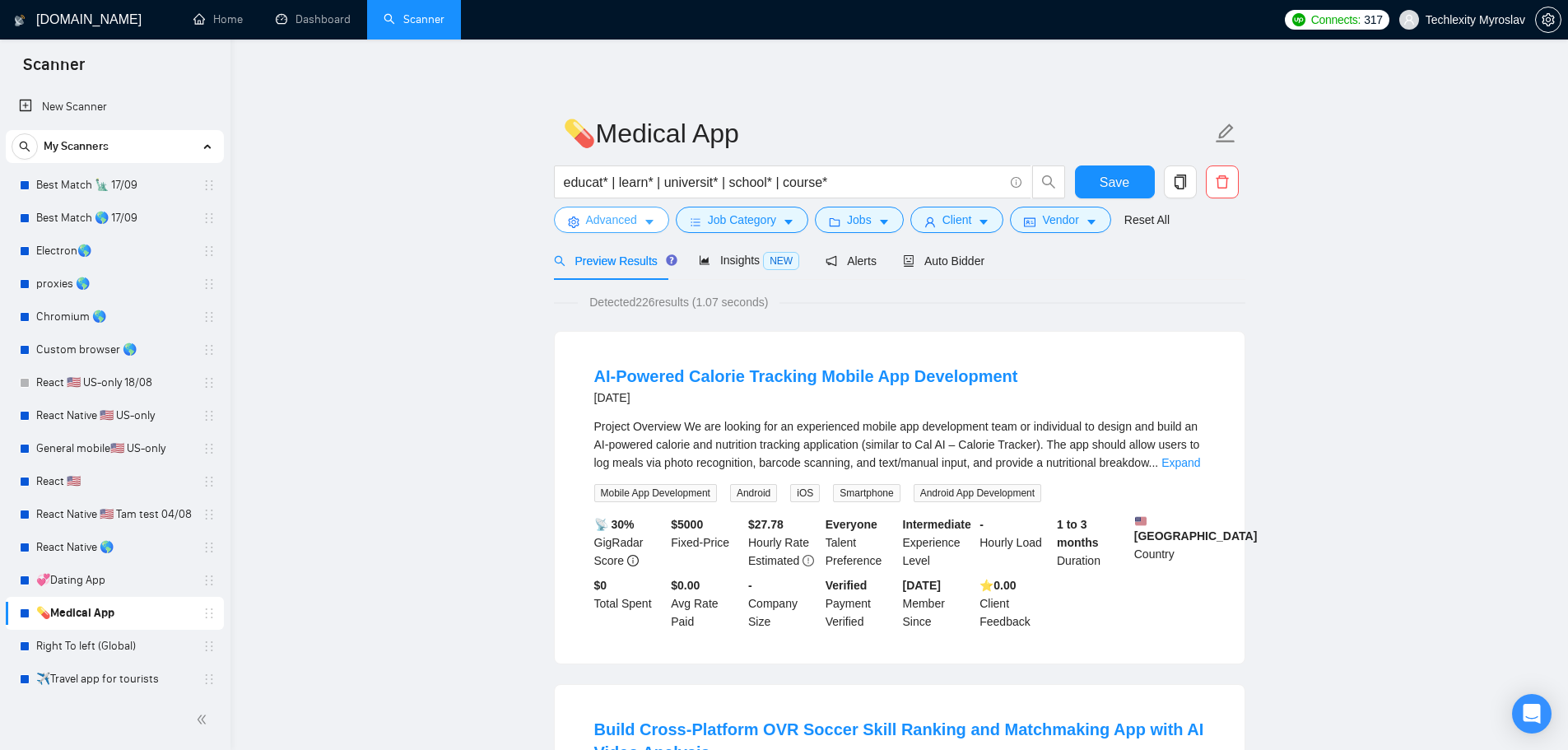
click at [615, 228] on span "Advanced" at bounding box center [611, 220] width 51 height 18
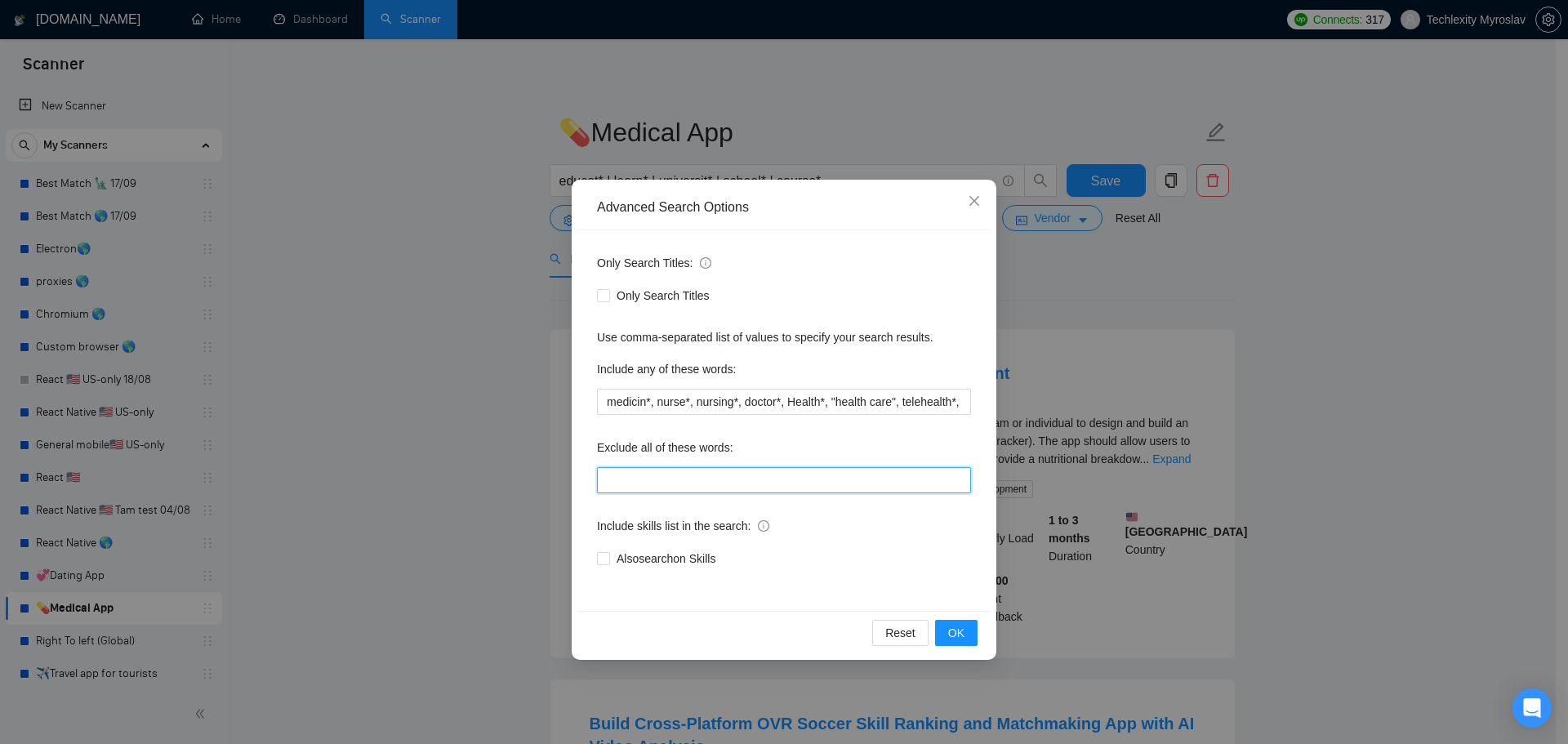
click at [689, 471] on input "text" at bounding box center [784, 480] width 374 height 26
paste input "swift*, kotlin*, "java", consult*, tutor*, teach*, simple, small, urgent, asap,…"
drag, startPoint x: 668, startPoint y: 482, endPoint x: 310, endPoint y: 452, distance: 359.3
click at [310, 452] on div "Advanced Search Options Only Search Titles: Only Search Titles Use comma-separa…" at bounding box center [784, 372] width 1568 height 744
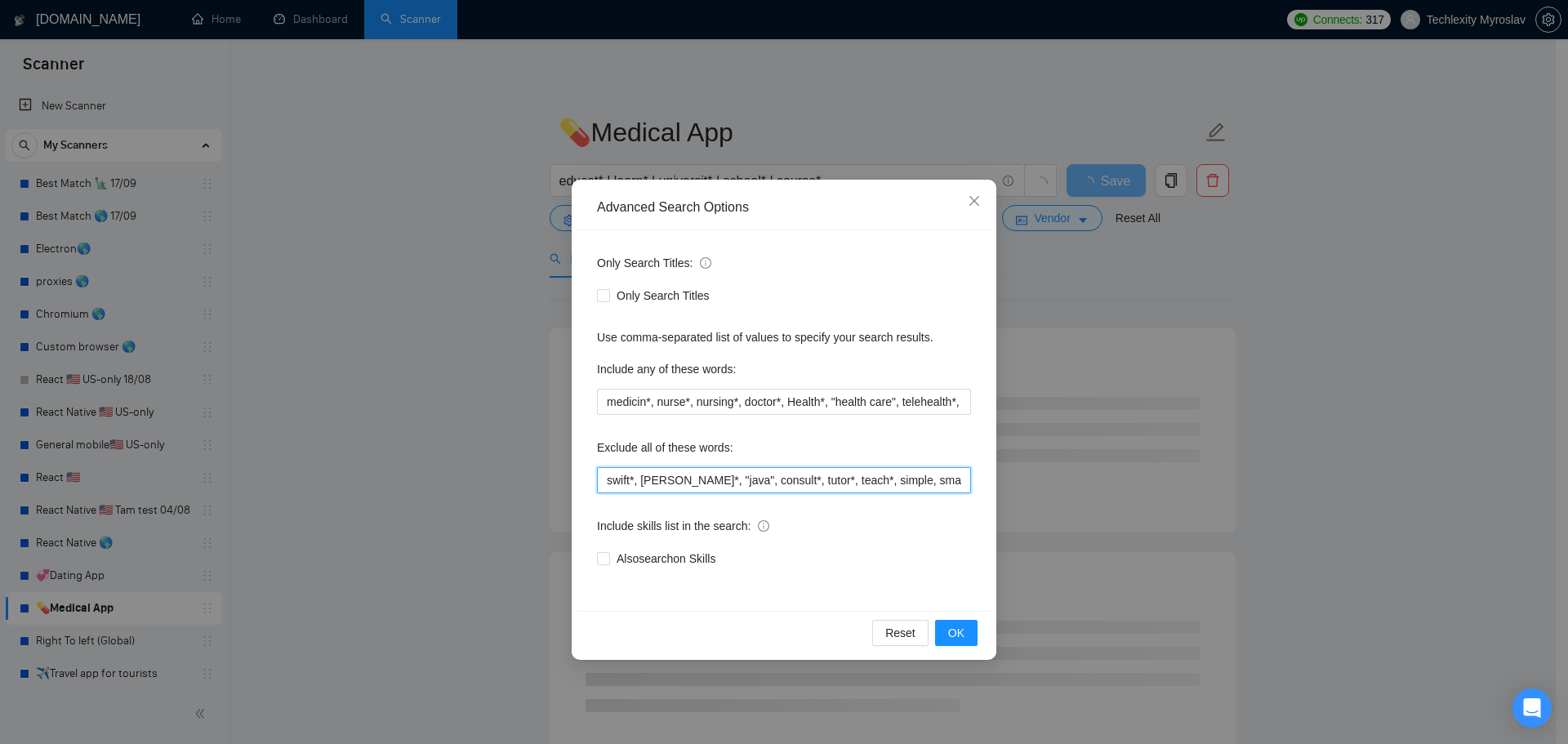
click at [698, 483] on input "swift*, kotlin*, "java", consult*, tutor*, teach*, simple, small, urgent, asap,…" at bounding box center [784, 480] width 374 height 26
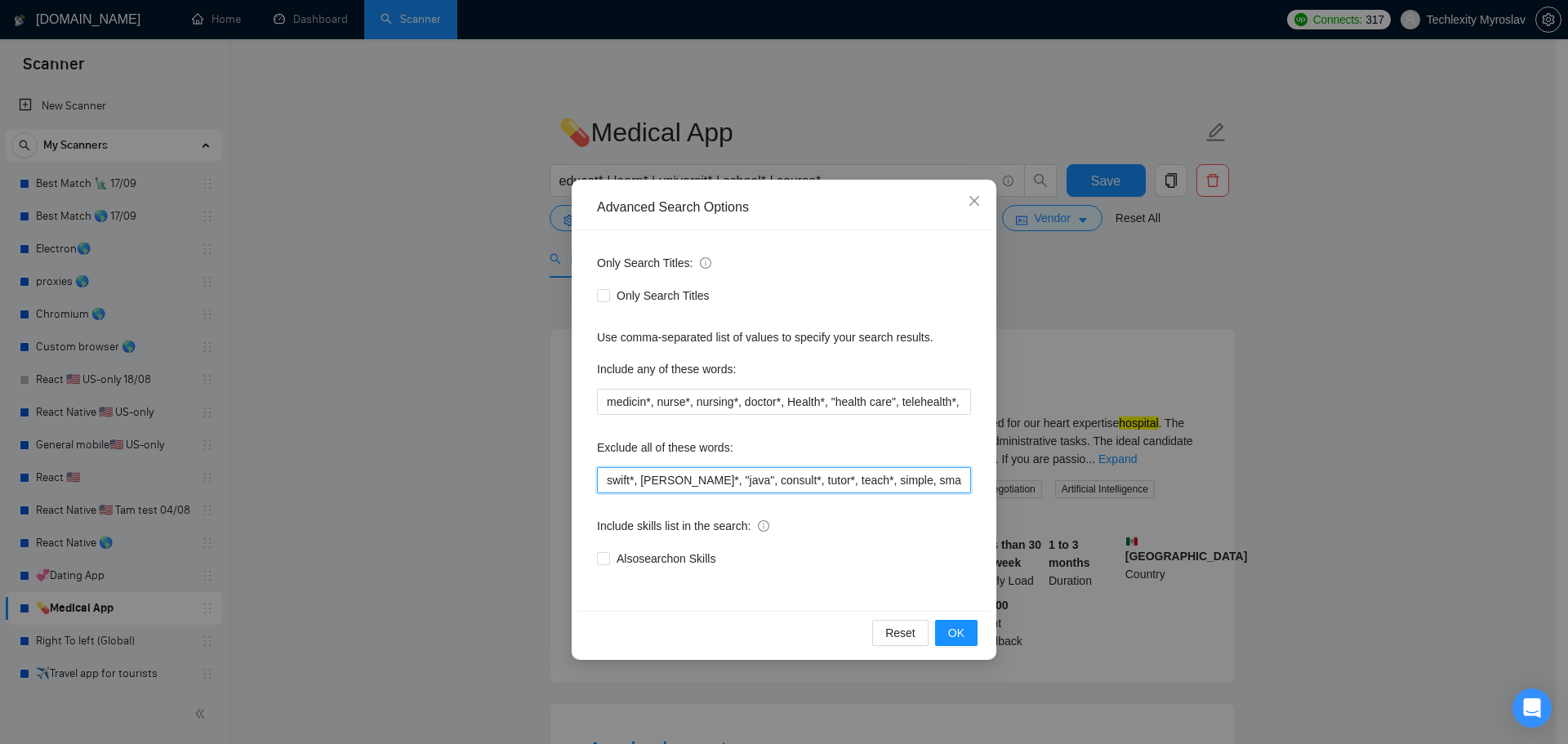
click at [870, 478] on input "swift*, kotlin*, "java", consult*, tutor*, teach*, simple, small, urgent, asap,…" at bounding box center [784, 480] width 374 height 26
click at [720, 482] on input "swift*, kotlin*, "java", consult*, tutor*, teach*, simple, small, urgent, asap,…" at bounding box center [784, 480] width 374 height 26
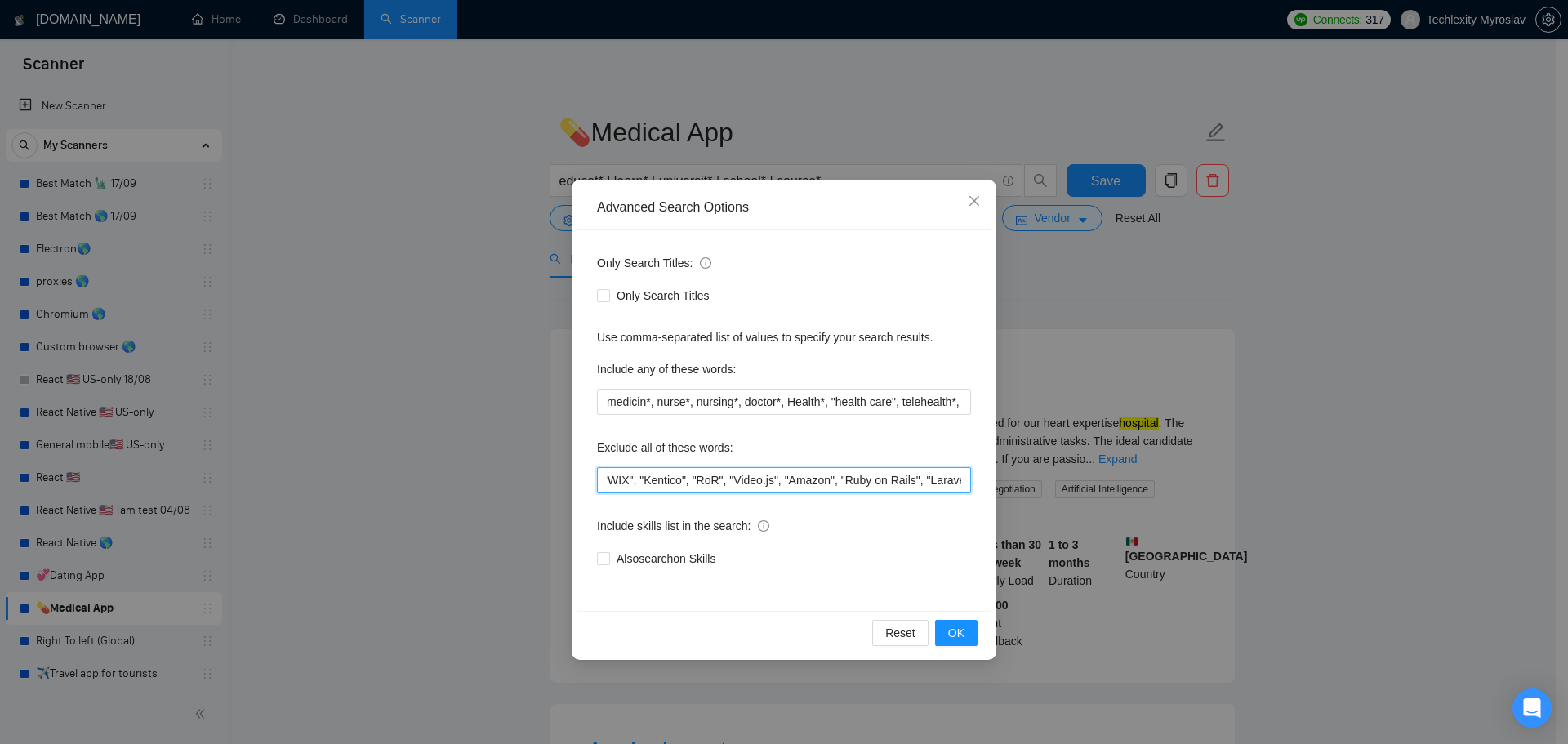
click at [833, 481] on input "swift*, [PERSON_NAME]*, "java", consult*, tutor*, teach*, simple, small, urgent…" at bounding box center [784, 480] width 374 height 26
type input "swift*, [PERSON_NAME]*, "java", consult*, tutor*, teach*, simple, small, urgent…"
drag, startPoint x: 916, startPoint y: 484, endPoint x: 995, endPoint y: 490, distance: 79.2
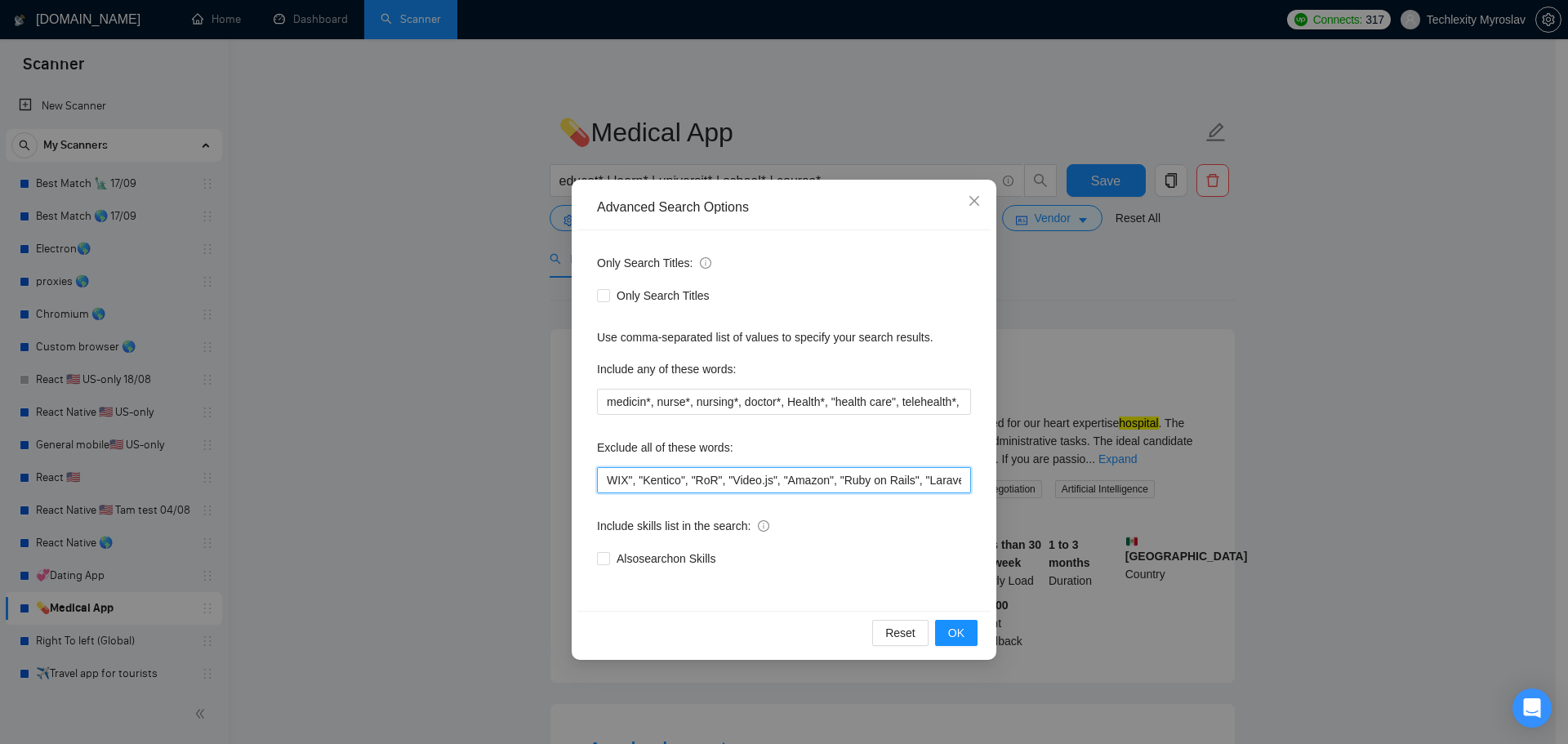
click at [995, 490] on div "Advanced Search Options Only Search Titles: Only Search Titles Use comma-separa…" at bounding box center [784, 419] width 425 height 480
click at [931, 484] on input "swift*, [PERSON_NAME]*, "java", consult*, tutor*, teach*, simple, small, urgent…" at bounding box center [784, 480] width 374 height 26
drag, startPoint x: 957, startPoint y: 485, endPoint x: 994, endPoint y: 478, distance: 37.7
click at [994, 478] on div "Advanced Search Options Only Search Titles: Only Search Titles Use comma-separa…" at bounding box center [784, 419] width 425 height 480
click at [875, 484] on input "swift*, [PERSON_NAME]*, "java", consult*, tutor*, teach*, simple, small, urgent…" at bounding box center [784, 480] width 374 height 26
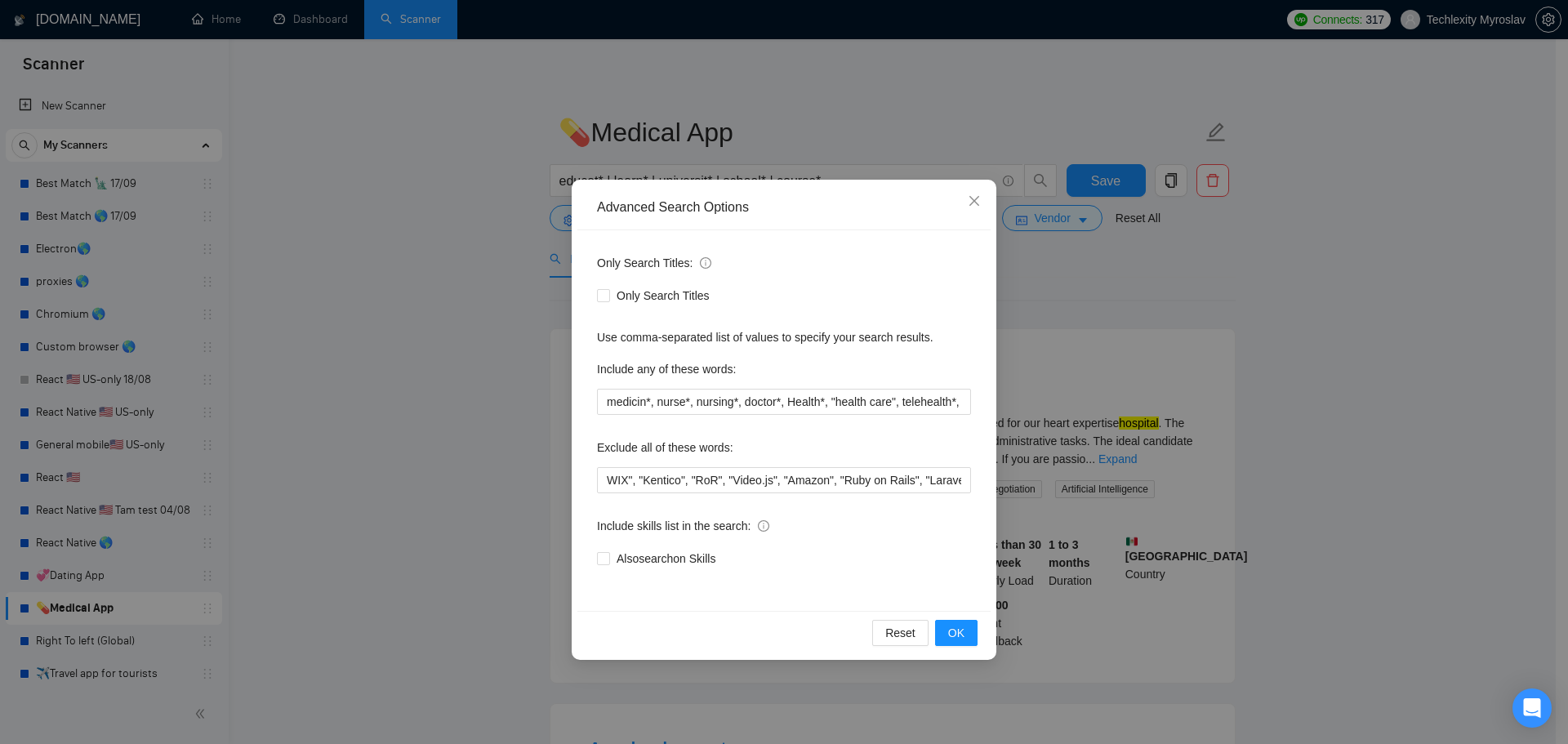
click at [408, 438] on div "Advanced Search Options Only Search Titles: Only Search Titles Use comma-separa…" at bounding box center [784, 372] width 1568 height 744
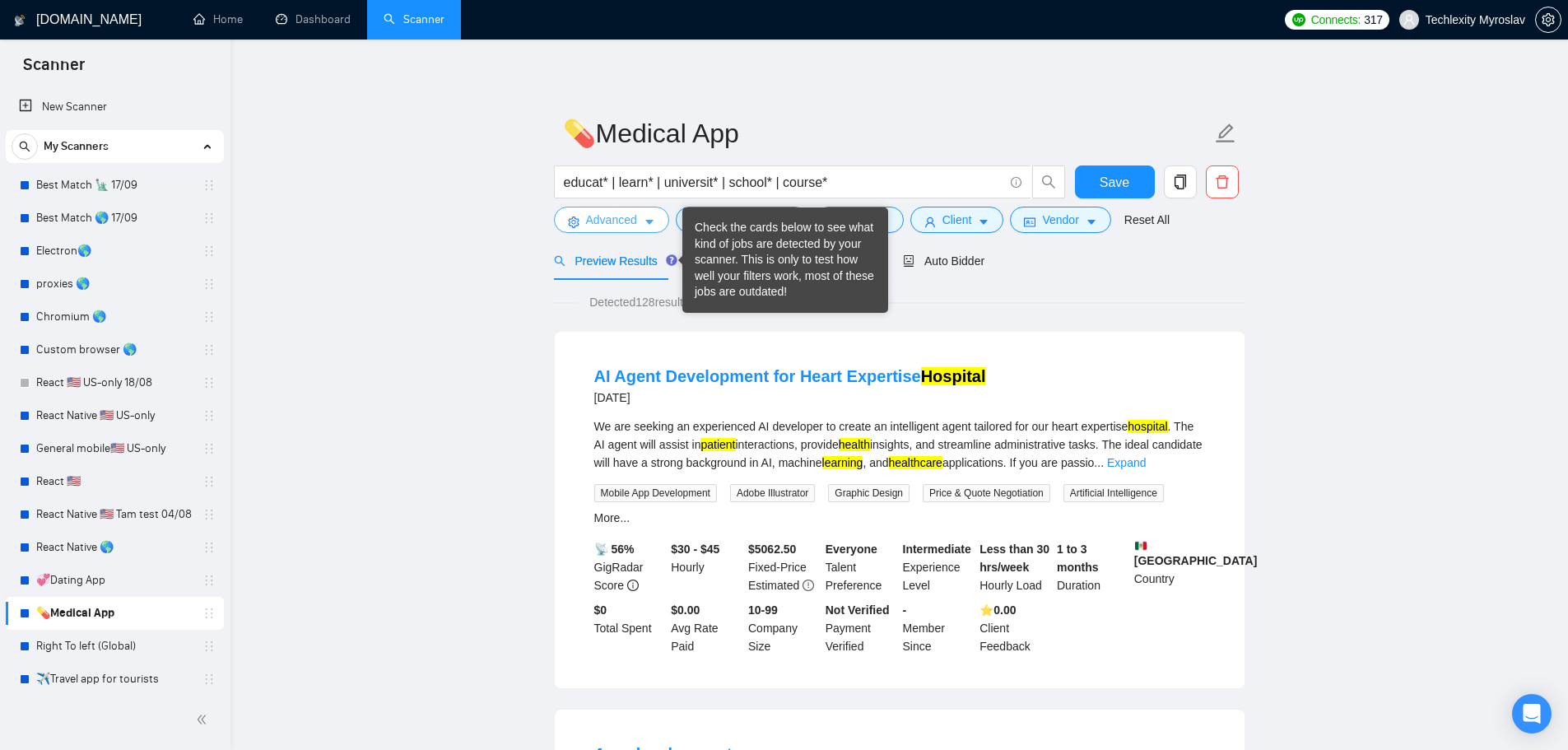
click at [571, 219] on icon "setting" at bounding box center [573, 222] width 11 height 12
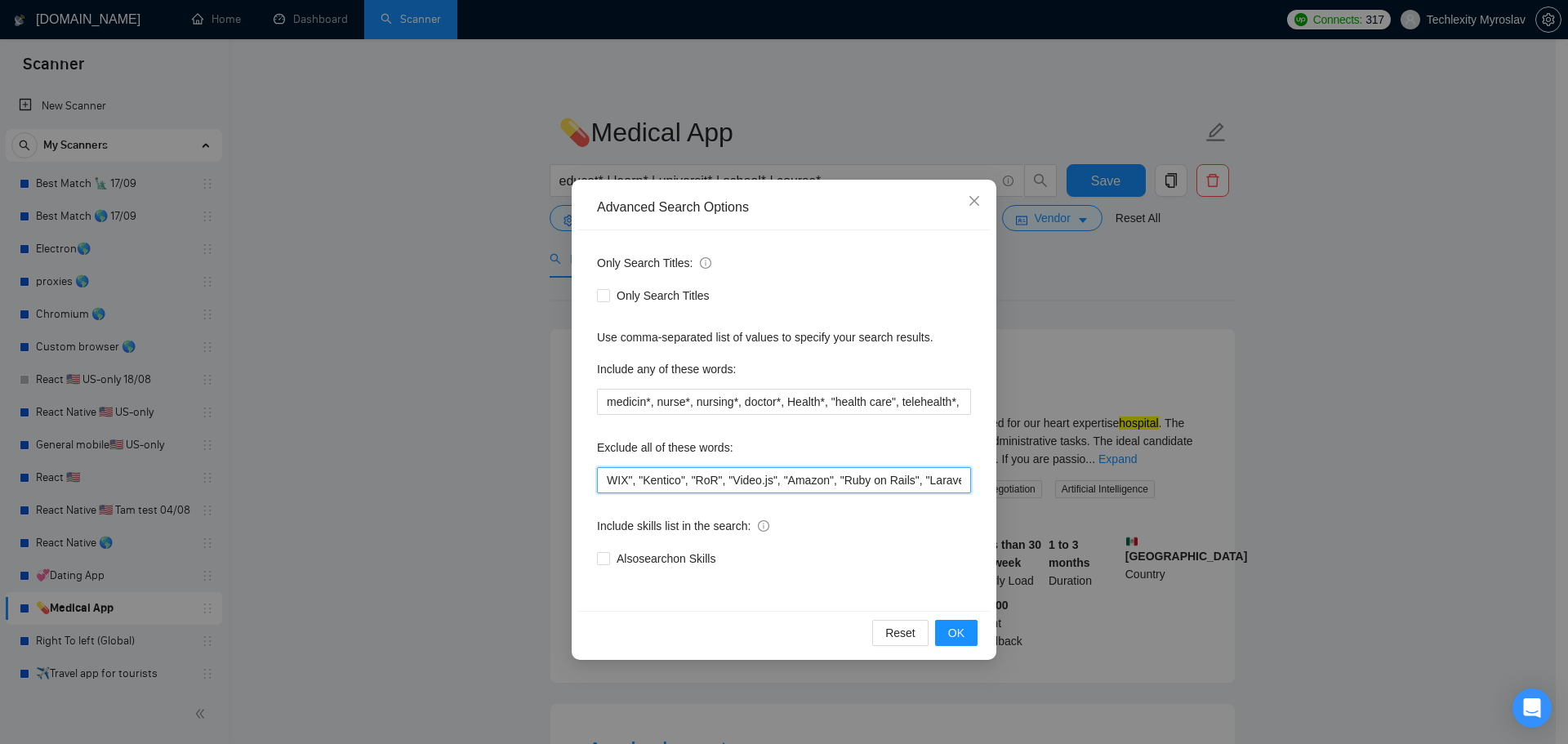
drag, startPoint x: 839, startPoint y: 486, endPoint x: 1018, endPoint y: 495, distance: 179.2
click at [1018, 495] on div "Advanced Search Options Only Search Titles: Only Search Titles Use comma-separa…" at bounding box center [784, 372] width 1568 height 744
click at [842, 477] on input "swift*, [PERSON_NAME]*, "java", consult*, tutor*, teach*, simple, small, urgent…" at bounding box center [784, 480] width 374 height 26
drag, startPoint x: 759, startPoint y: 479, endPoint x: 563, endPoint y: 470, distance: 196.2
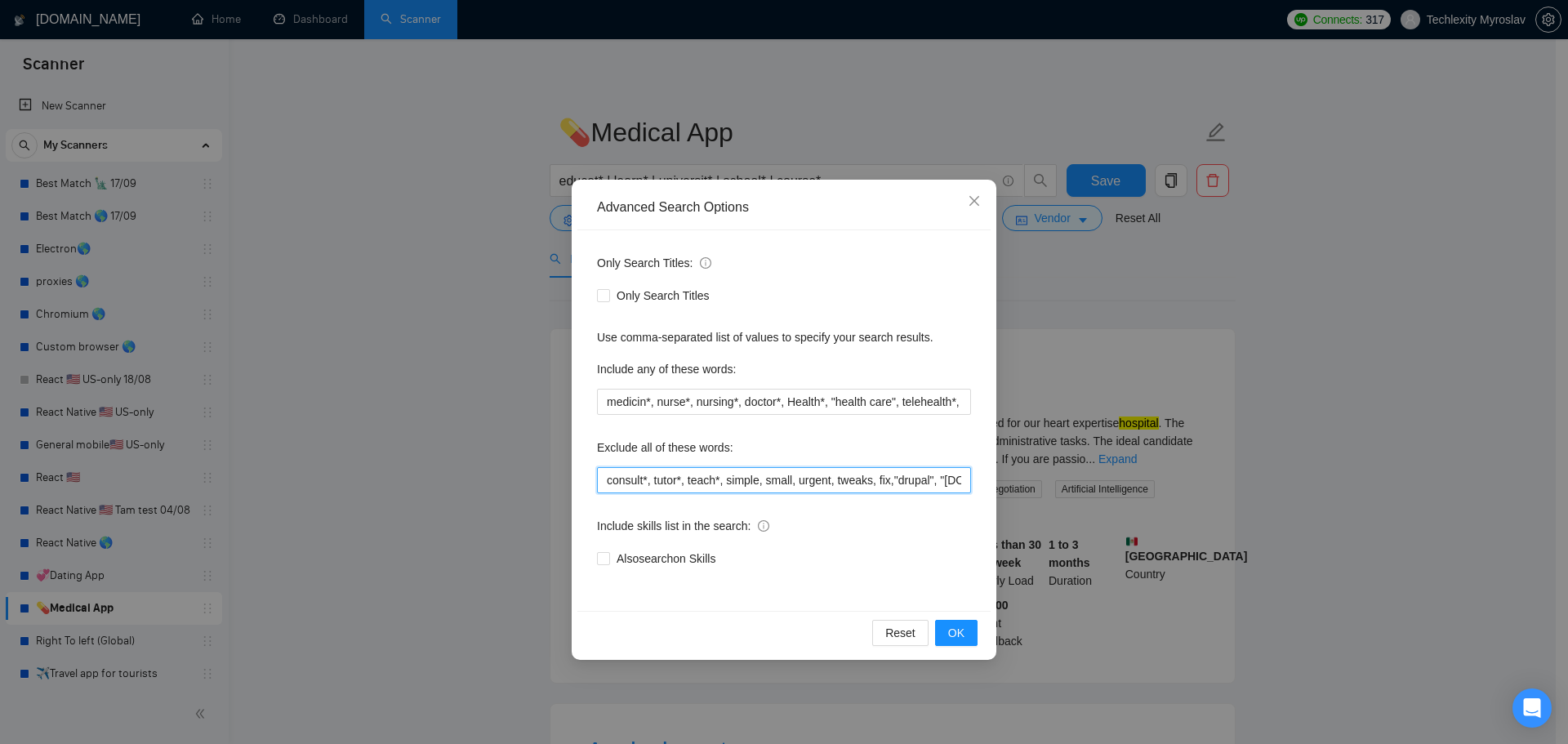
click at [560, 470] on div "Advanced Search Options Only Search Titles: Only Search Titles Use comma-separa…" at bounding box center [784, 372] width 1568 height 744
click at [723, 490] on input "swift*, [PERSON_NAME]*, "java", consult*, tutor*, teach*, simple, small, urgent…" at bounding box center [784, 480] width 374 height 26
drag, startPoint x: 733, startPoint y: 486, endPoint x: 621, endPoint y: 483, distance: 112.0
click at [621, 483] on input "swift*, [PERSON_NAME]*, "java", consult*, tutor*, teach*, simple, small, urgent…" at bounding box center [784, 480] width 374 height 26
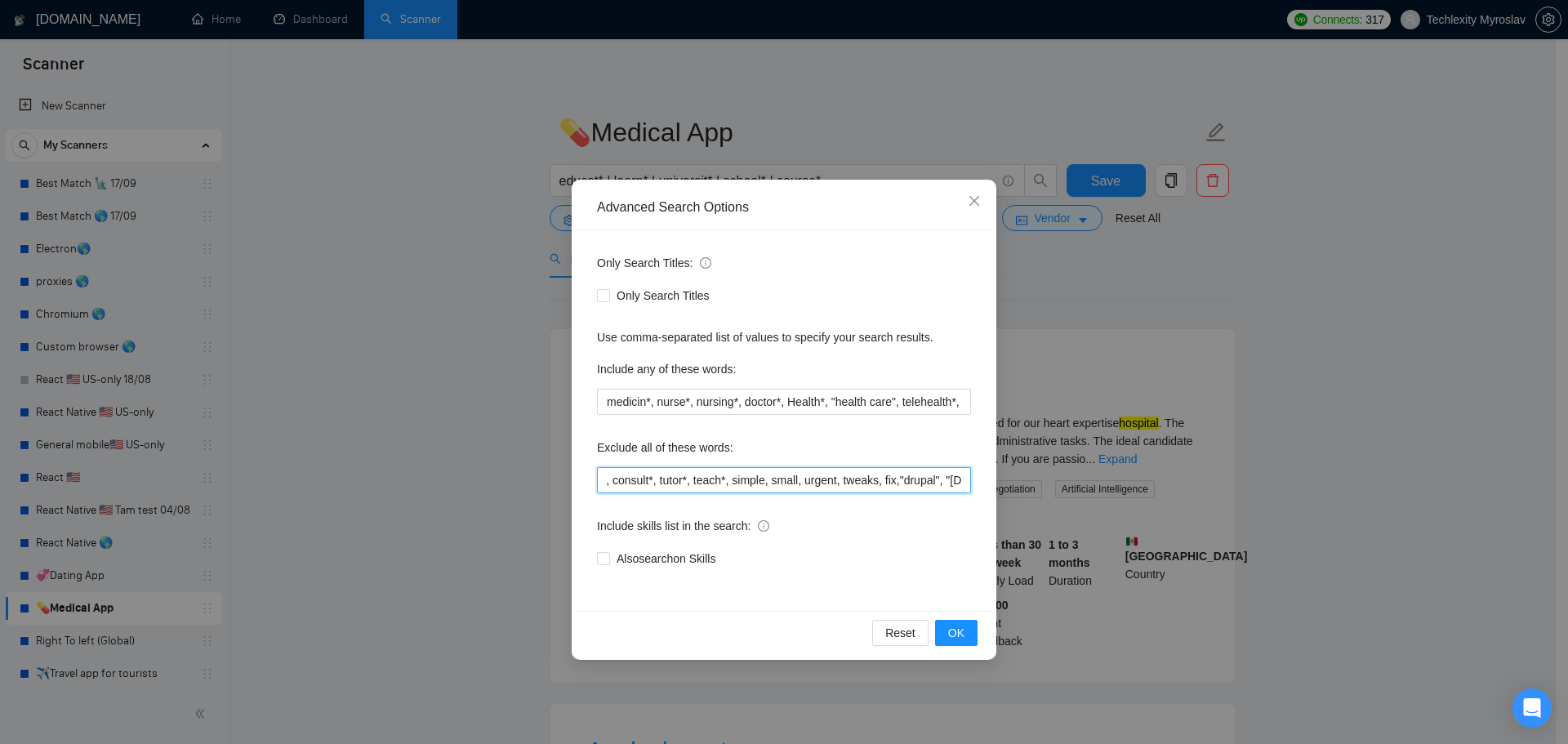
click at [670, 488] on input "swift*, [PERSON_NAME]*, "java", consult*, tutor*, teach*, simple, small, urgent…" at bounding box center [784, 480] width 374 height 26
drag, startPoint x: 649, startPoint y: 477, endPoint x: 590, endPoint y: 480, distance: 59.1
click at [590, 480] on div "Only Search Titles: Only Search Titles Use comma-separated list of values to sp…" at bounding box center [784, 421] width 413 height 380
click at [716, 489] on input "swift*, [PERSON_NAME]*, "java", consult*, tutor*, teach*, simple, small, urgent…" at bounding box center [784, 480] width 374 height 26
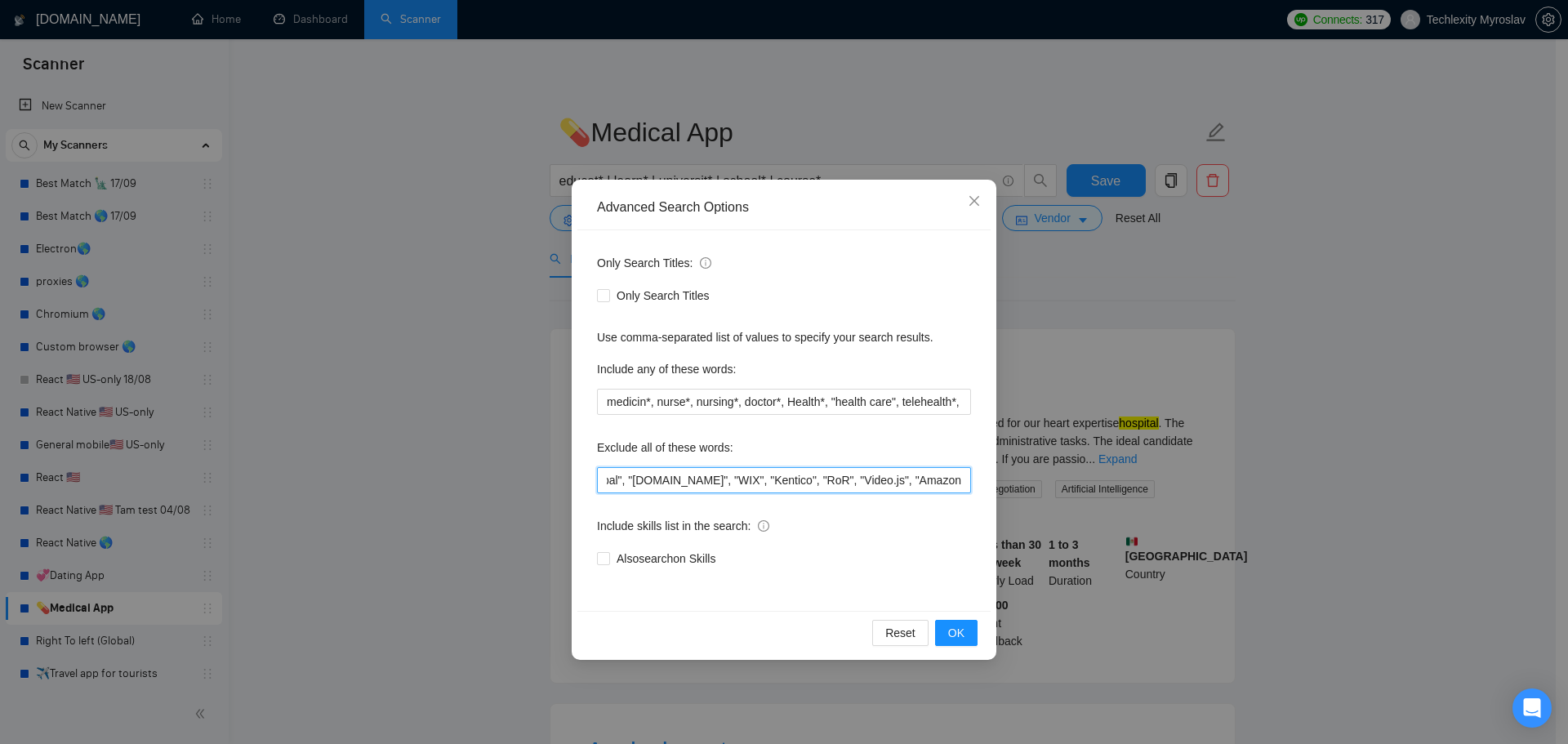
scroll to position [0, 618]
drag, startPoint x: 930, startPoint y: 481, endPoint x: 1032, endPoint y: 492, distance: 102.6
click at [1032, 492] on div "Advanced Search Options Only Search Titles: Only Search Titles Use comma-separa…" at bounding box center [784, 372] width 1568 height 744
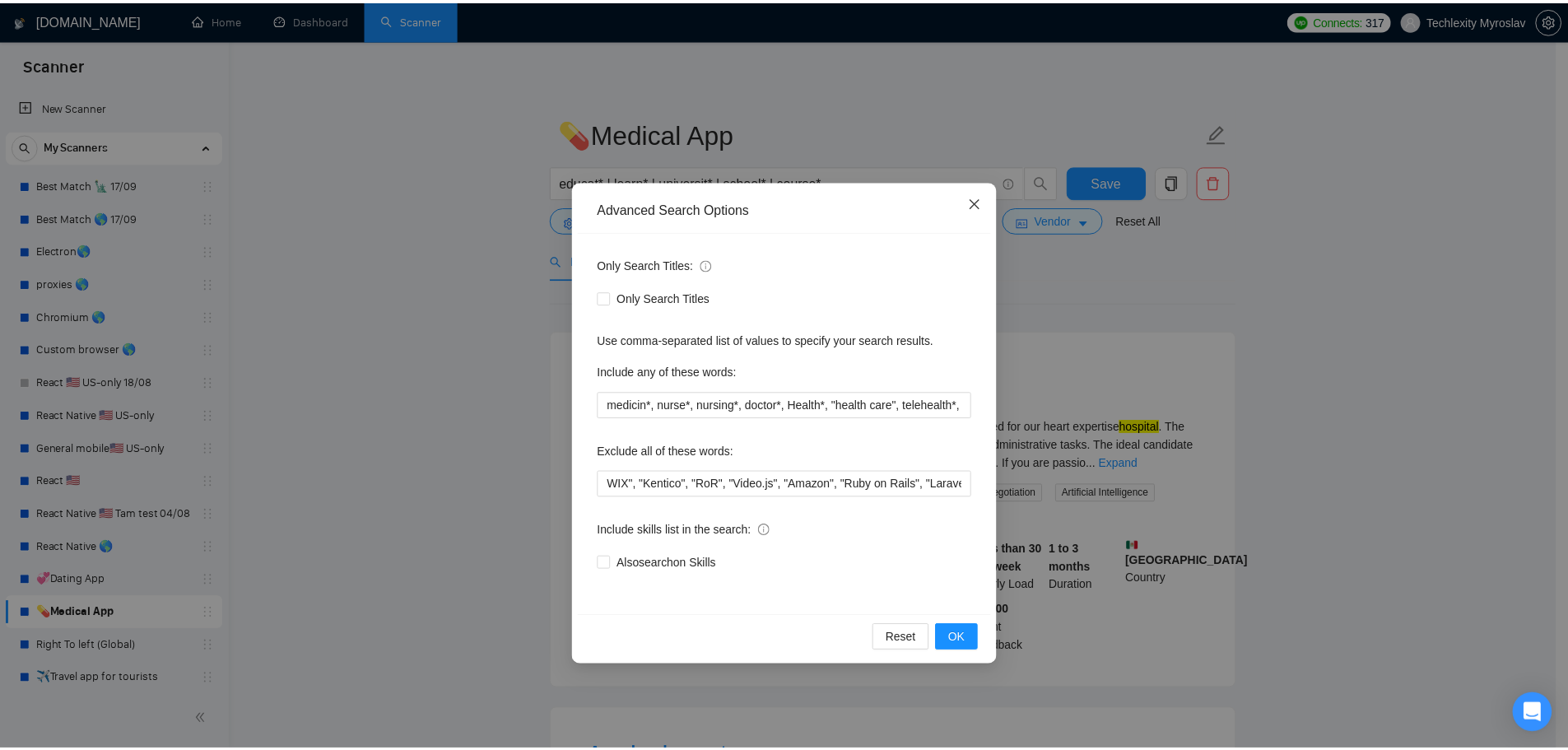
scroll to position [0, 0]
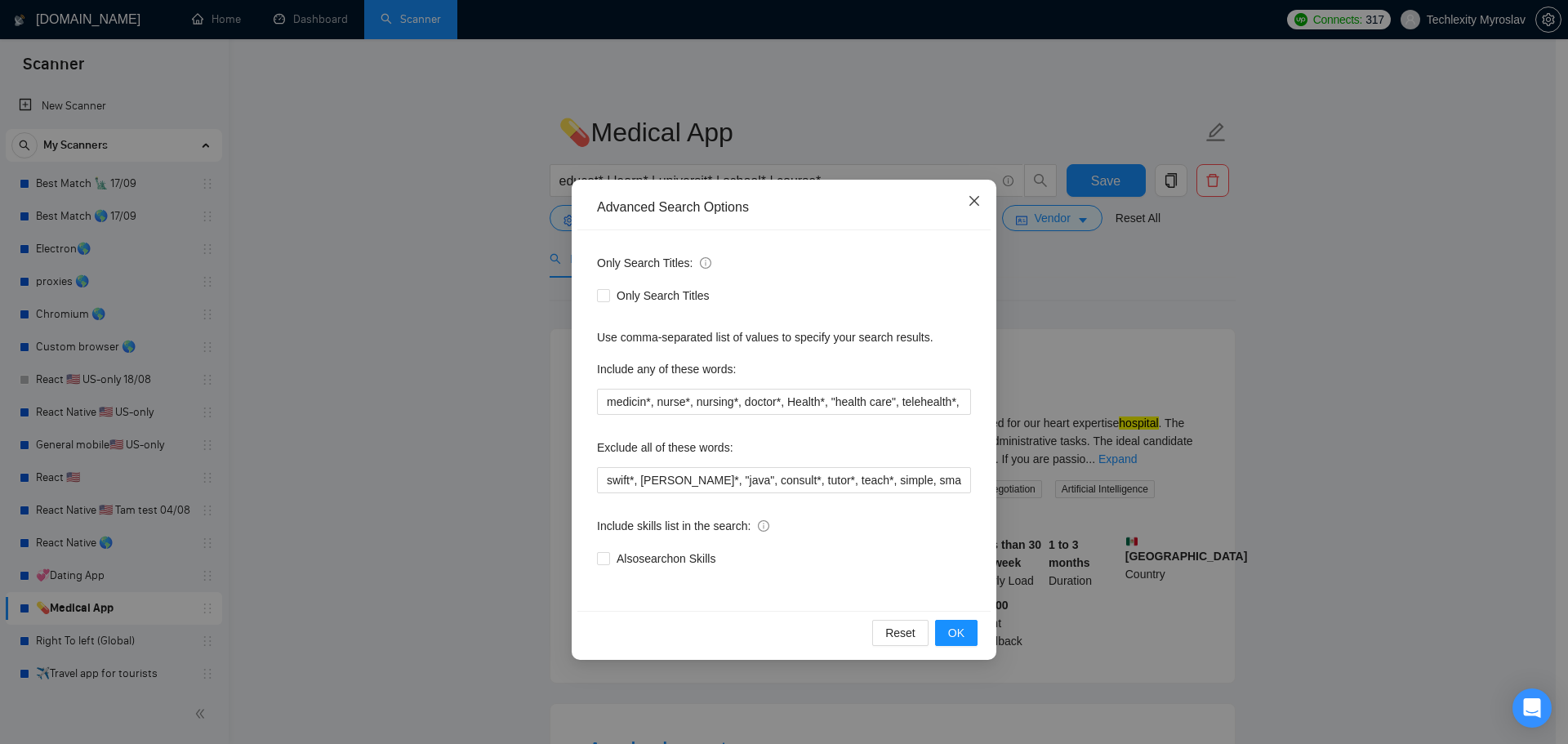
click at [970, 201] on icon "close" at bounding box center [974, 201] width 13 height 13
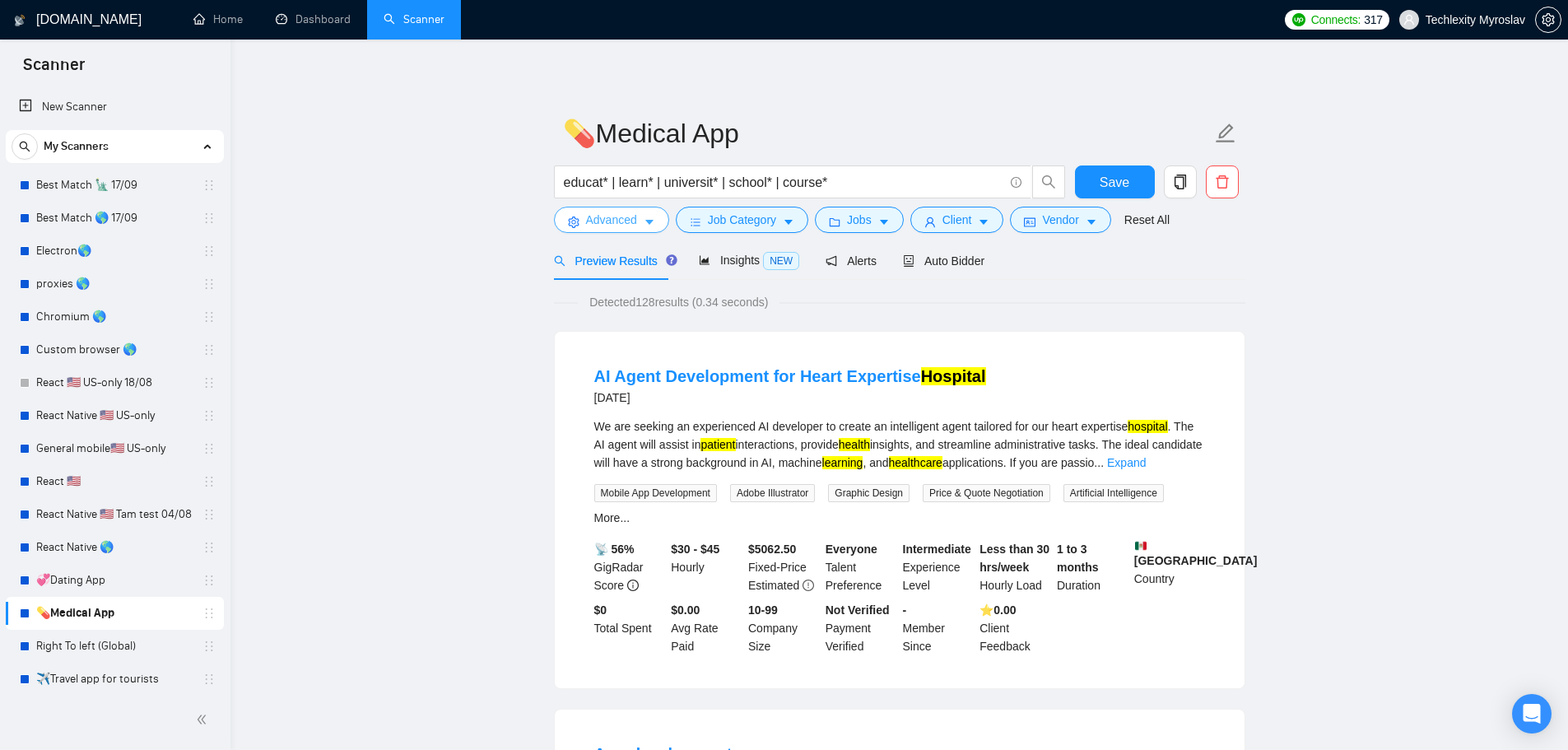
click at [617, 218] on span "Advanced" at bounding box center [611, 220] width 51 height 18
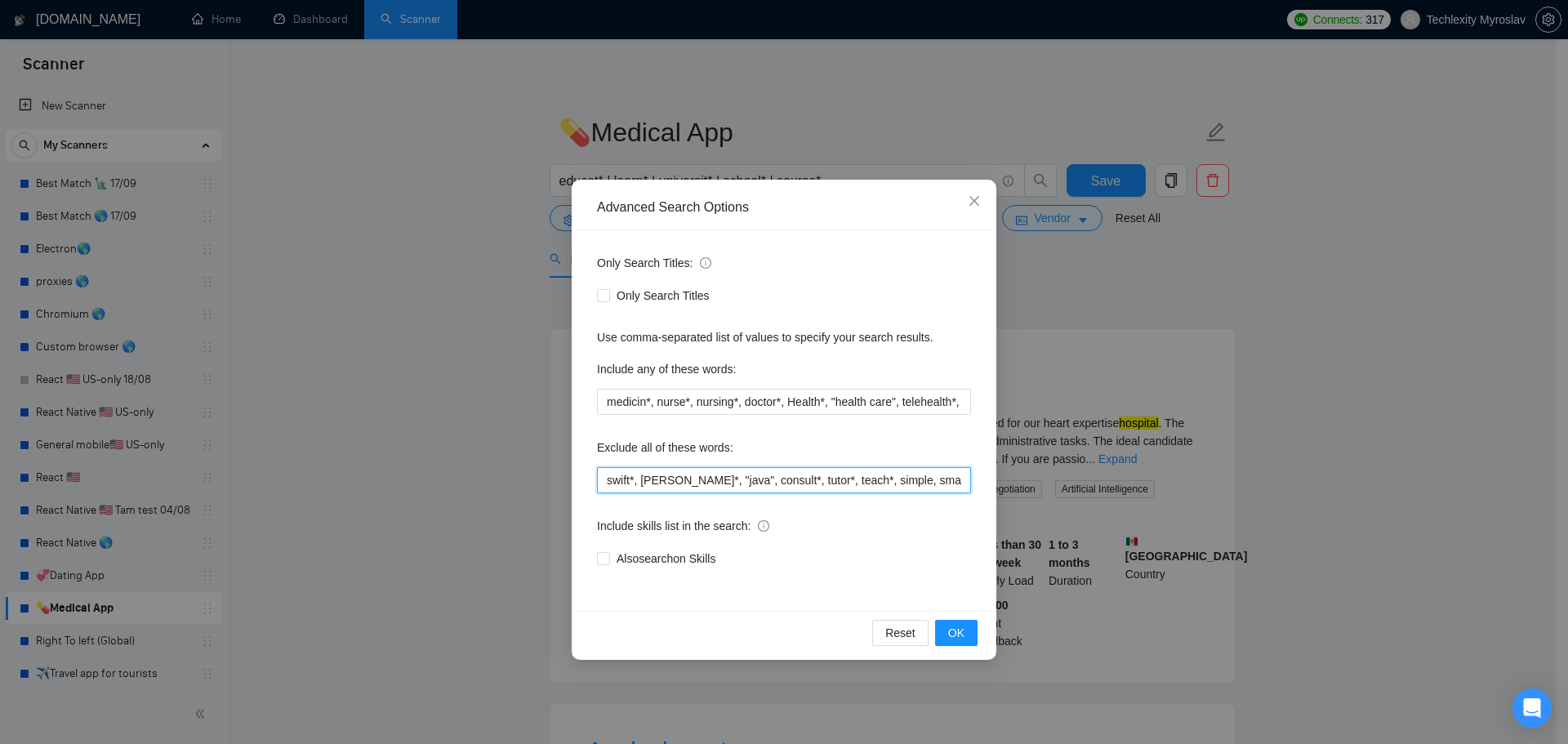
click at [740, 471] on input "swift*, [PERSON_NAME]*, "java", consult*, tutor*, teach*, simple, small, urgent…" at bounding box center [784, 480] width 374 height 26
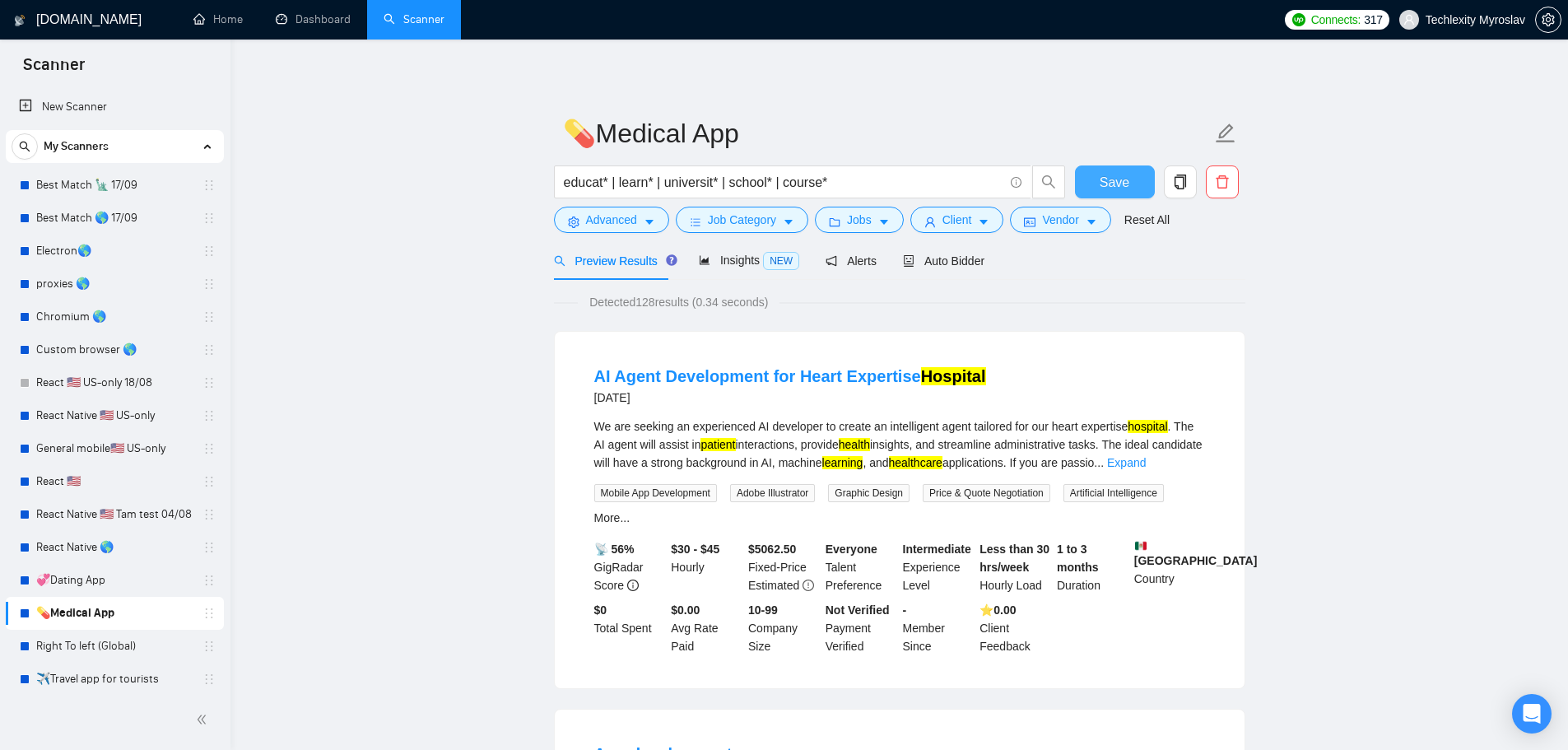
click at [1100, 175] on button "Save" at bounding box center [1115, 182] width 80 height 33
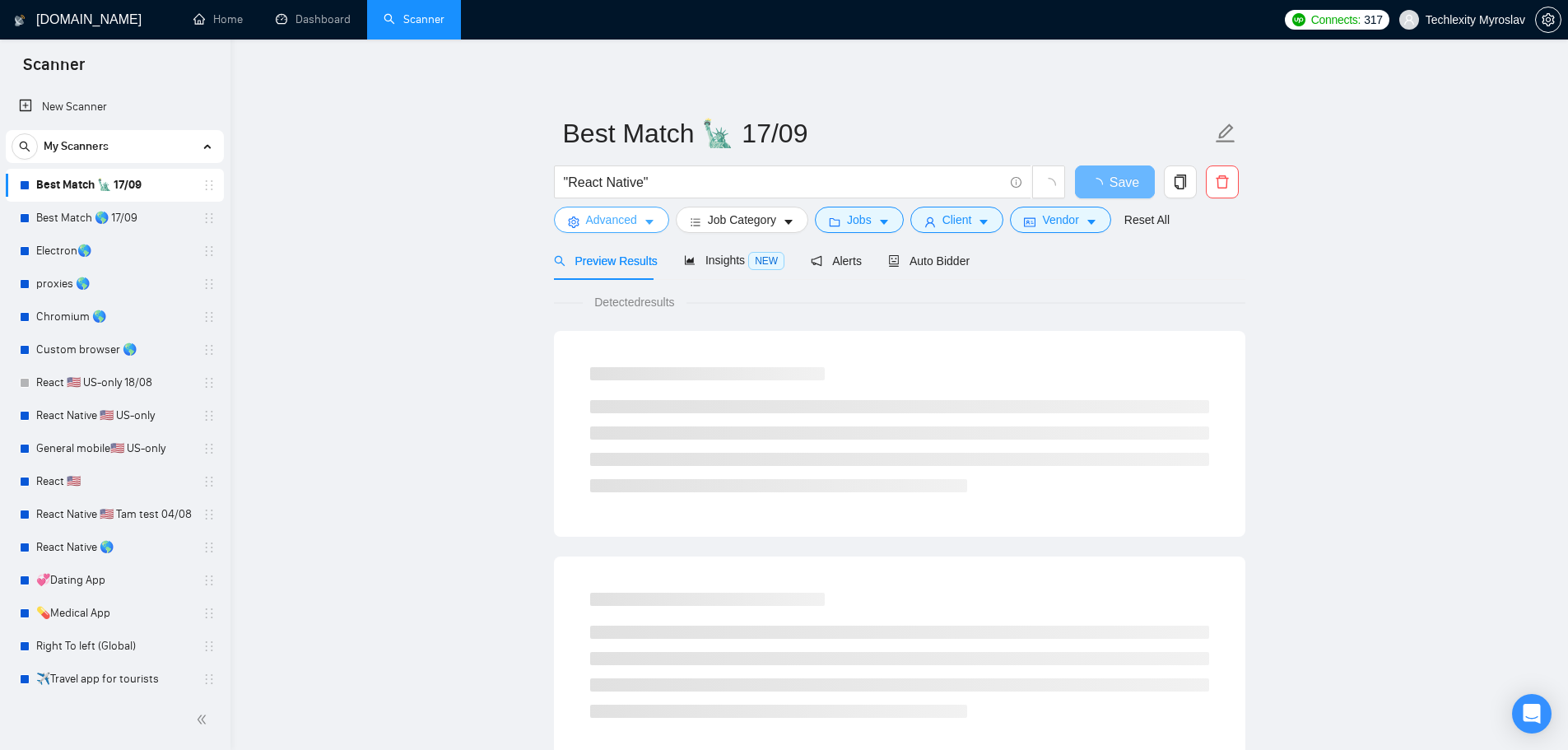
click at [621, 218] on span "Advanced" at bounding box center [611, 220] width 51 height 18
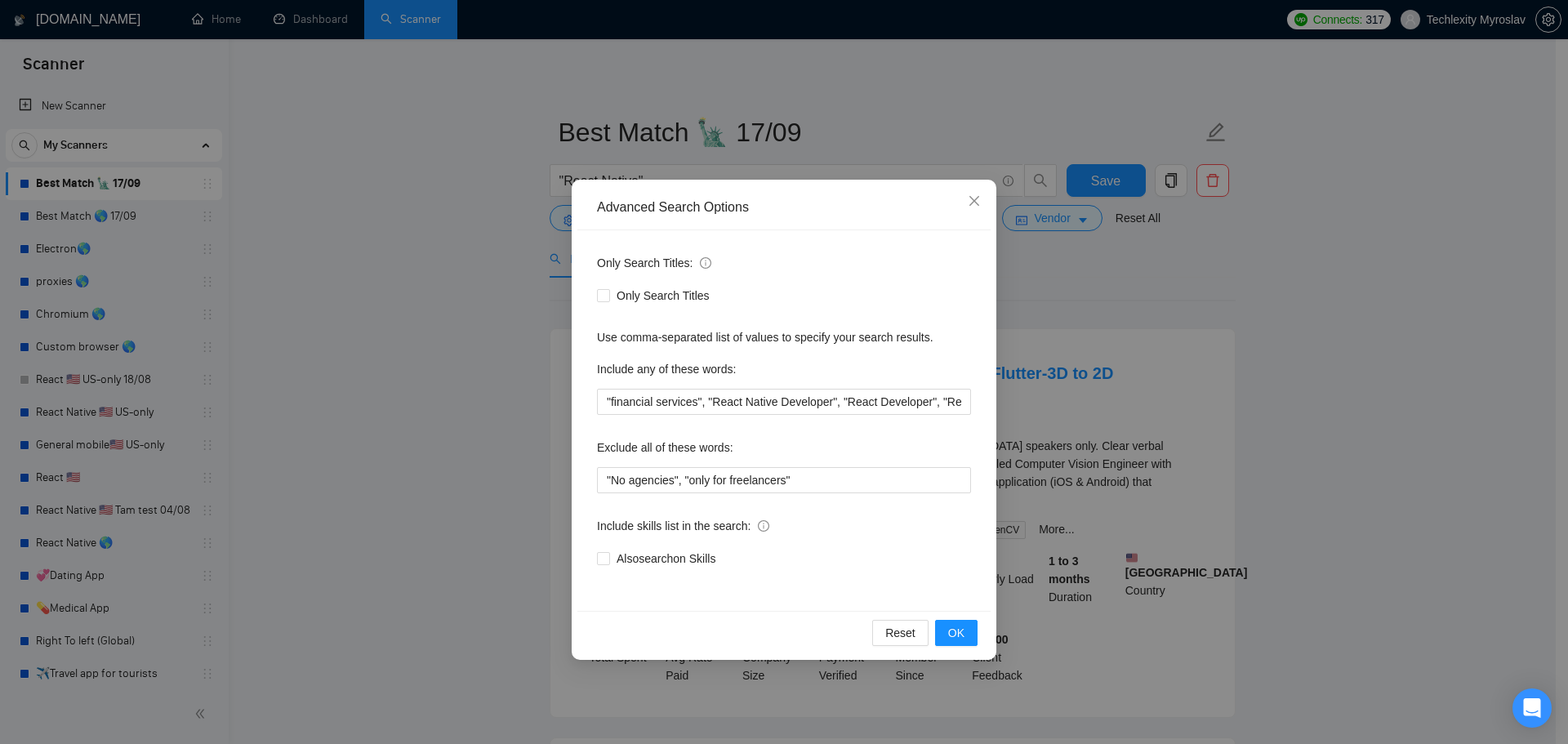
click at [1268, 291] on div "Advanced Search Options Only Search Titles: Only Search Titles Use comma-separa…" at bounding box center [784, 372] width 1568 height 744
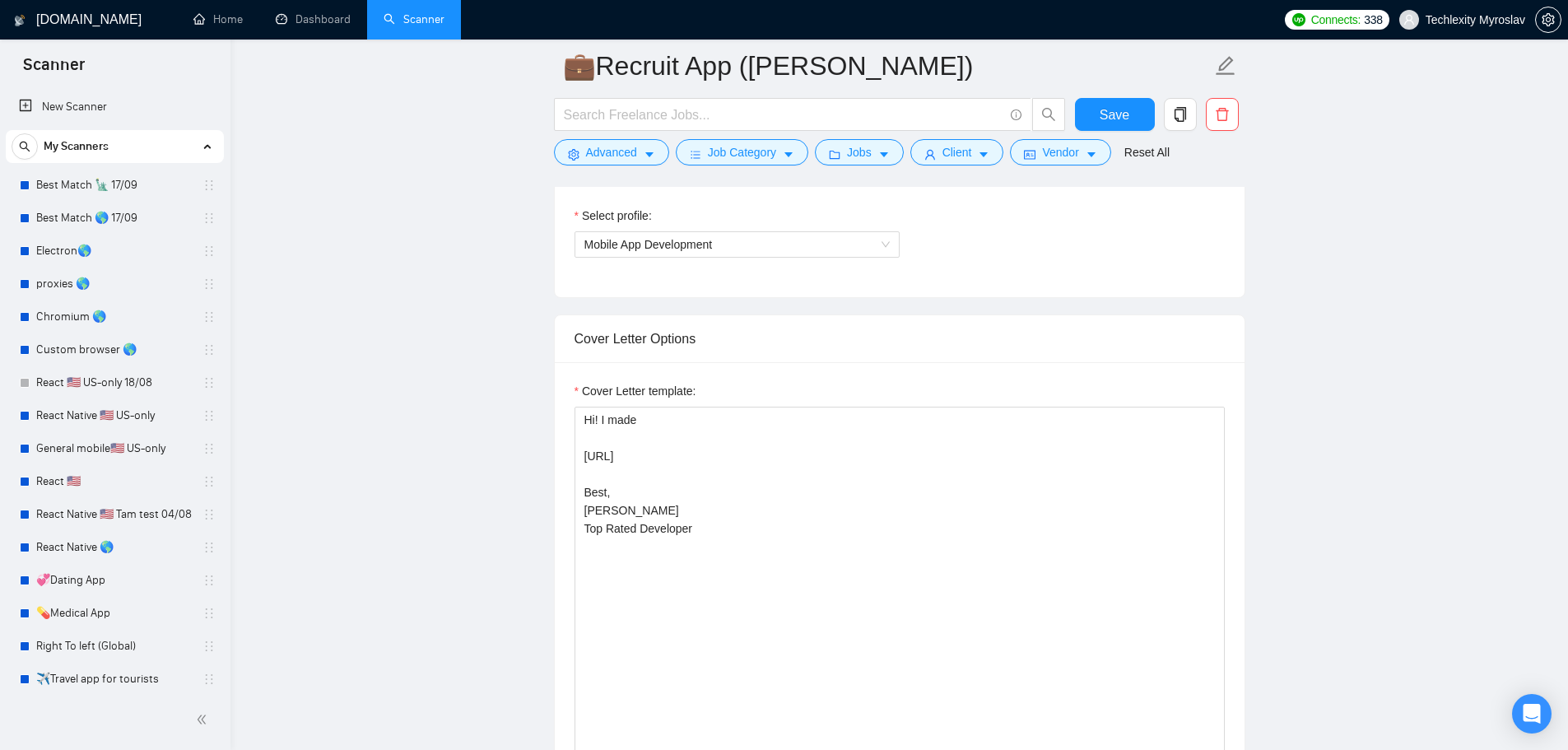
scroll to position [335, 0]
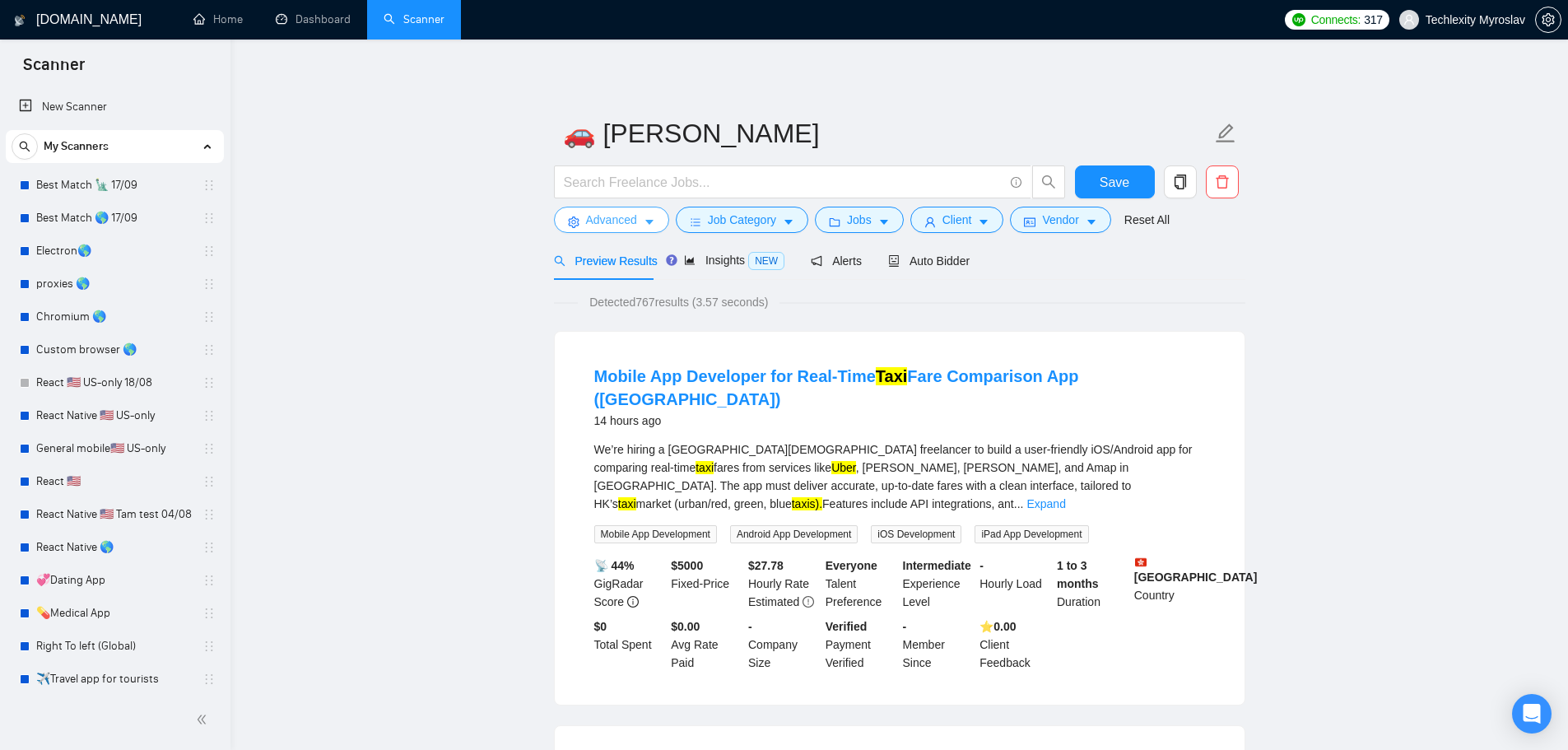
click at [599, 213] on span "Advanced" at bounding box center [611, 220] width 51 height 18
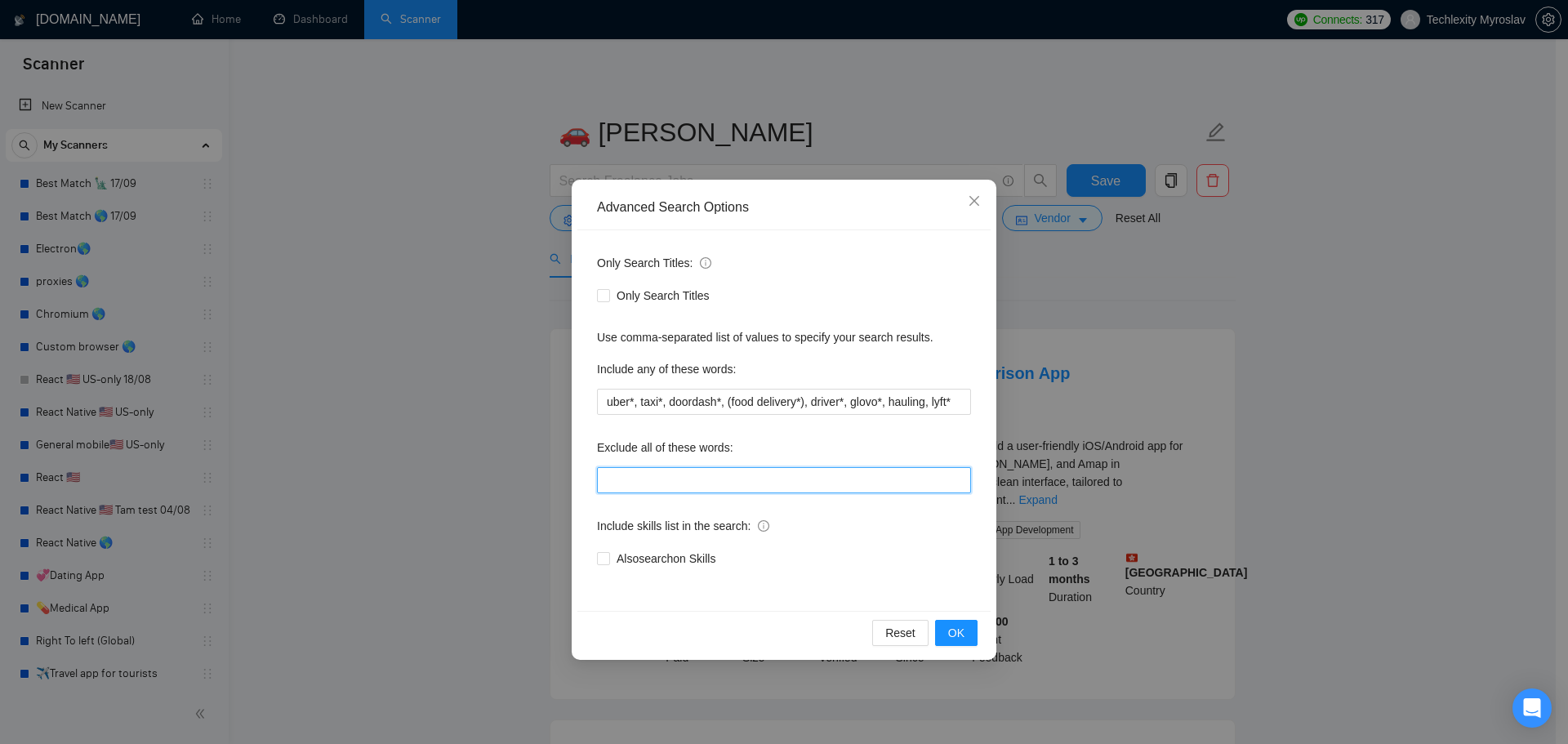
click at [674, 480] on input "text" at bounding box center [784, 480] width 374 height 26
paste input "swift*, [PERSON_NAME]*, "java", consult*, tutor*, teach*, simple, small, urgent…"
type input "swift*, [PERSON_NAME]*, "java", consult*, tutor*, teach*, simple, small, urgent…"
click at [951, 621] on button "OK" at bounding box center [957, 633] width 43 height 26
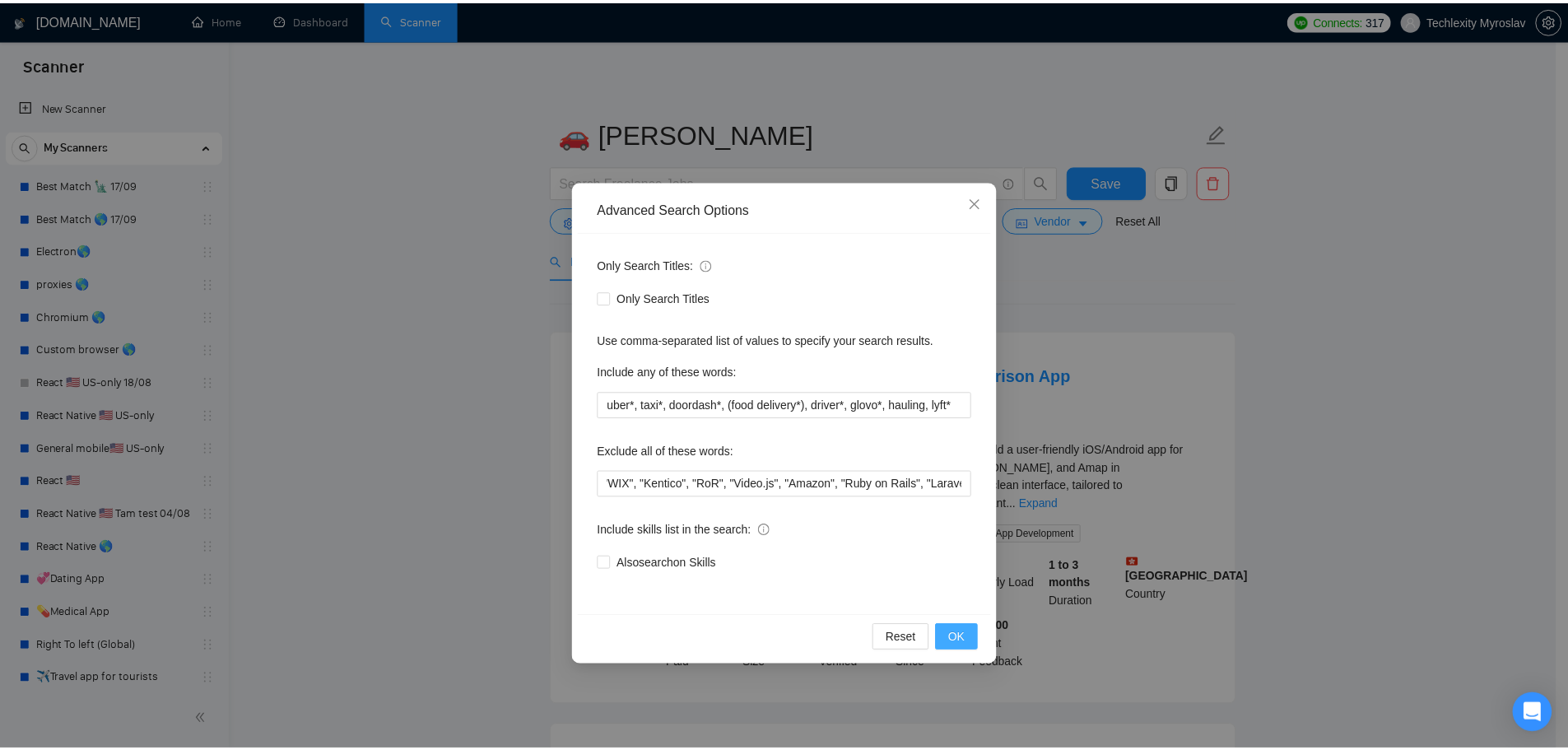
scroll to position [0, 0]
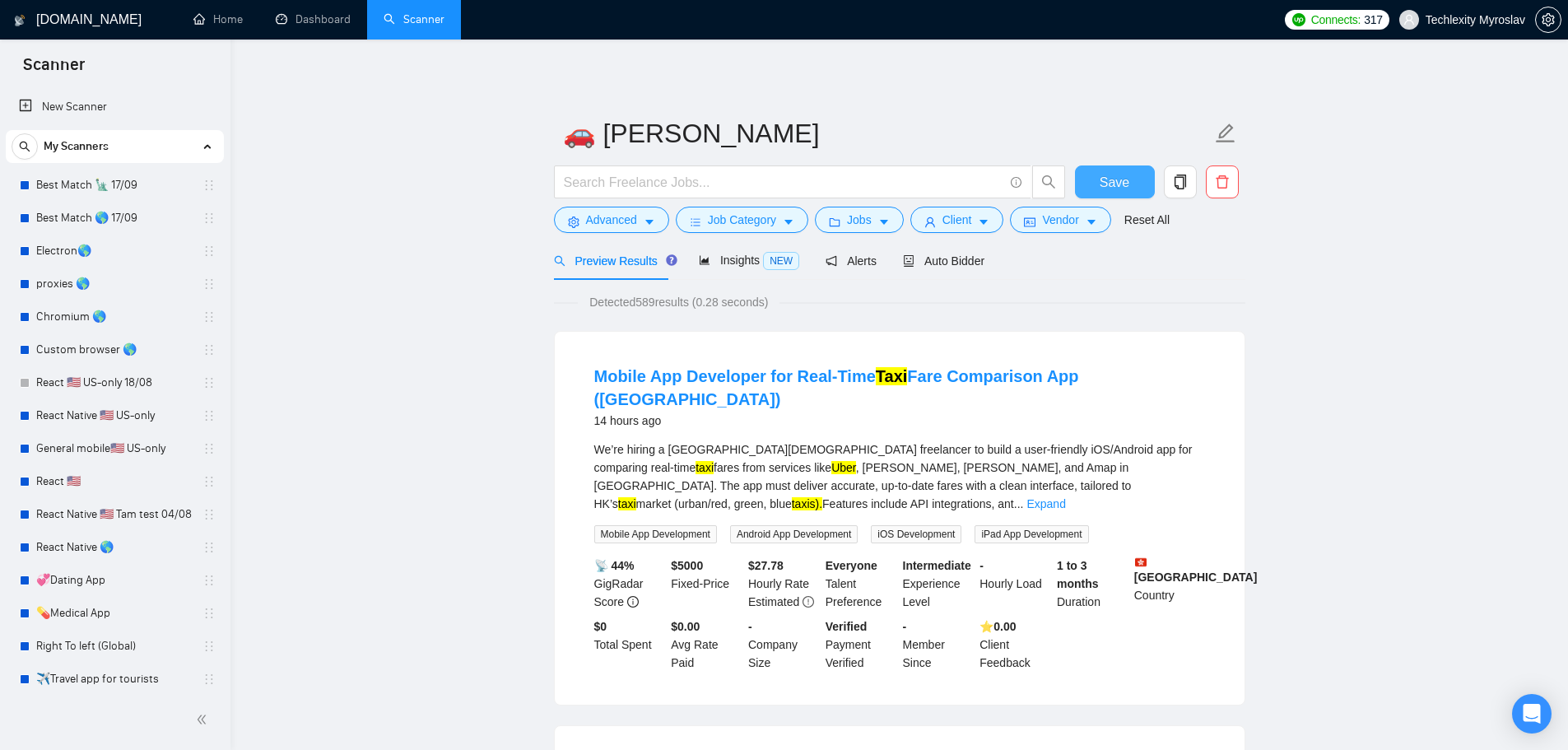
click at [1119, 196] on button "Save" at bounding box center [1115, 182] width 80 height 33
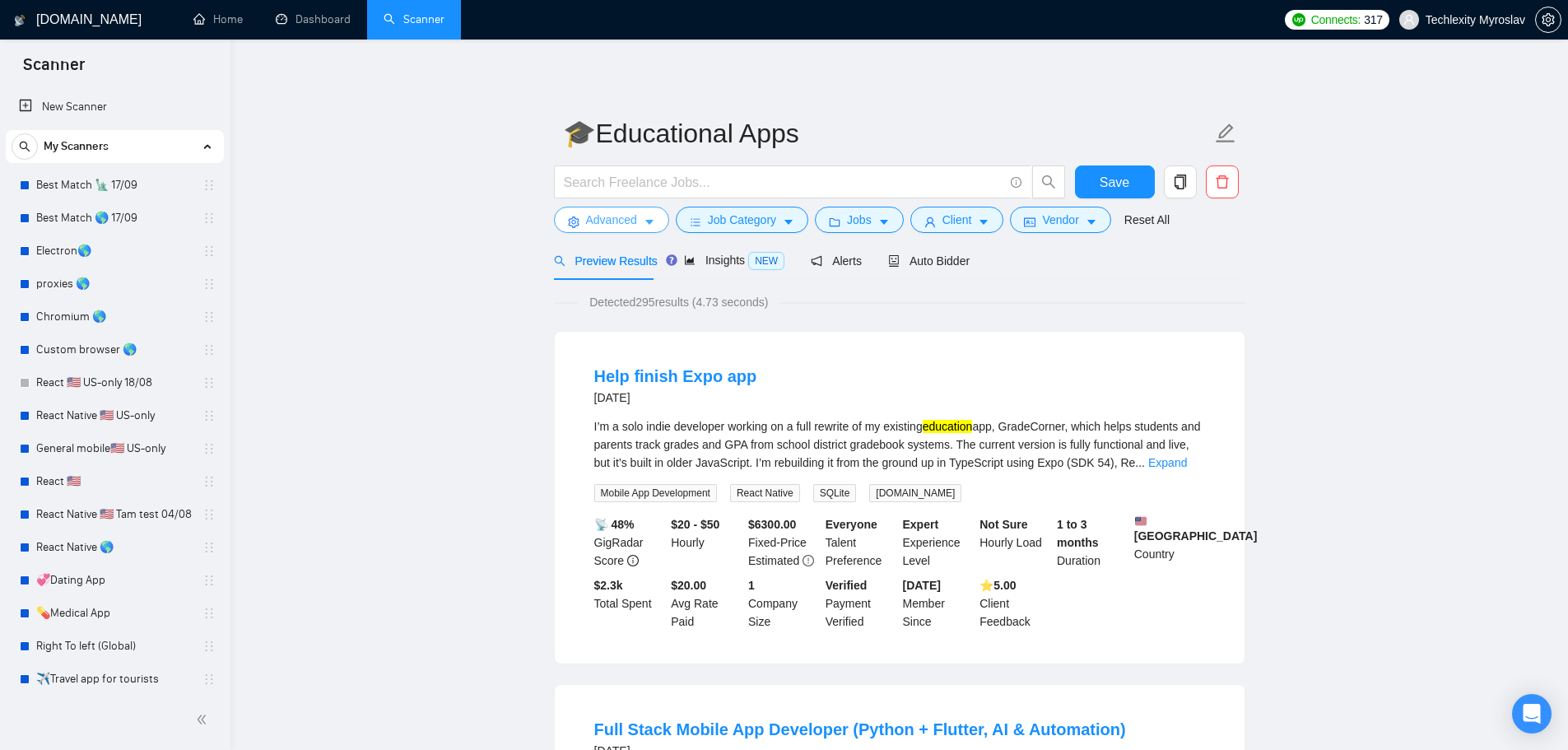
click at [606, 218] on span "Advanced" at bounding box center [611, 220] width 51 height 18
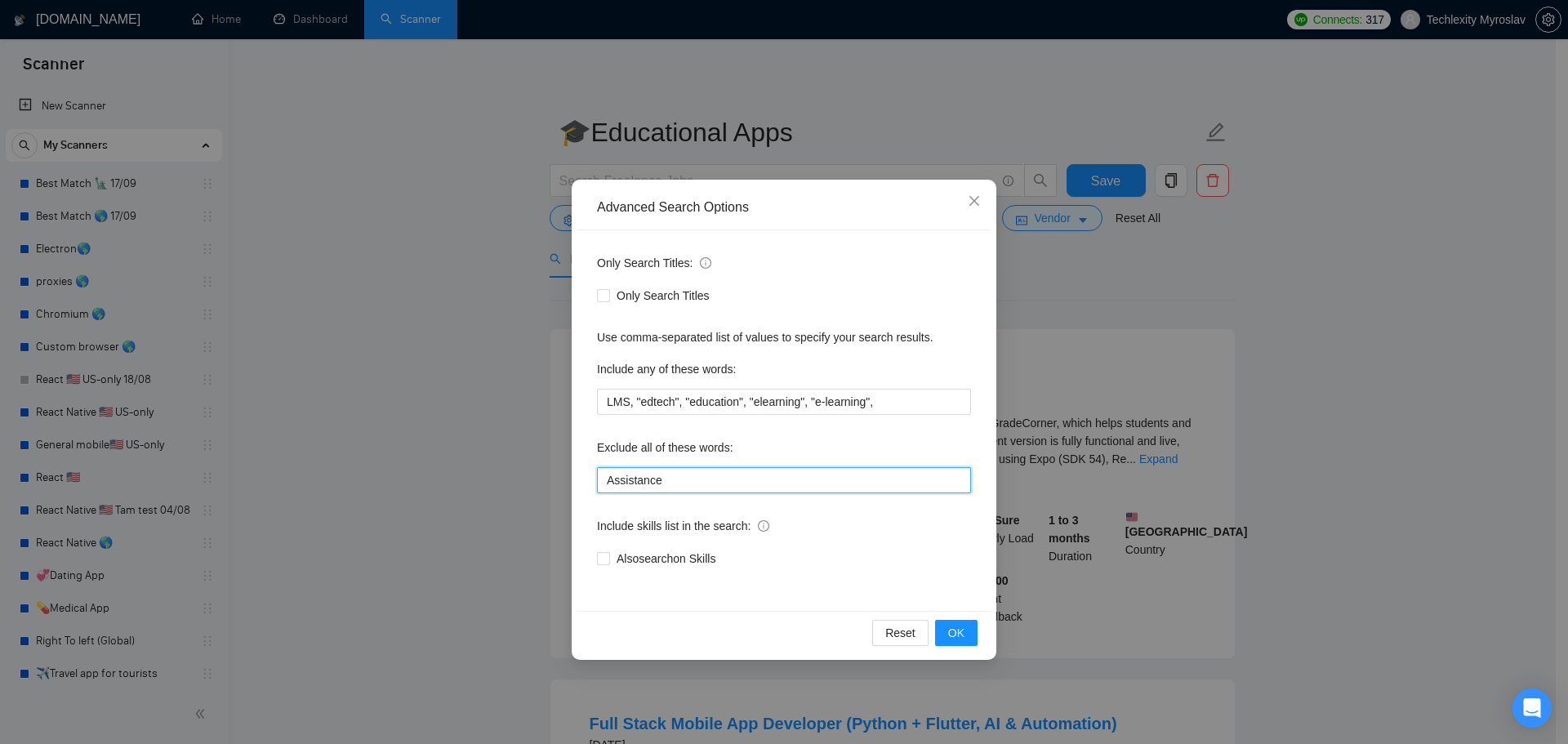
click at [671, 471] on input "Assistance" at bounding box center [784, 480] width 374 height 26
paste input "swift*, [PERSON_NAME]*, "java", consult*, tutor*, teach*, simple, small, urgent…"
type input "swift*, [PERSON_NAME]*, "java", consult*, tutor*, teach*, simple, small, urgent…"
click at [959, 630] on span "OK" at bounding box center [957, 633] width 16 height 18
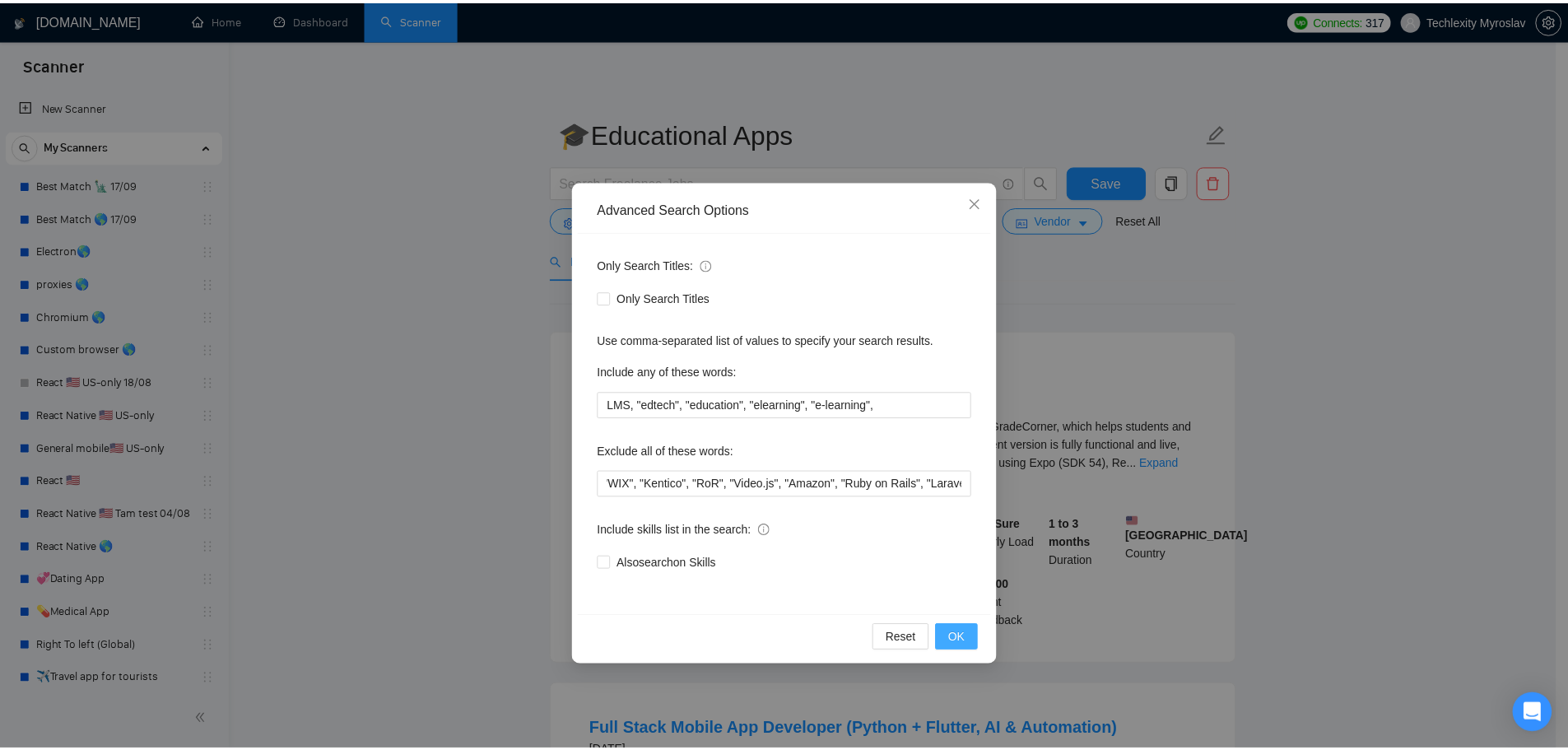
scroll to position [0, 0]
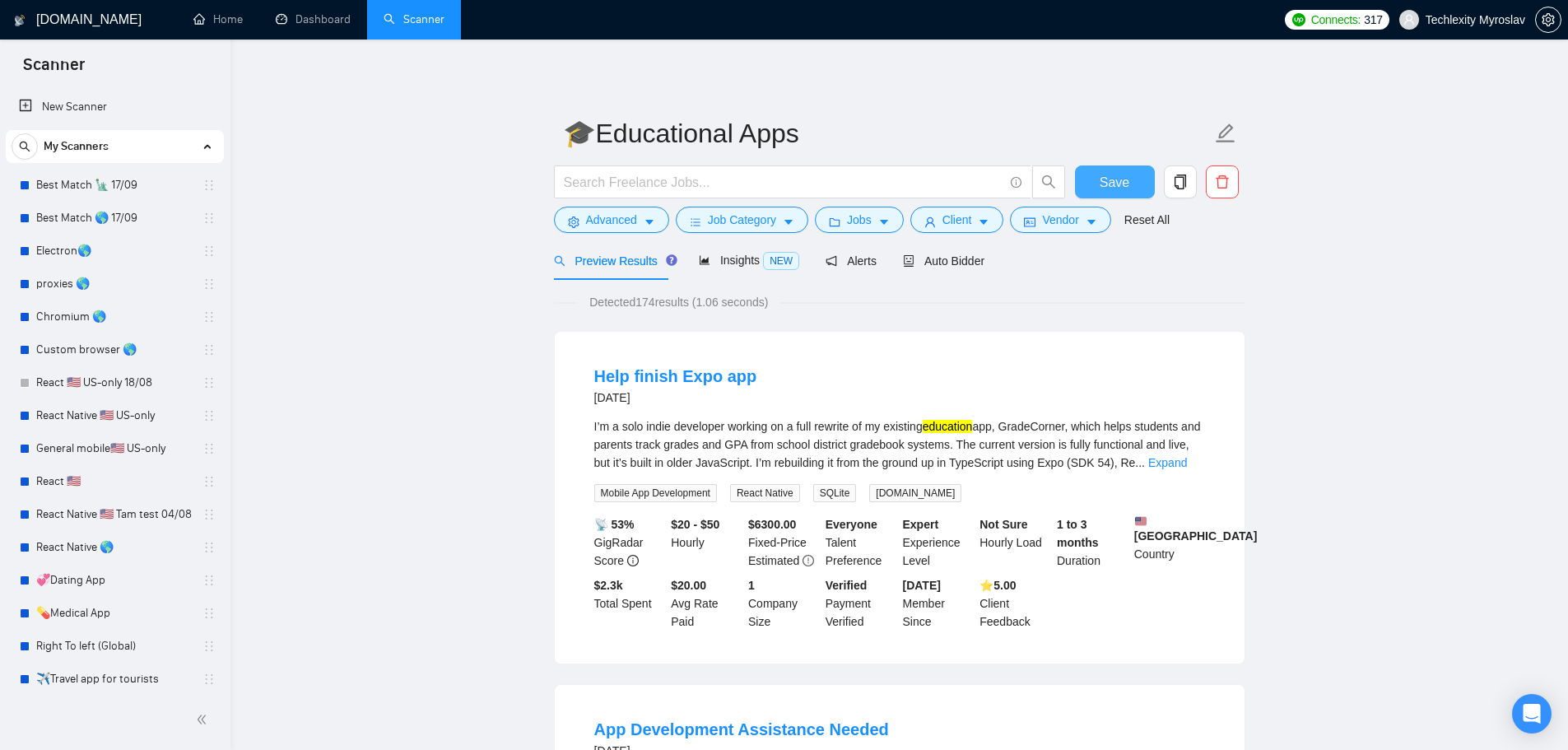
click at [1111, 172] on span "Save" at bounding box center [1115, 182] width 30 height 21
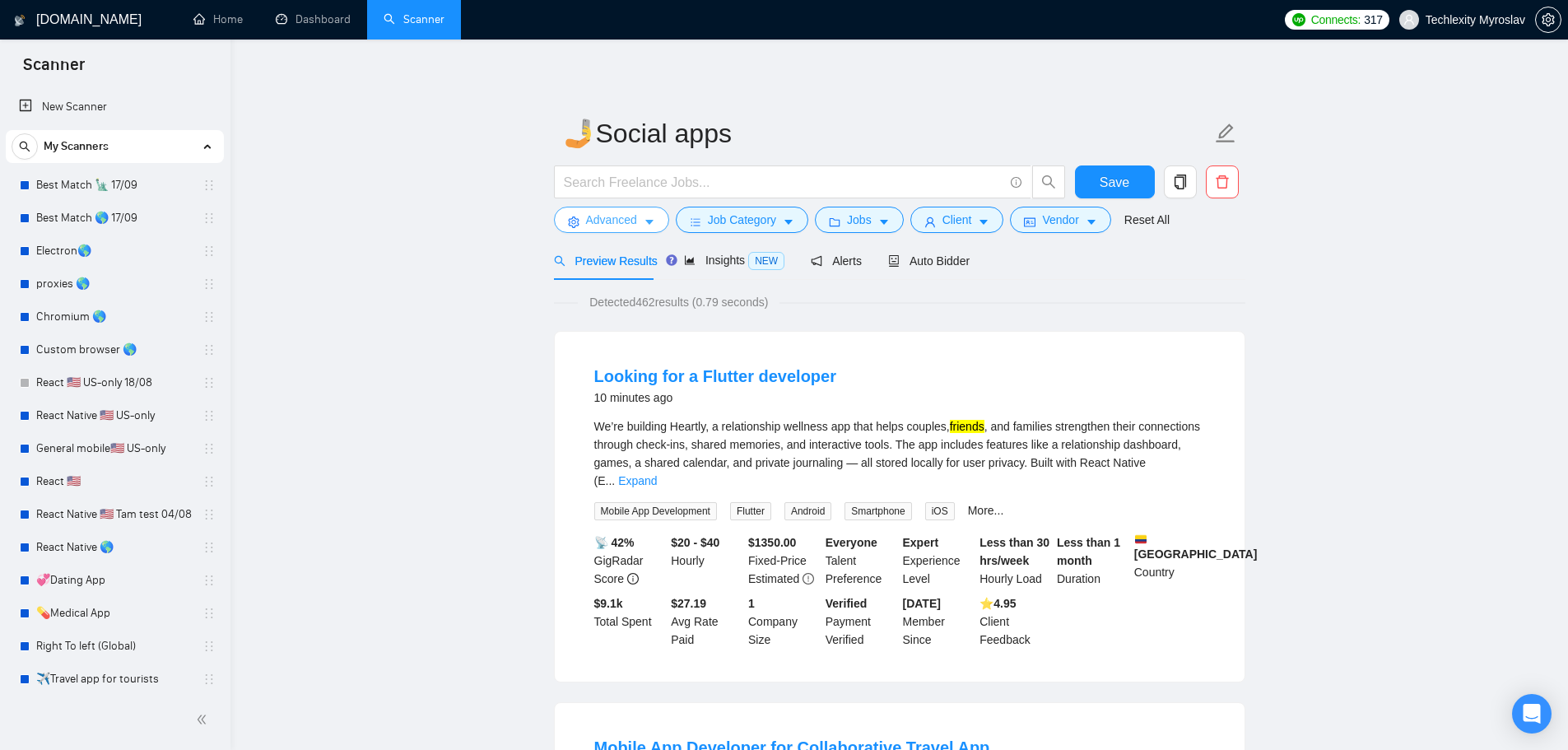
click at [627, 212] on span "Advanced" at bounding box center [611, 220] width 51 height 18
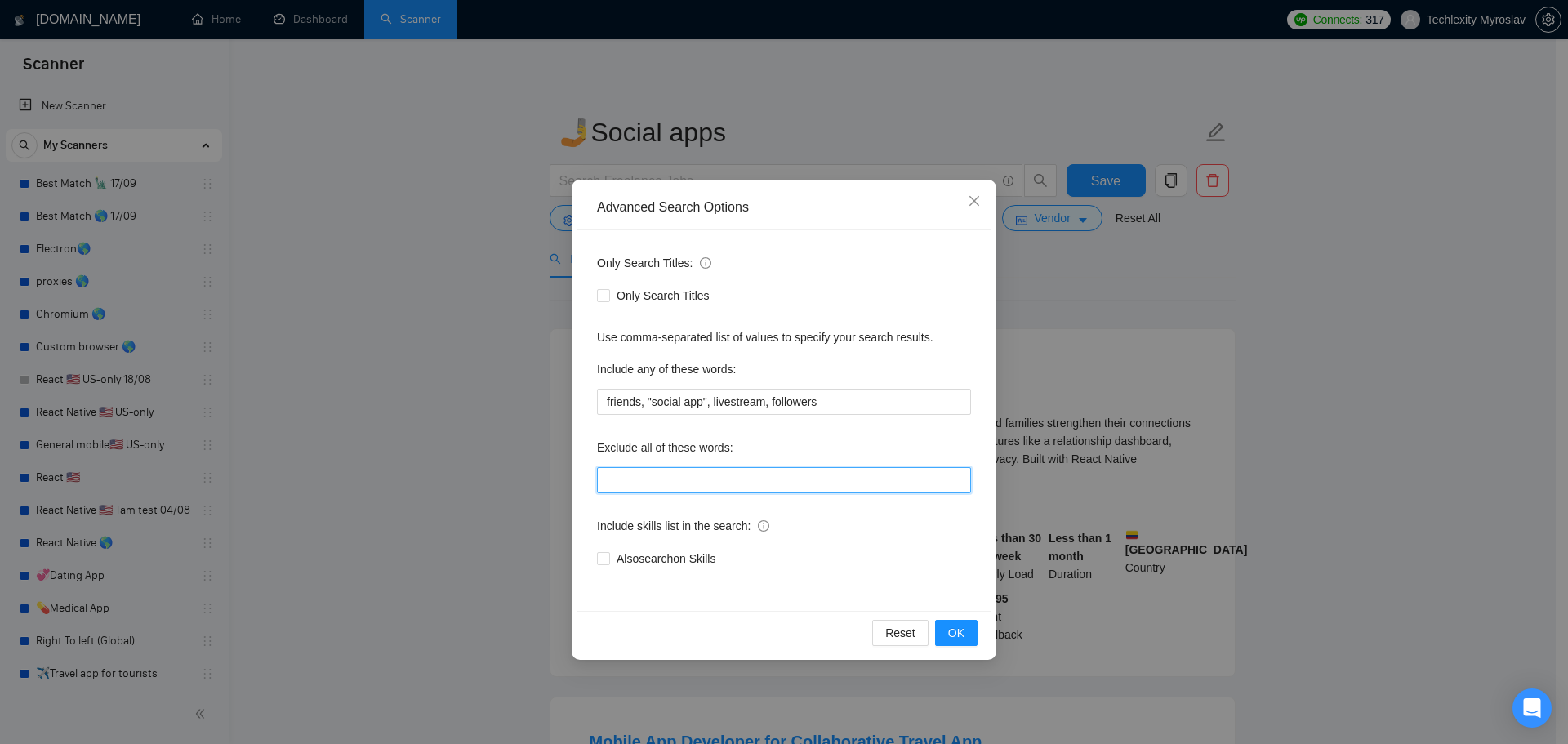
click at [756, 468] on input "text" at bounding box center [784, 480] width 374 height 26
paste input "swift*, [PERSON_NAME]*, "java", consult*, tutor*, teach*, simple, small, urgent…"
type input "swift*, [PERSON_NAME]*, "java", consult*, tutor*, teach*, simple, small, urgent…"
click at [962, 640] on span "OK" at bounding box center [957, 633] width 16 height 18
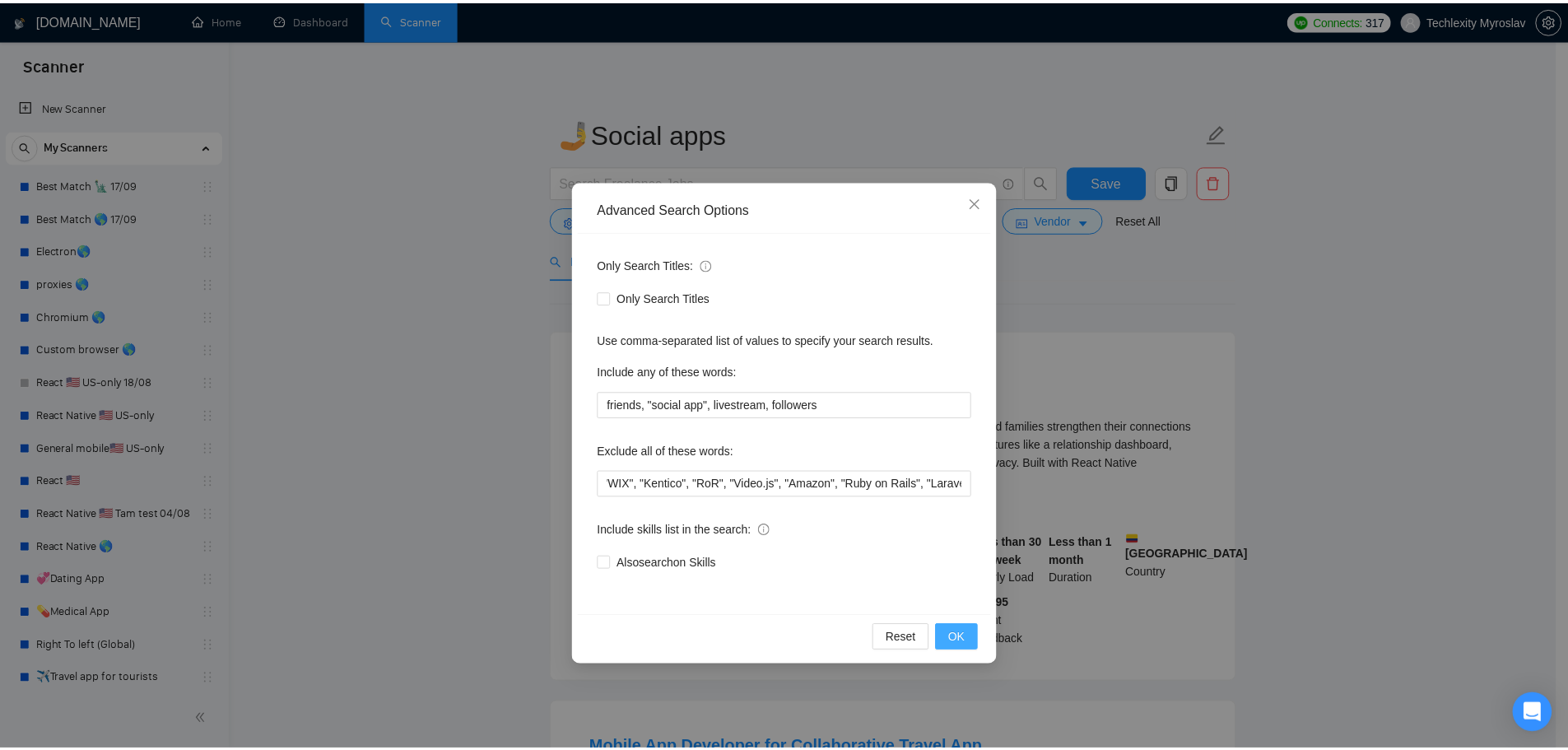
scroll to position [0, 0]
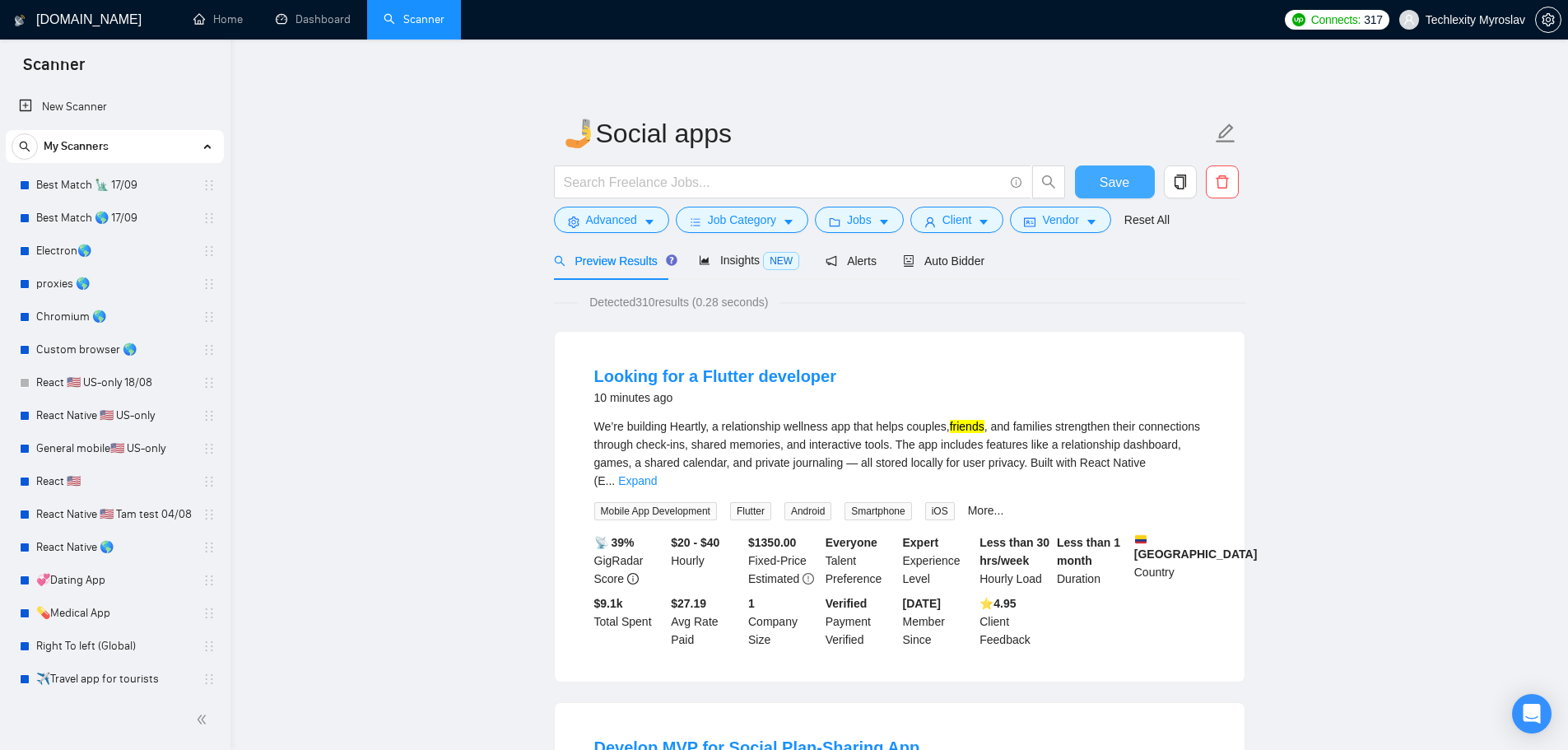
click at [1107, 177] on span "Save" at bounding box center [1115, 182] width 30 height 21
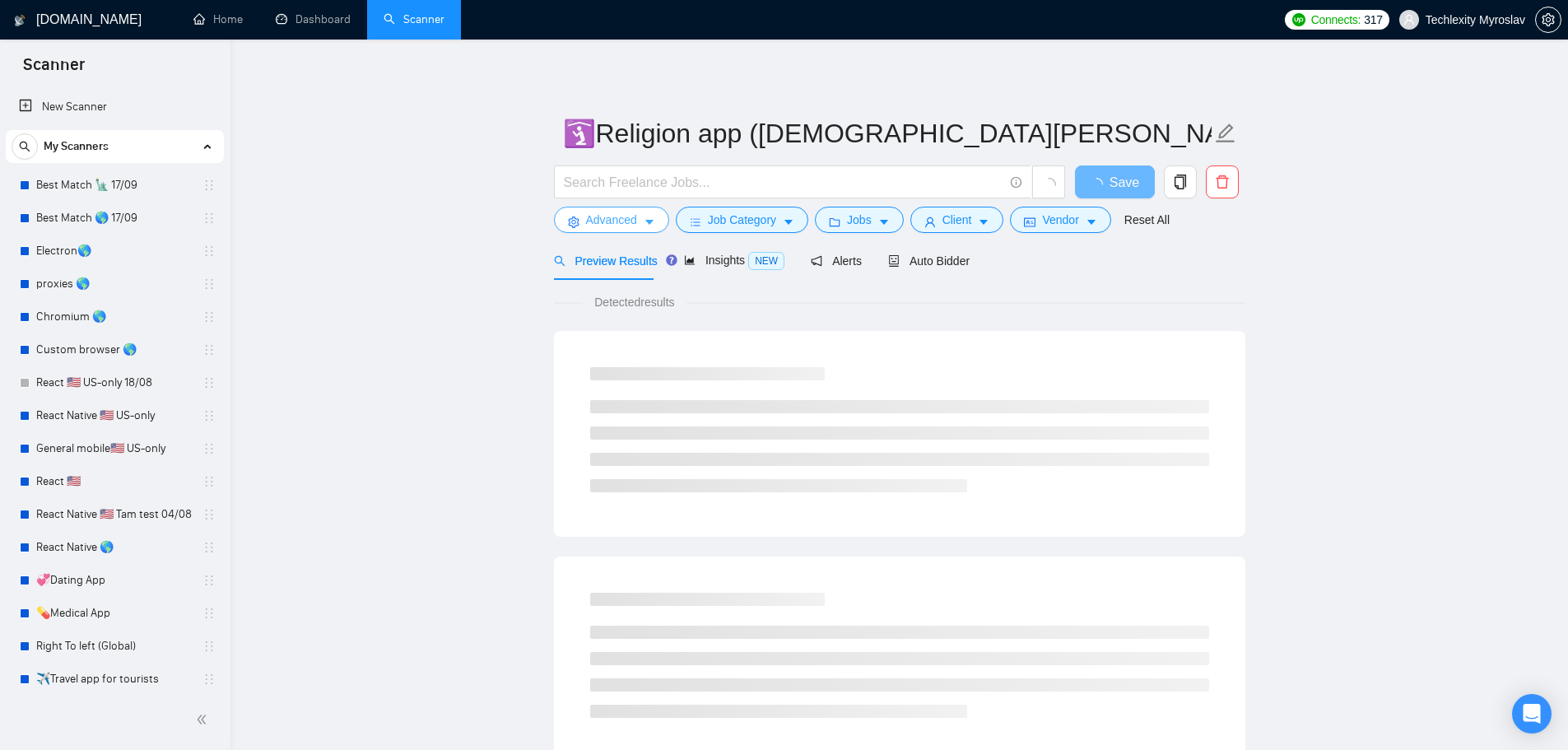
click at [605, 226] on span "Advanced" at bounding box center [611, 220] width 51 height 18
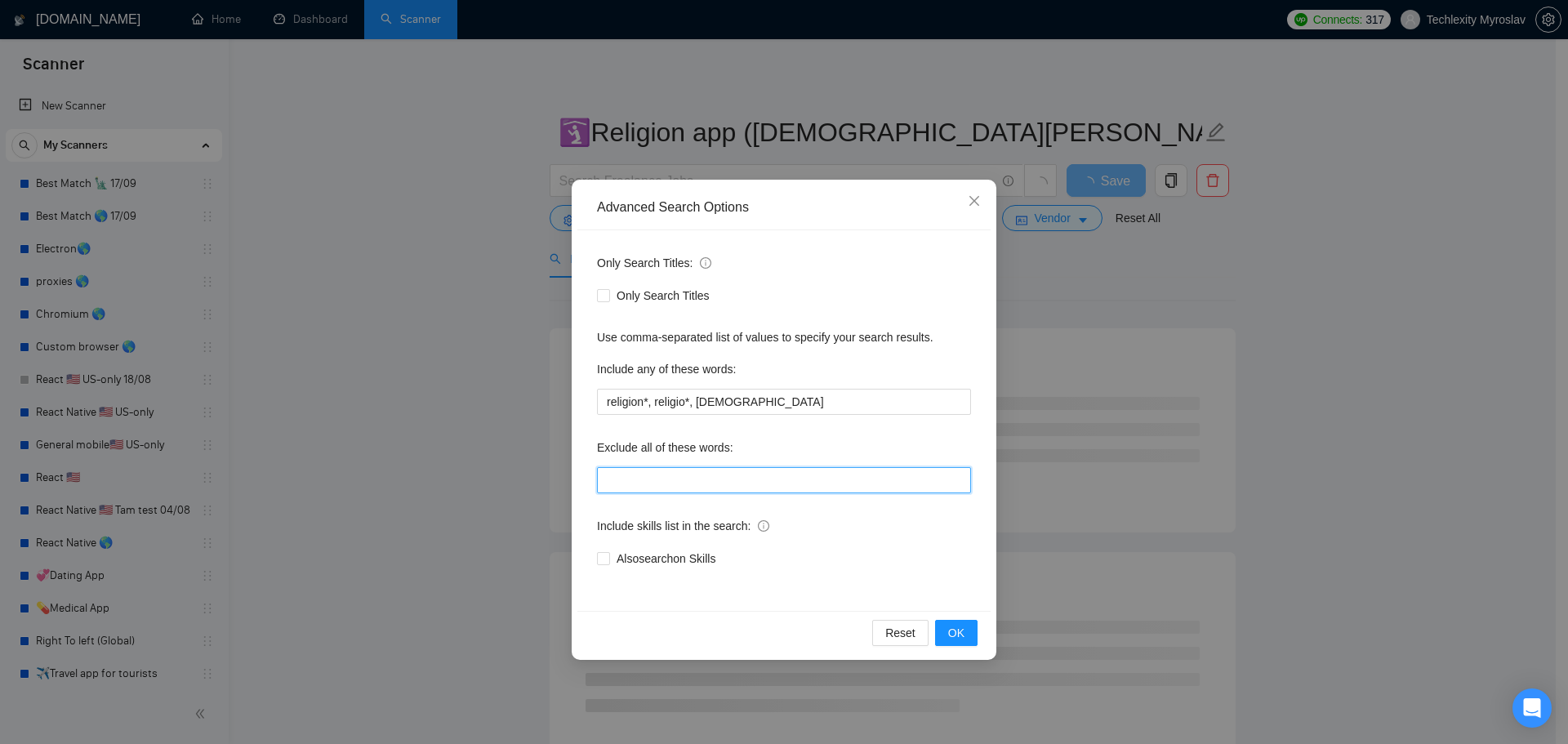
drag, startPoint x: 712, startPoint y: 481, endPoint x: 722, endPoint y: 487, distance: 11.7
click at [712, 481] on input "text" at bounding box center [784, 480] width 374 height 26
paste input "swift*, [PERSON_NAME]*, "java", consult*, tutor*, teach*, simple, small, urgent…"
type input "swift*, [PERSON_NAME]*, "java", consult*, tutor*, teach*, simple, small, urgent…"
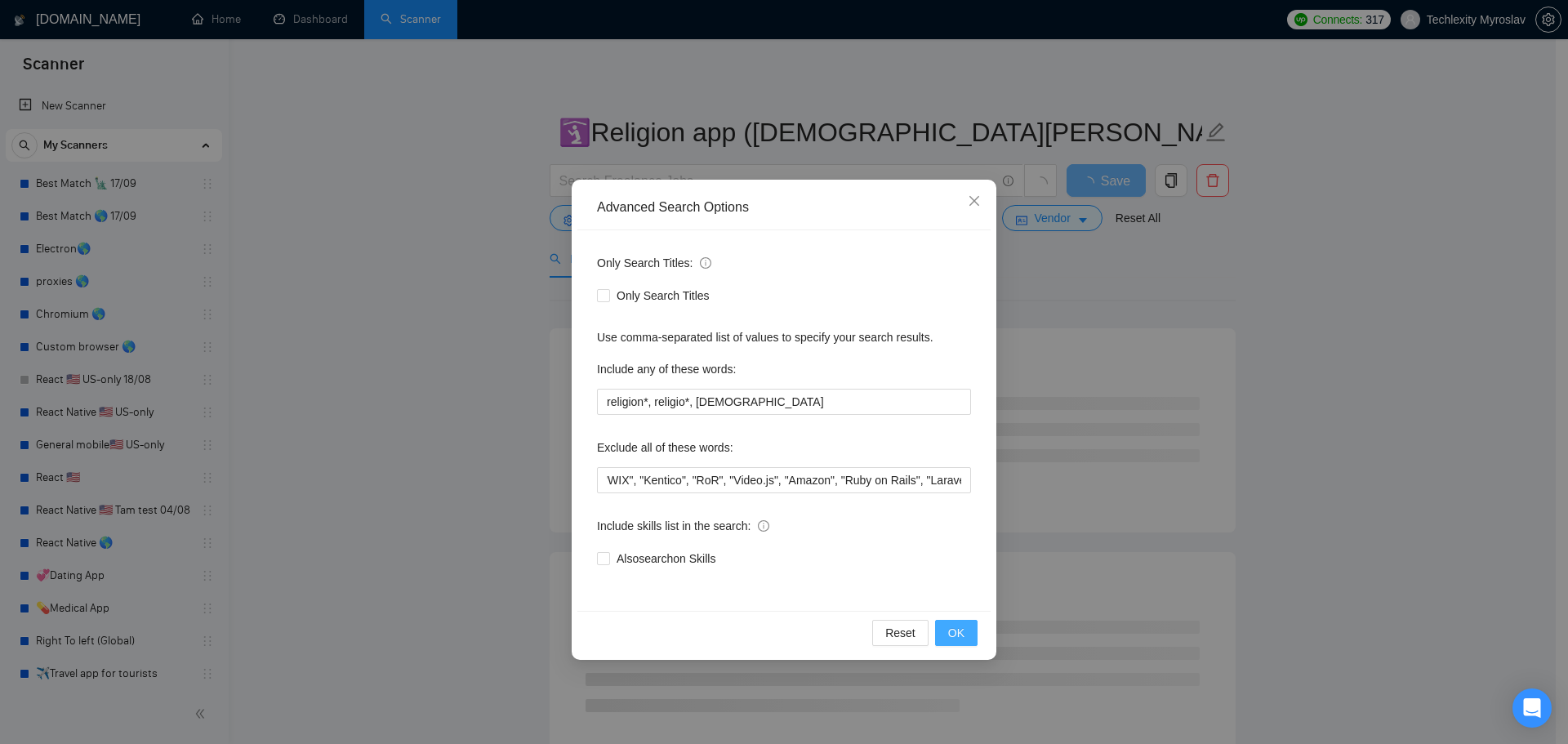
click at [959, 634] on span "OK" at bounding box center [957, 633] width 16 height 18
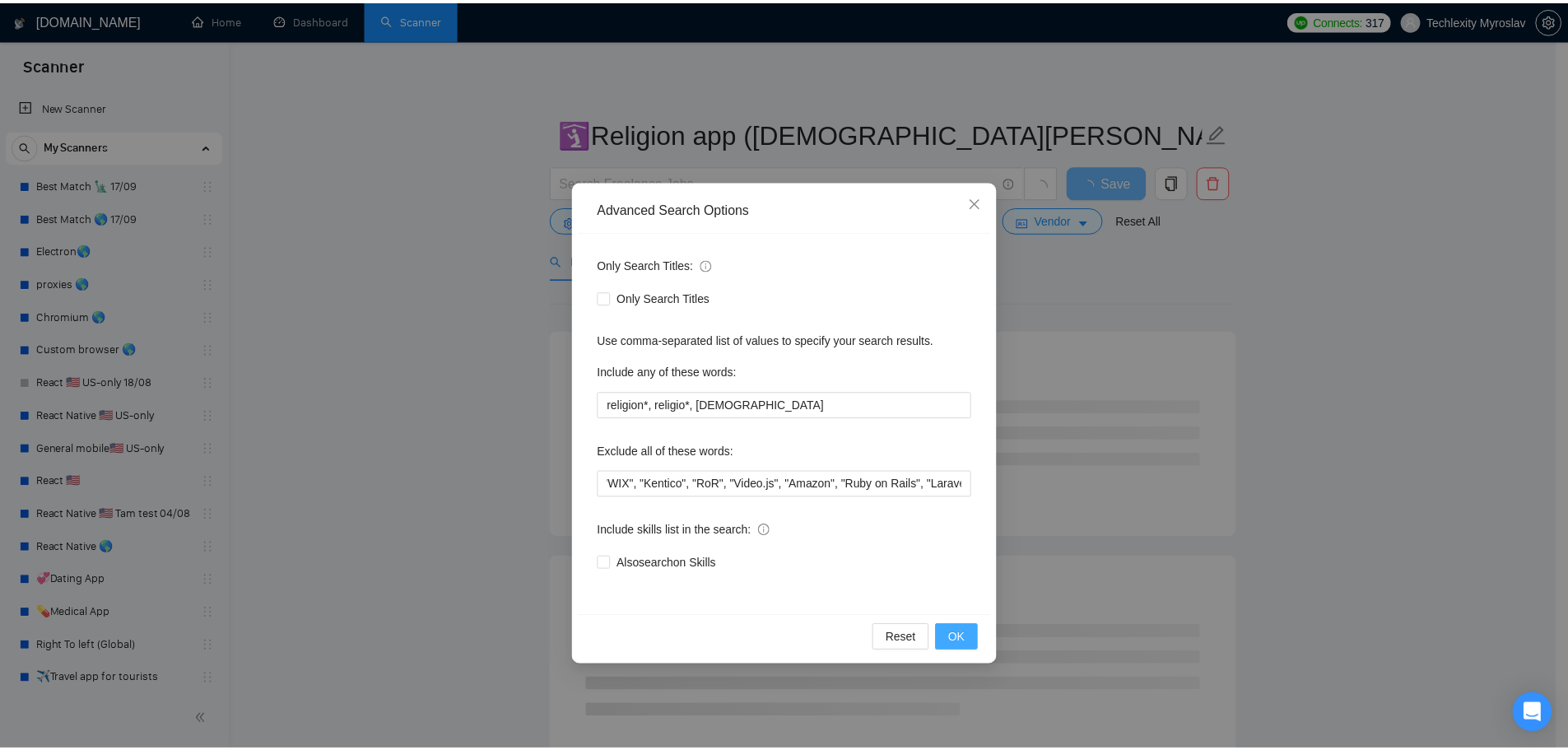
scroll to position [0, 0]
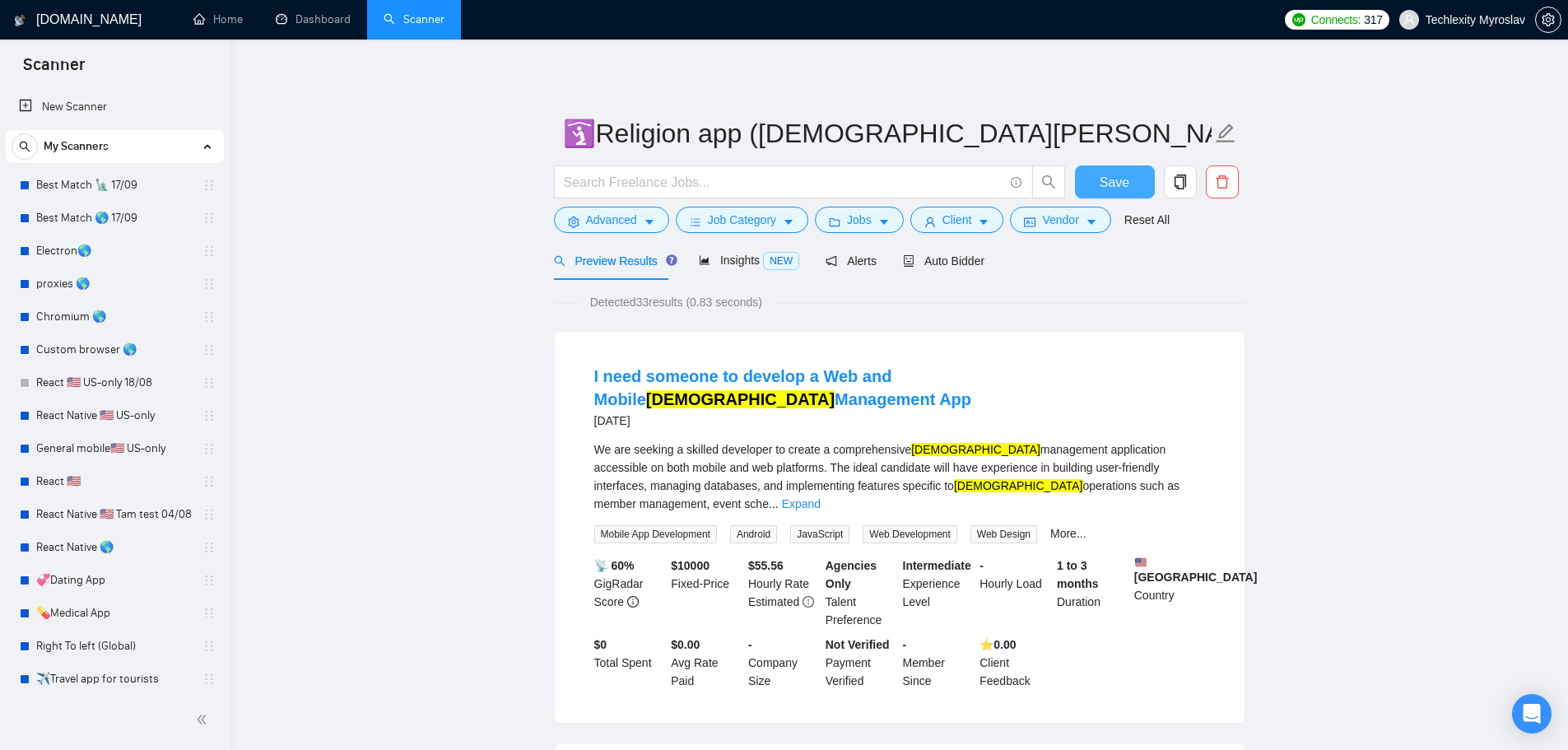
click at [1117, 183] on span "Save" at bounding box center [1115, 182] width 30 height 21
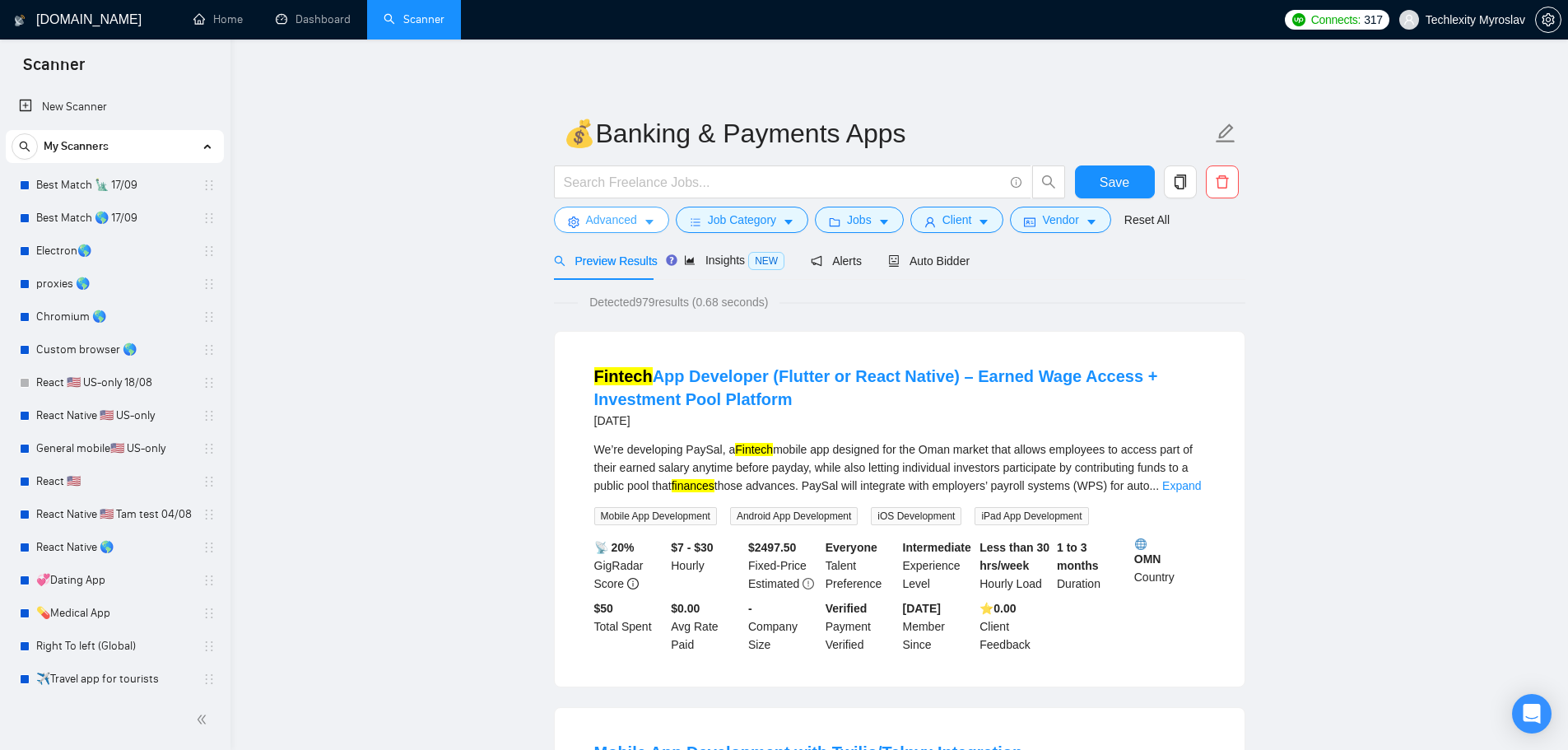
click at [623, 222] on span "Advanced" at bounding box center [611, 220] width 51 height 18
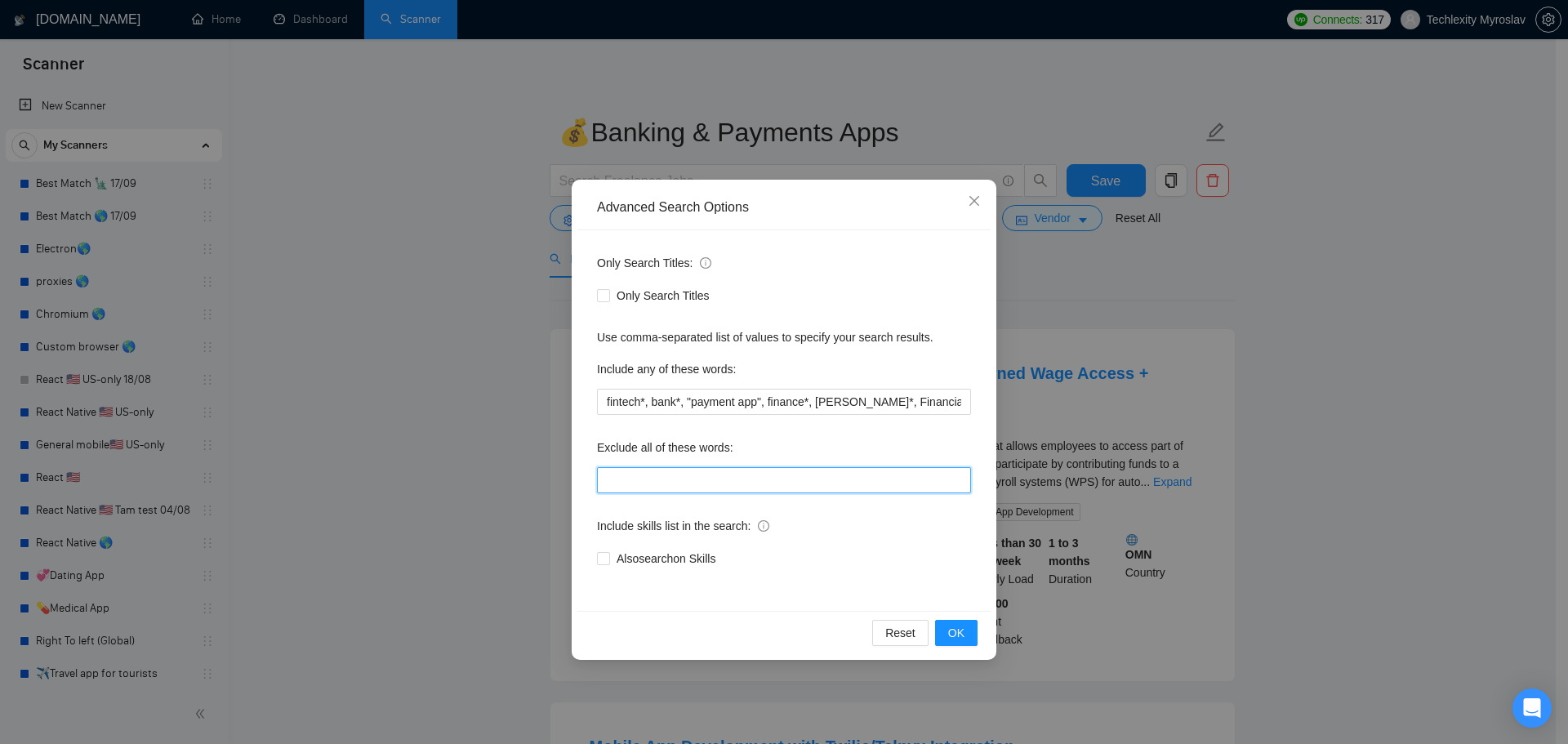
click at [751, 492] on input "text" at bounding box center [784, 480] width 374 height 26
paste input "swift*, [PERSON_NAME]*, "java", consult*, tutor*, teach*, simple, small, urgent…"
type input "swift*, [PERSON_NAME]*, "java", consult*, tutor*, teach*, simple, small, urgent…"
click at [950, 619] on div "Reset OK" at bounding box center [784, 632] width 413 height 44
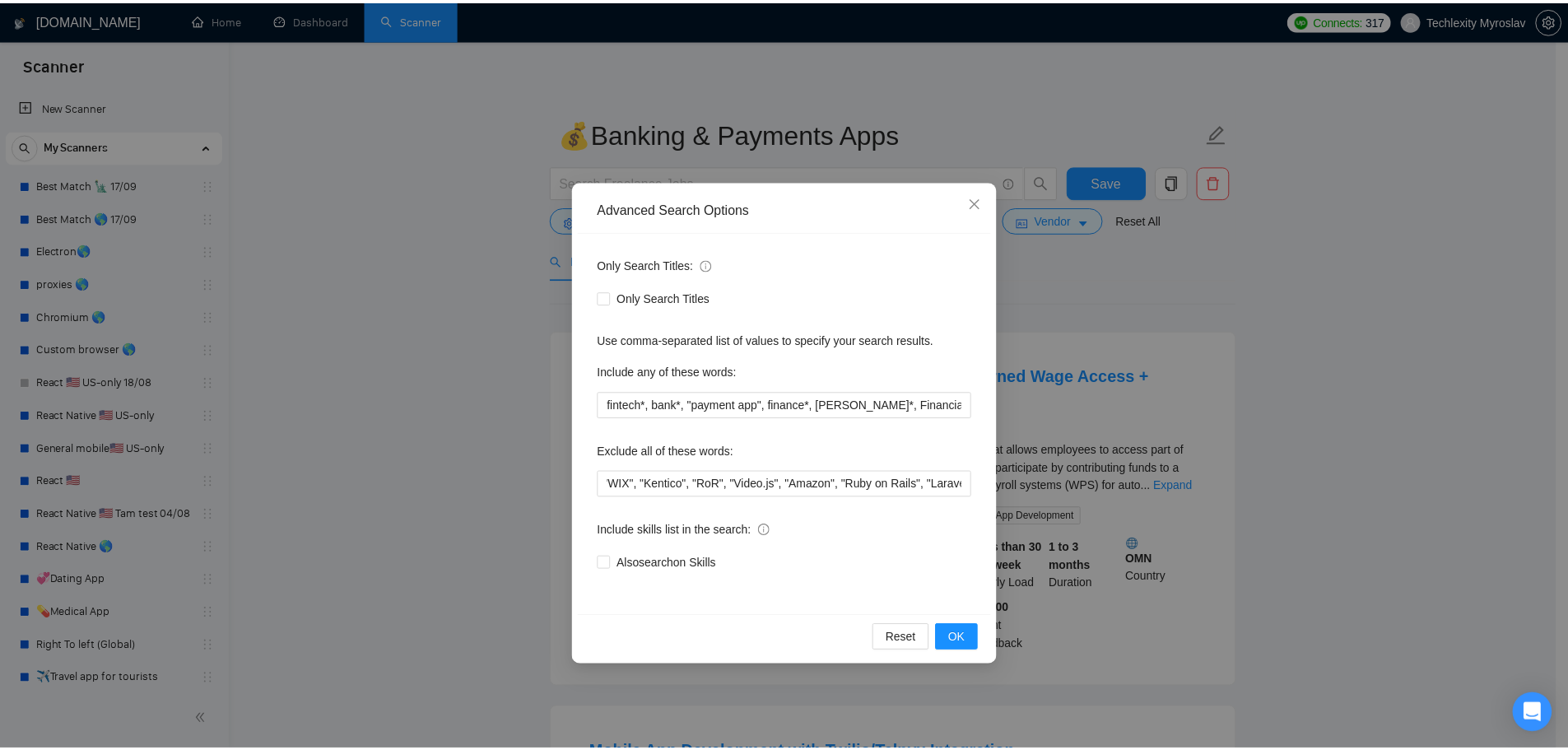
scroll to position [0, 0]
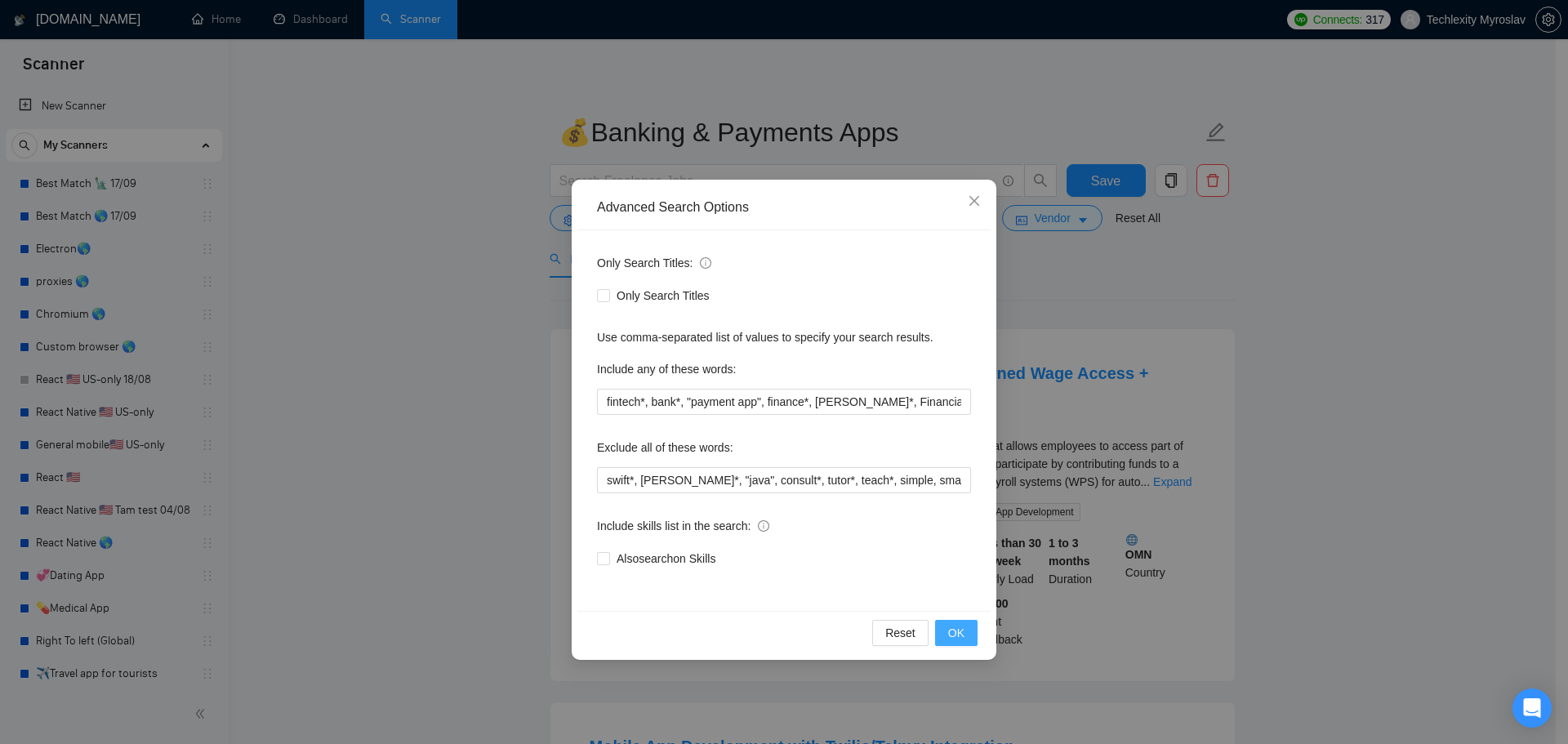
click at [951, 623] on button "OK" at bounding box center [957, 633] width 43 height 26
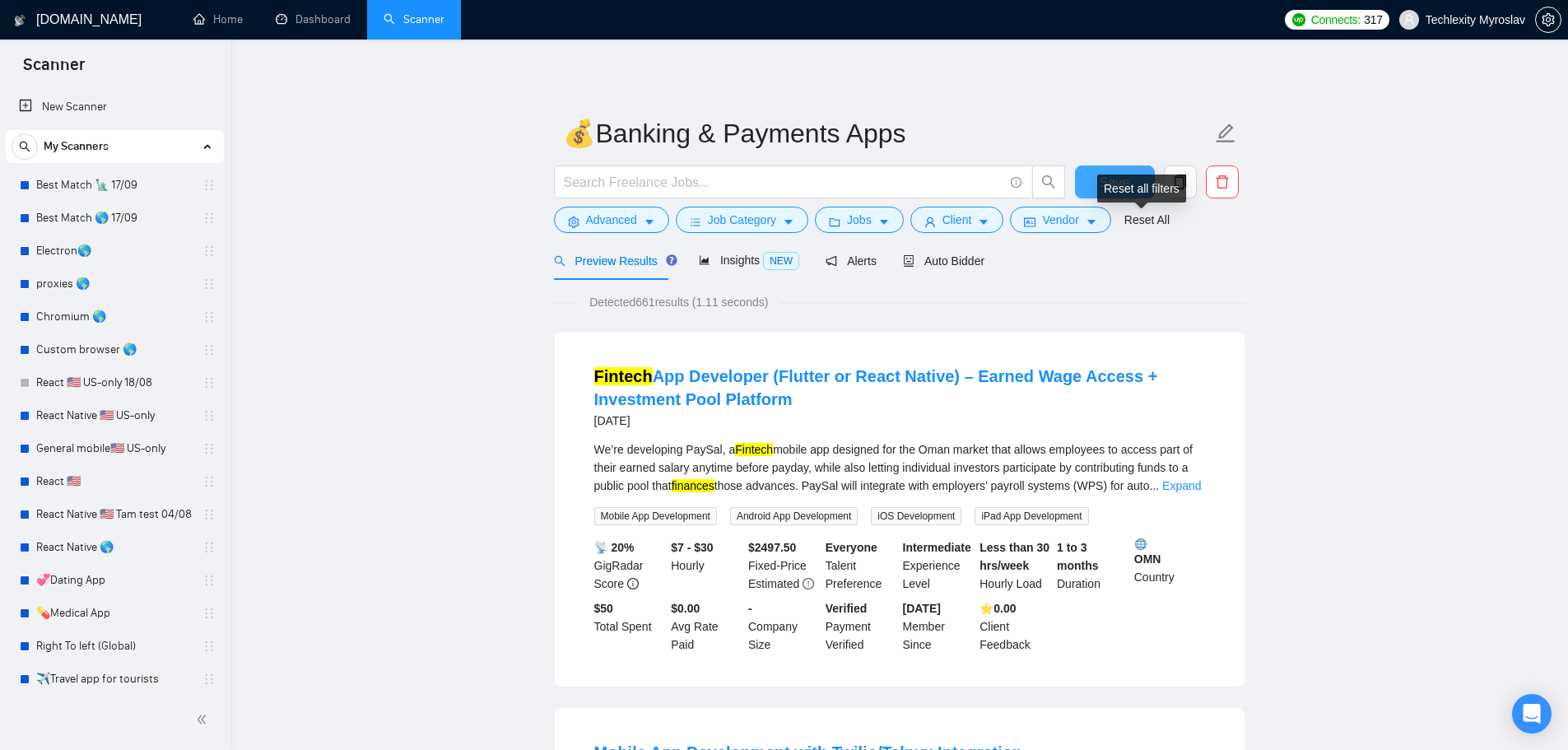
click at [1101, 178] on div "Reset all filters" at bounding box center [1141, 188] width 89 height 28
click at [1102, 170] on button "Save" at bounding box center [1115, 182] width 80 height 33
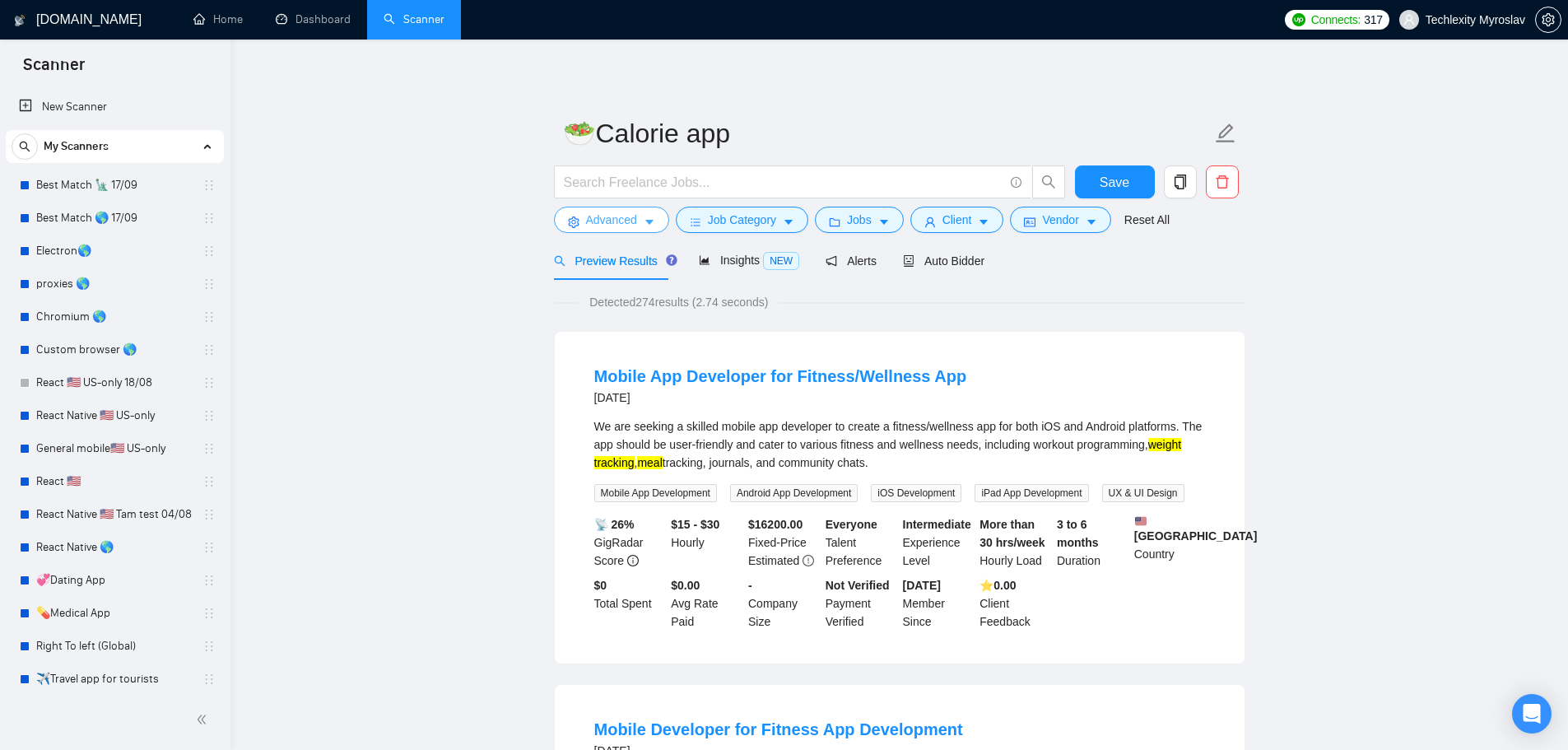
click at [613, 212] on span "Advanced" at bounding box center [611, 220] width 51 height 18
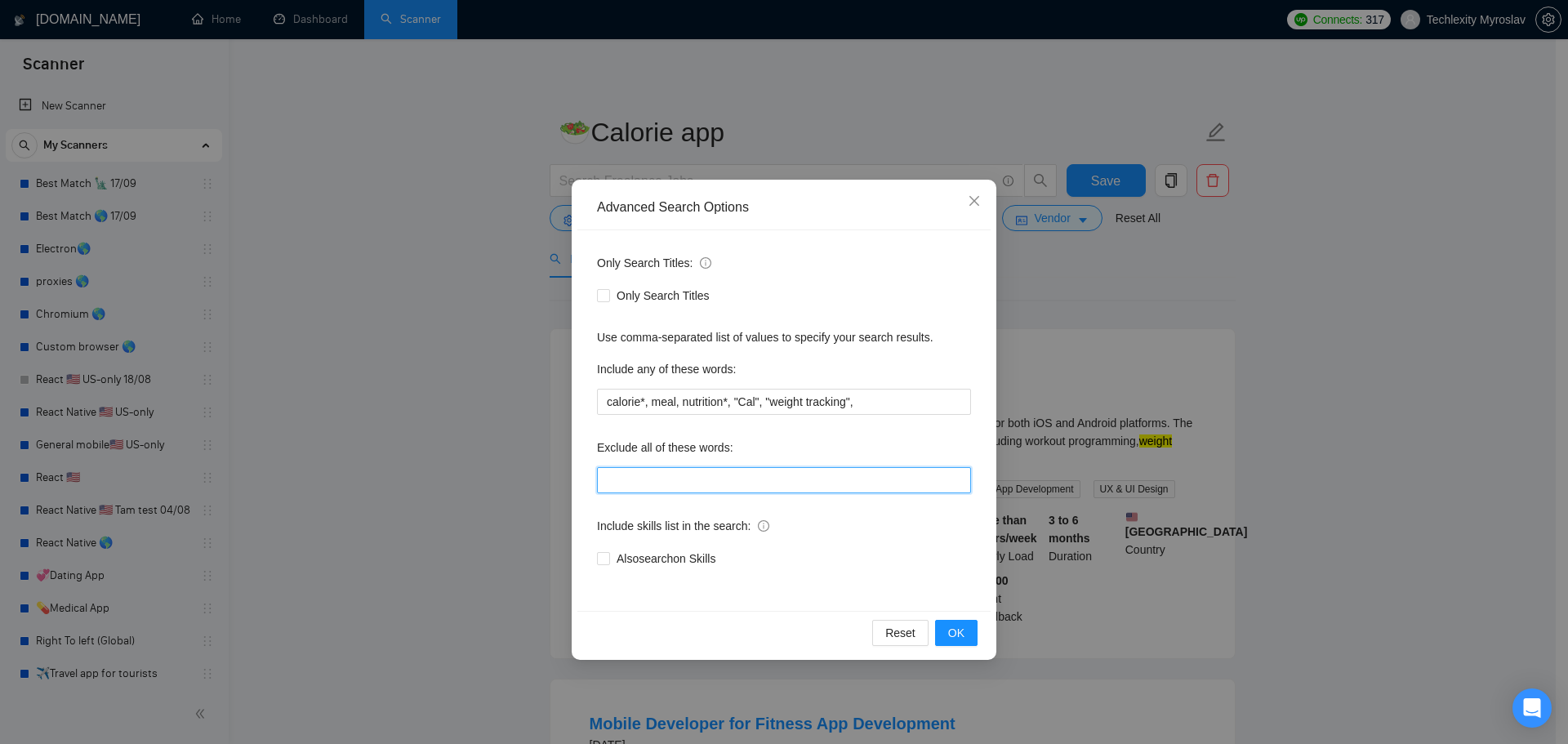
click at [668, 476] on input "text" at bounding box center [784, 480] width 374 height 26
paste input "swift*, [PERSON_NAME]*, "java", consult*, tutor*, teach*, simple, small, urgent…"
type input "swift*, [PERSON_NAME]*, "java", consult*, tutor*, teach*, simple, small, urgent…"
click at [971, 630] on button "OK" at bounding box center [957, 633] width 43 height 26
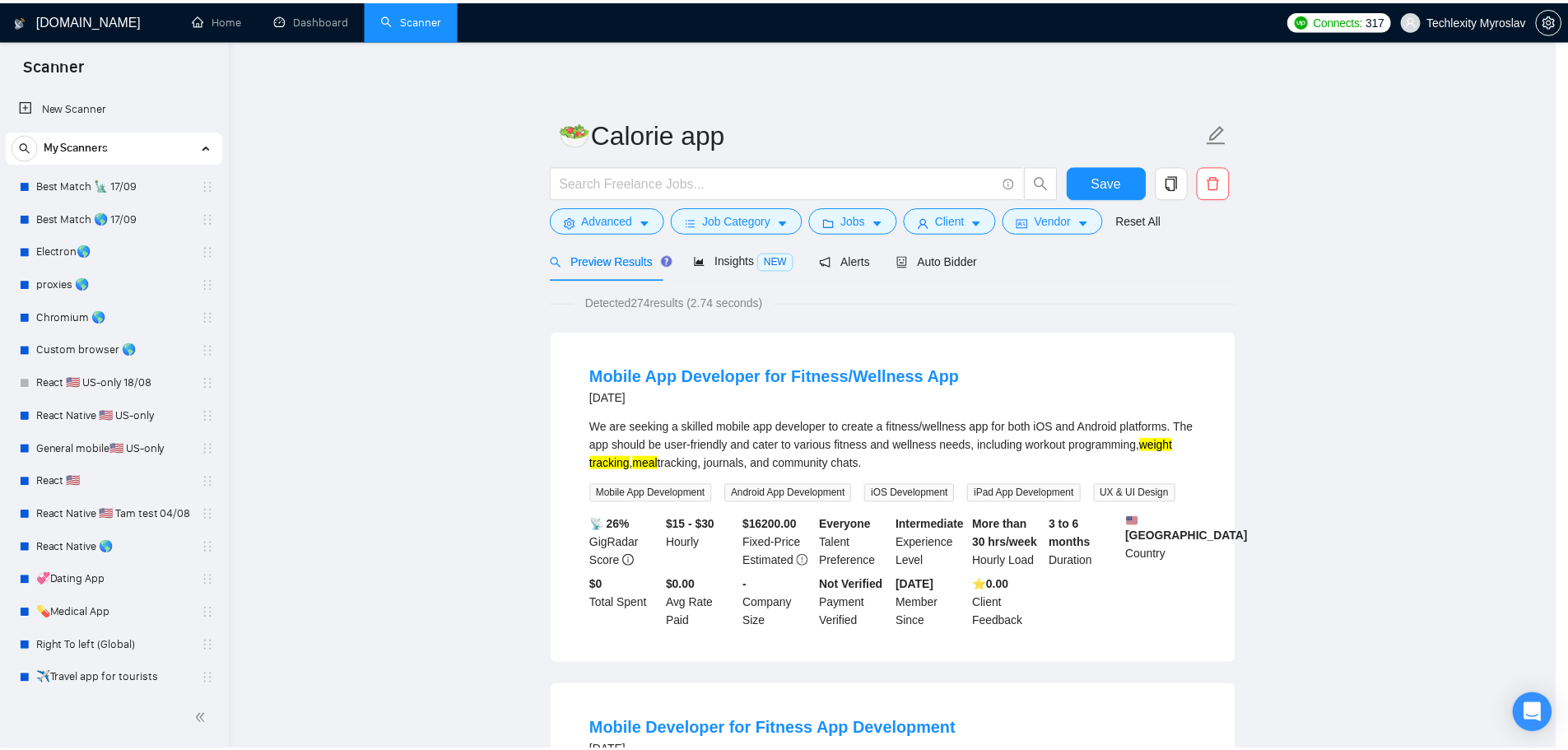
scroll to position [0, 0]
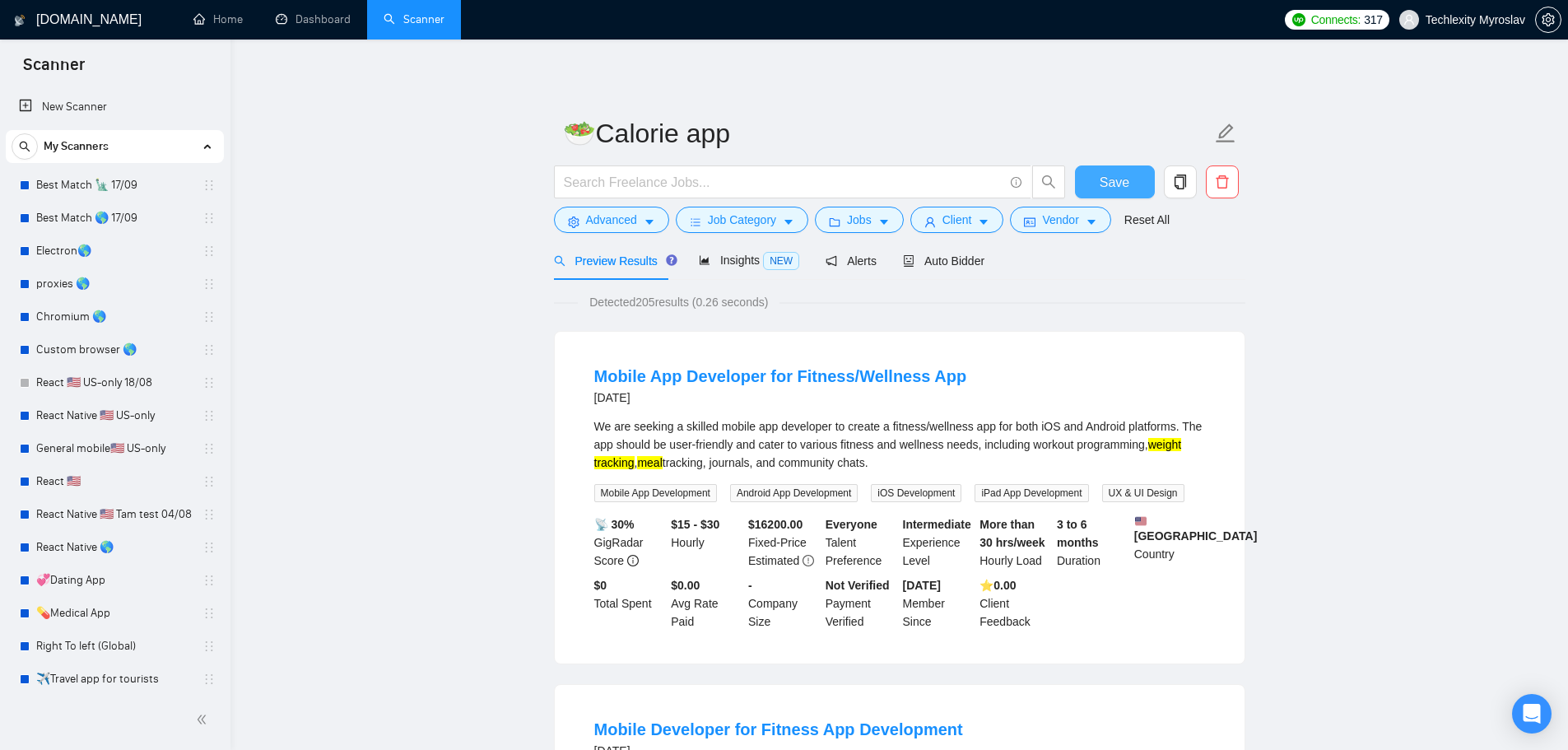
click at [1125, 186] on span "Save" at bounding box center [1115, 182] width 30 height 21
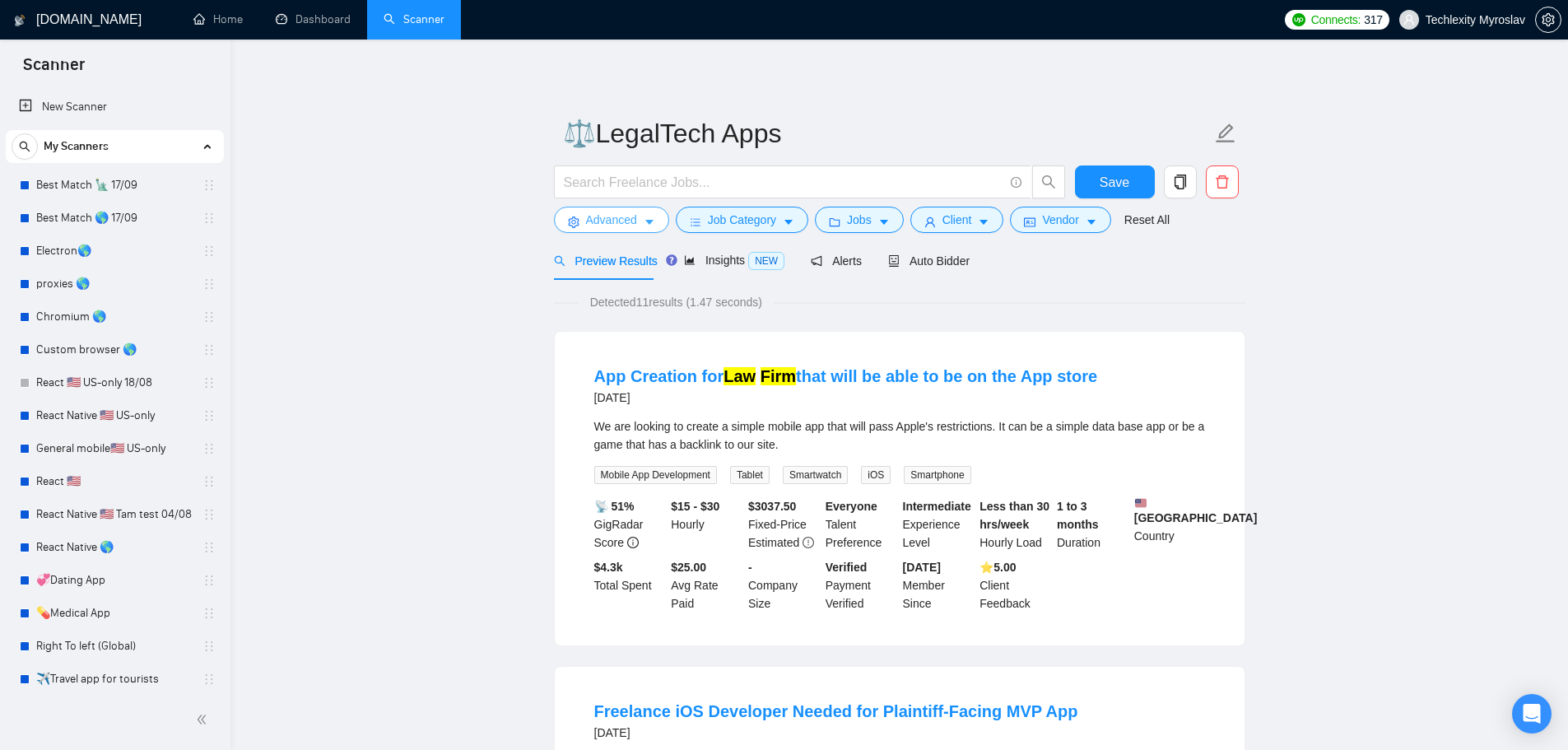
click at [605, 213] on span "Advanced" at bounding box center [611, 220] width 51 height 18
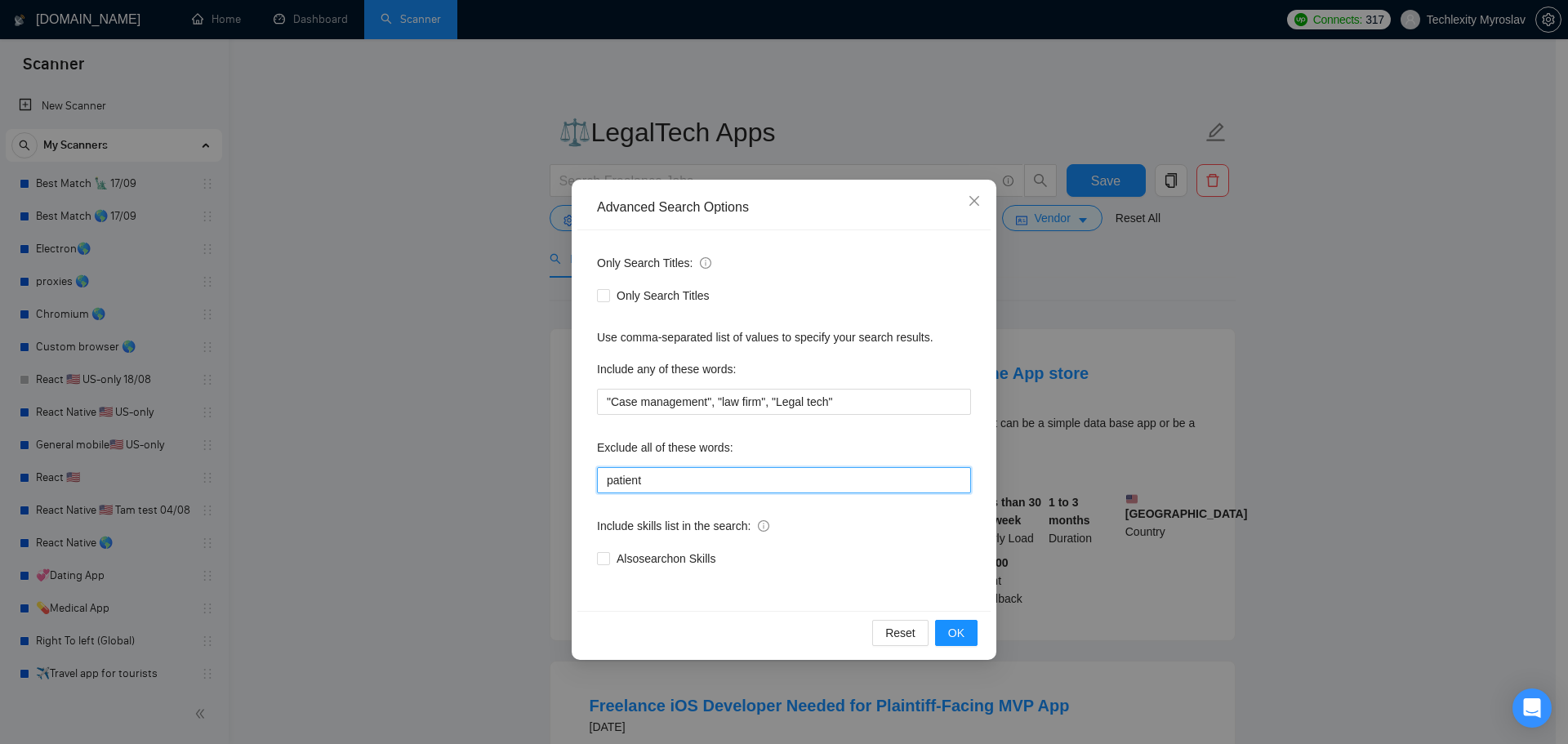
click at [709, 473] on input "patient" at bounding box center [784, 480] width 374 height 26
paste input "swift*, [PERSON_NAME]*, "java", consult*, tutor*, teach*, simple, small, urgent…"
type input "swift*, [PERSON_NAME]*, "java", consult*, tutor*, teach*, simple, small, urgent…"
click at [968, 629] on button "OK" at bounding box center [957, 633] width 43 height 26
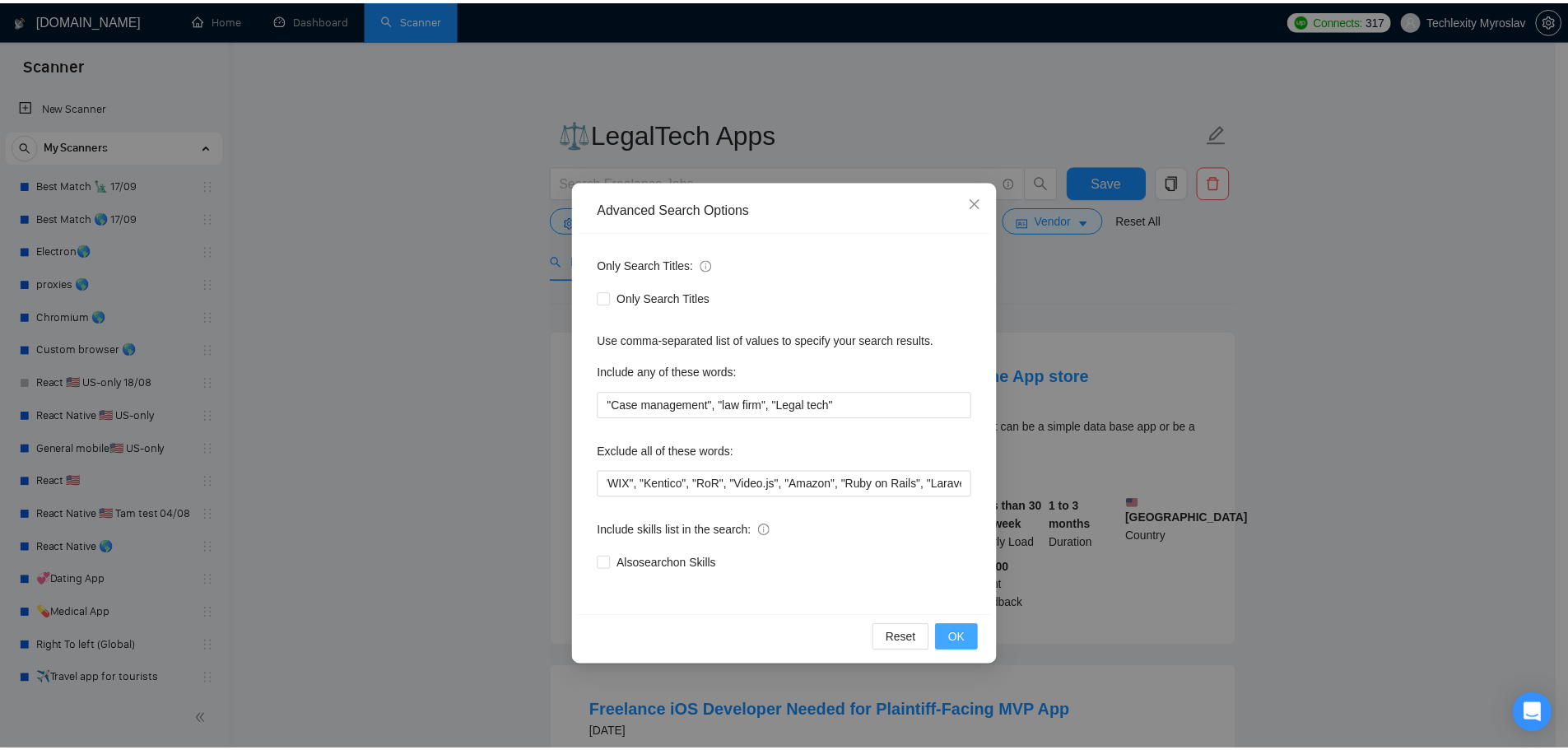
scroll to position [0, 0]
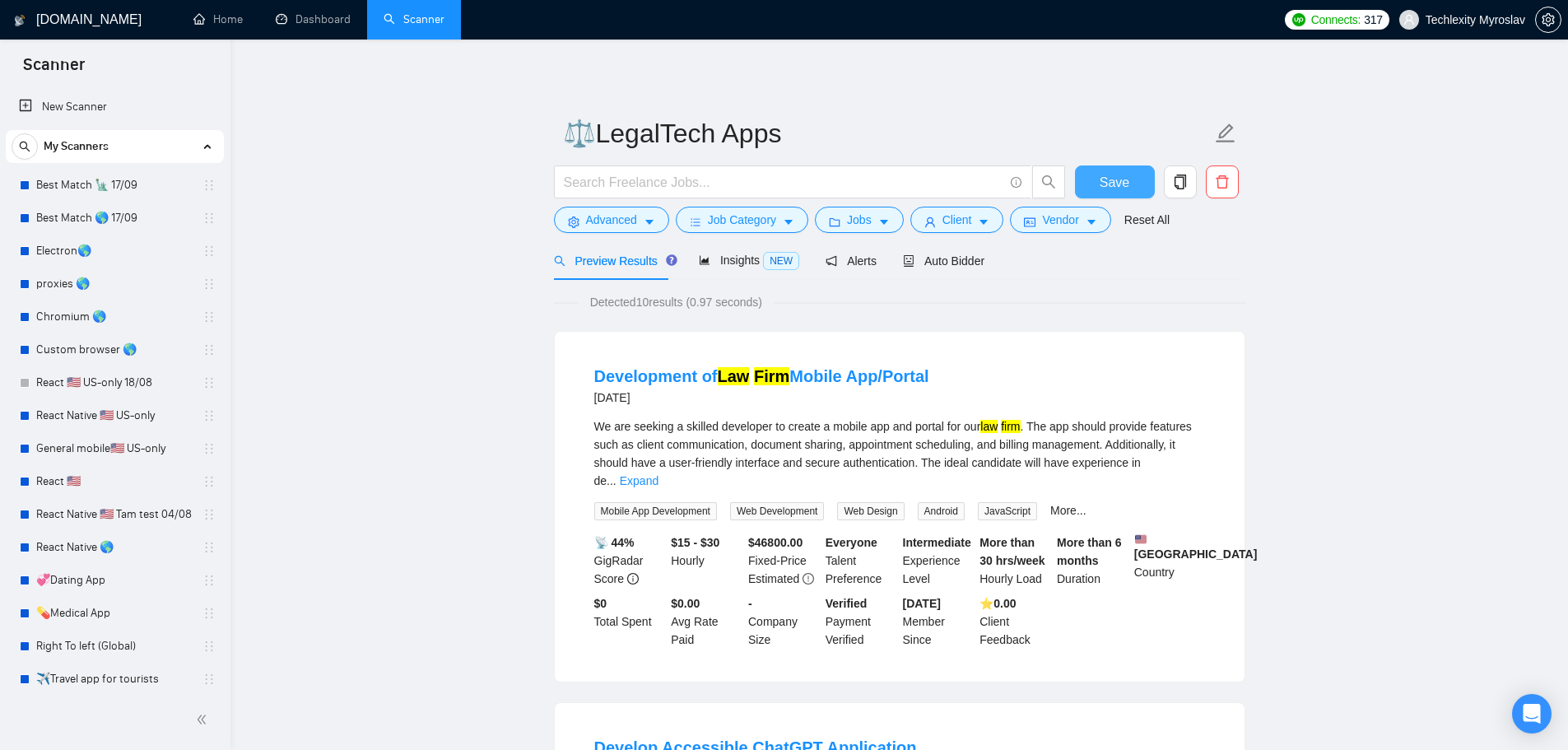
click at [1117, 176] on span "Save" at bounding box center [1115, 182] width 30 height 21
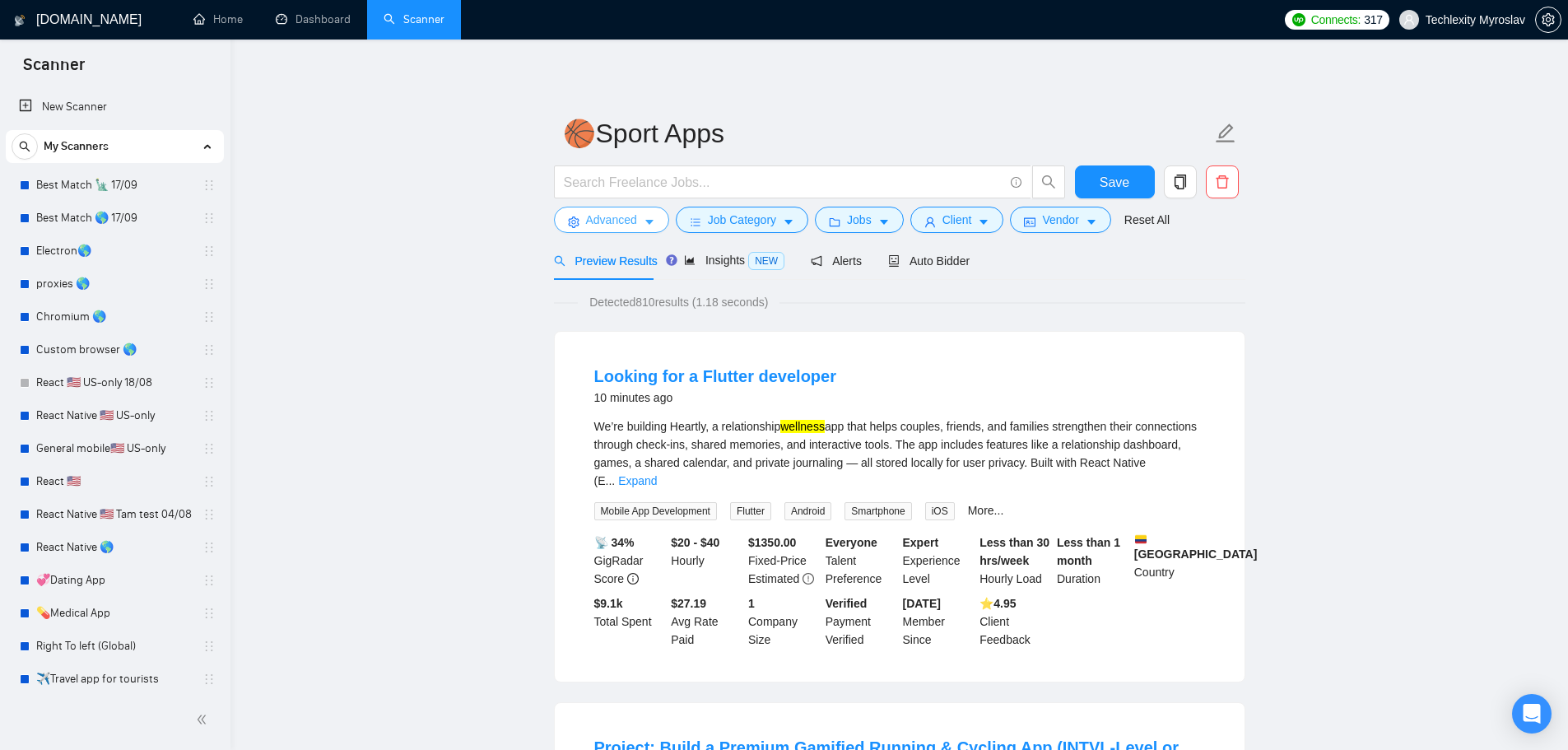
click at [618, 226] on span "Advanced" at bounding box center [611, 220] width 51 height 18
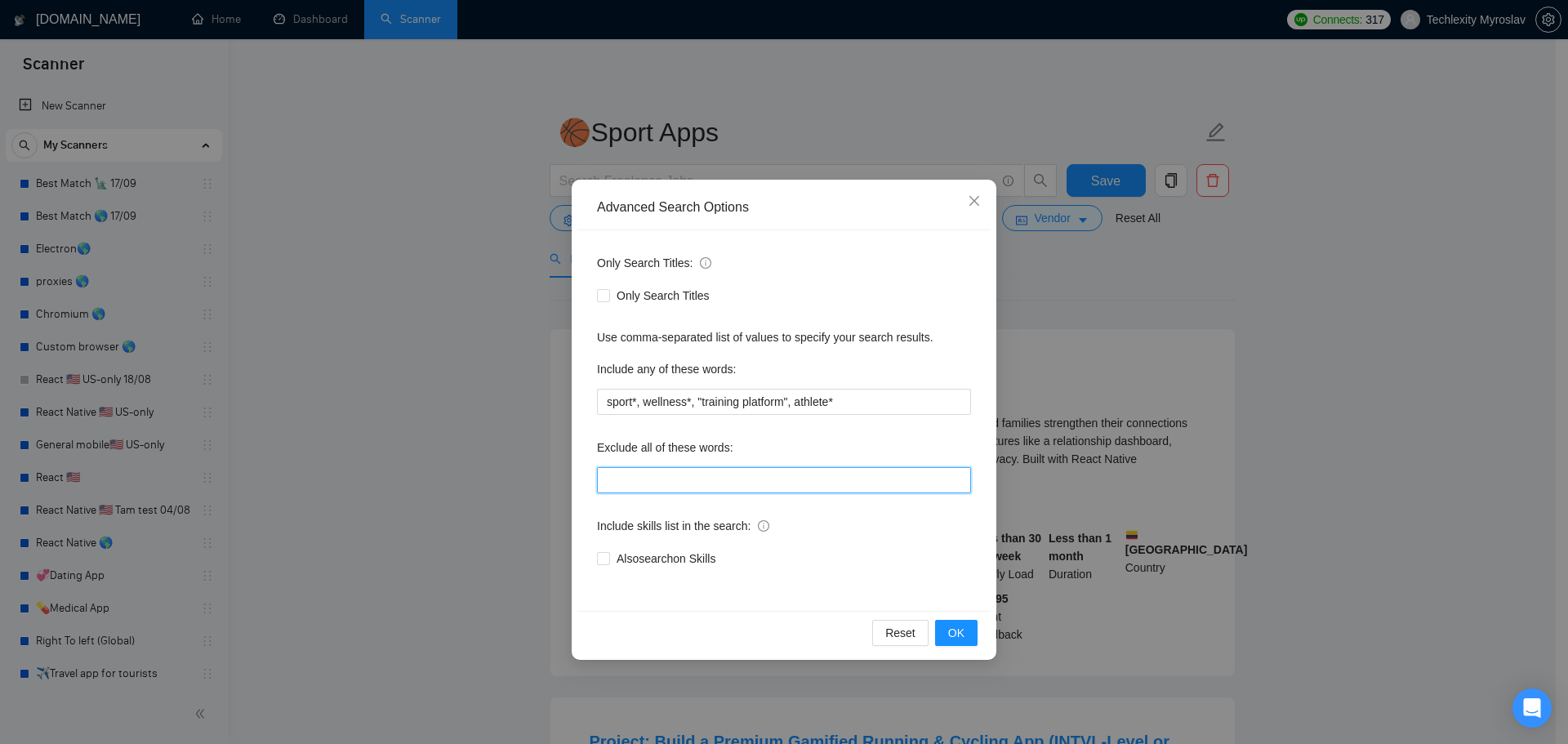
click at [704, 479] on input "text" at bounding box center [784, 480] width 374 height 26
paste input "swift*, [PERSON_NAME]*, "java", consult*, tutor*, teach*, simple, small, urgent…"
type input "swift*, [PERSON_NAME]*, "java", consult*, tutor*, teach*, simple, small, urgent…"
click at [975, 639] on button "OK" at bounding box center [957, 633] width 43 height 26
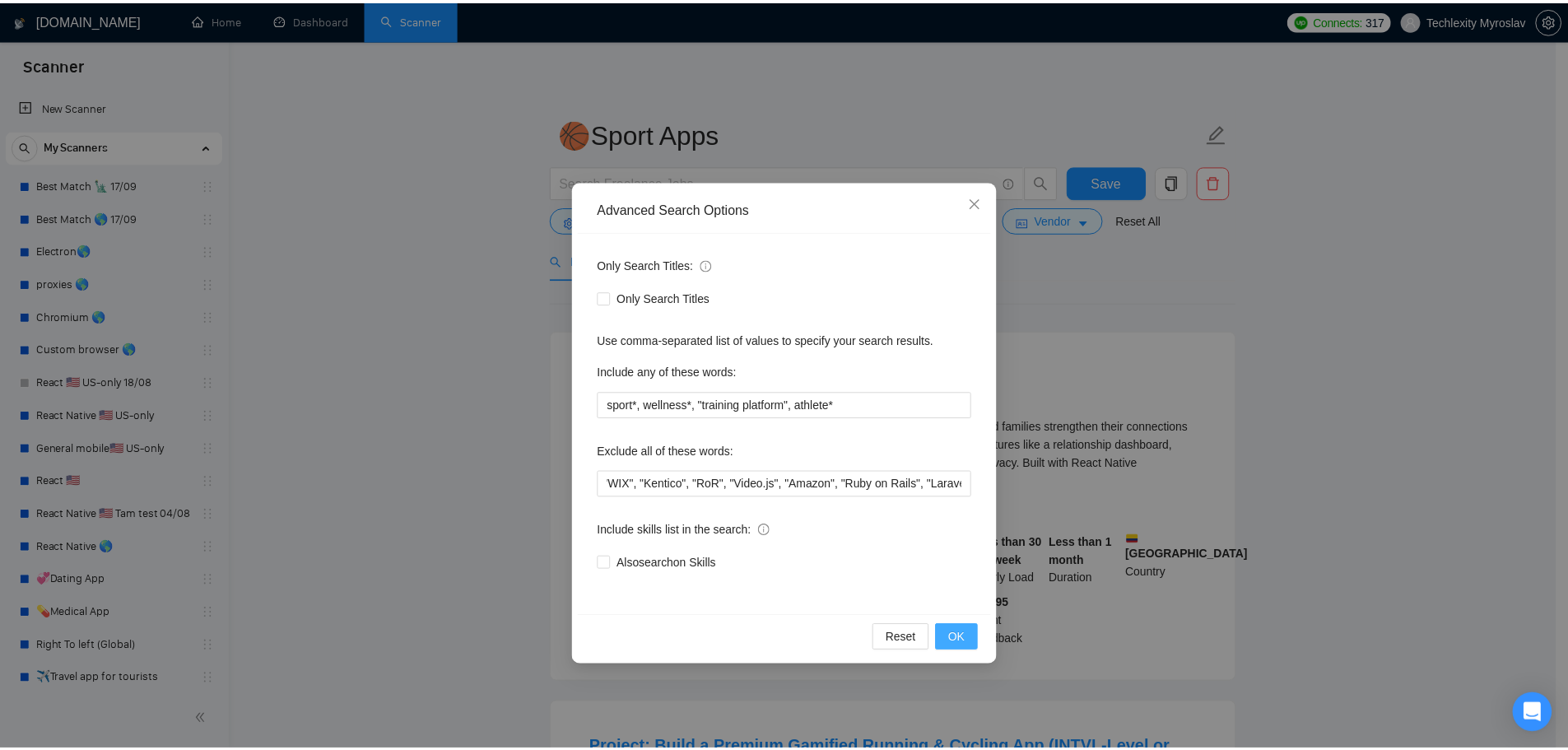
scroll to position [0, 0]
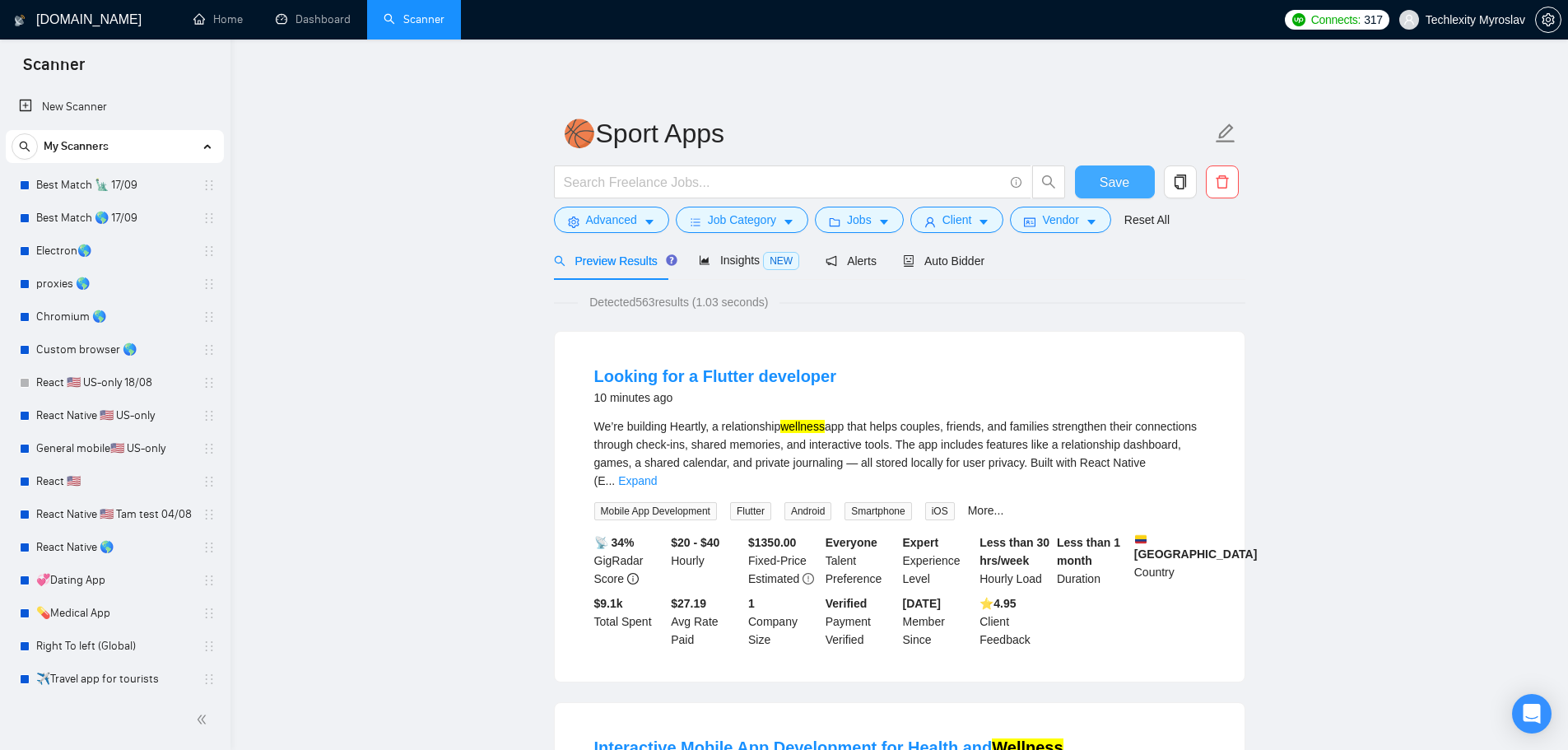
click at [1091, 177] on button "Save" at bounding box center [1115, 182] width 80 height 33
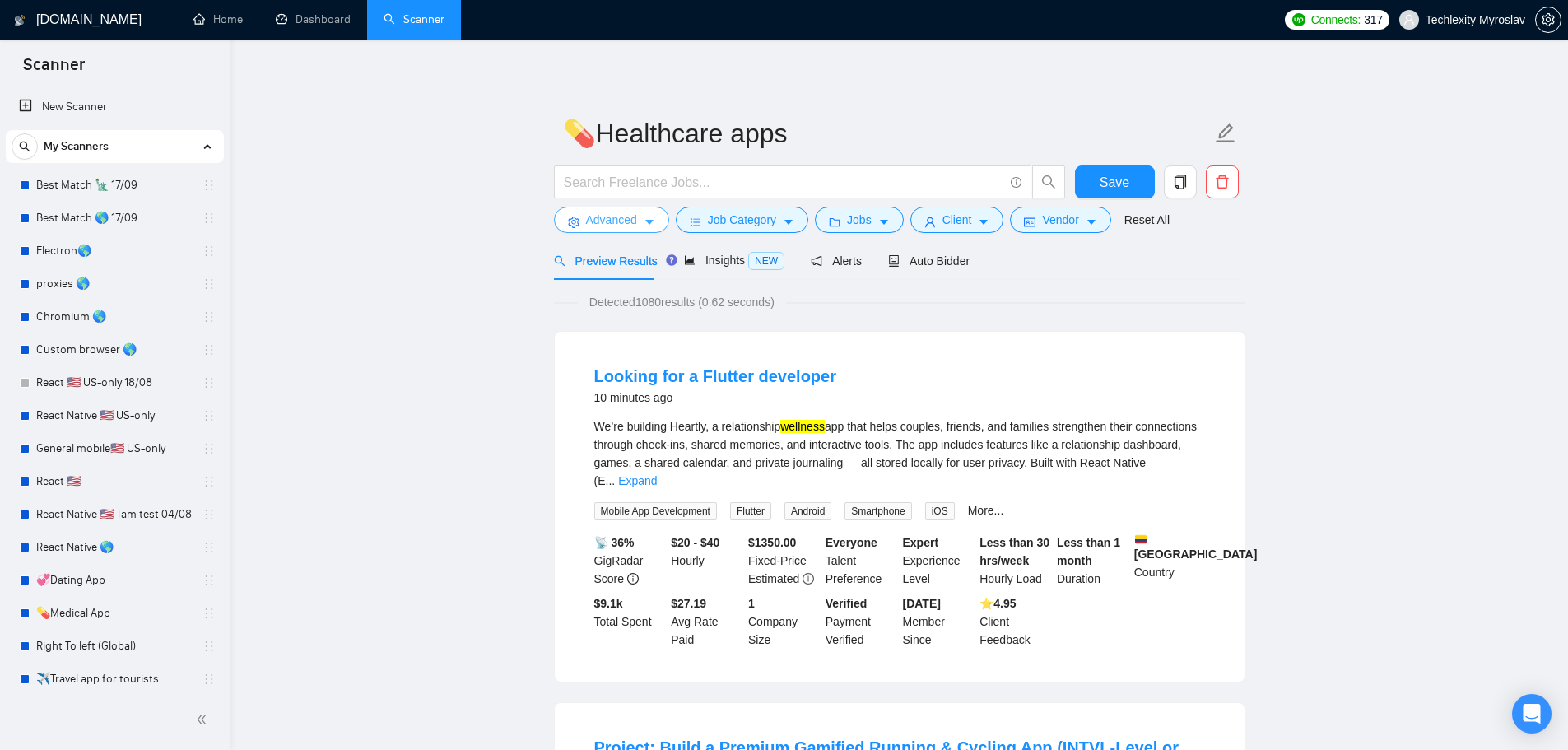
click at [644, 224] on icon "caret-down" at bounding box center [650, 222] width 12 height 12
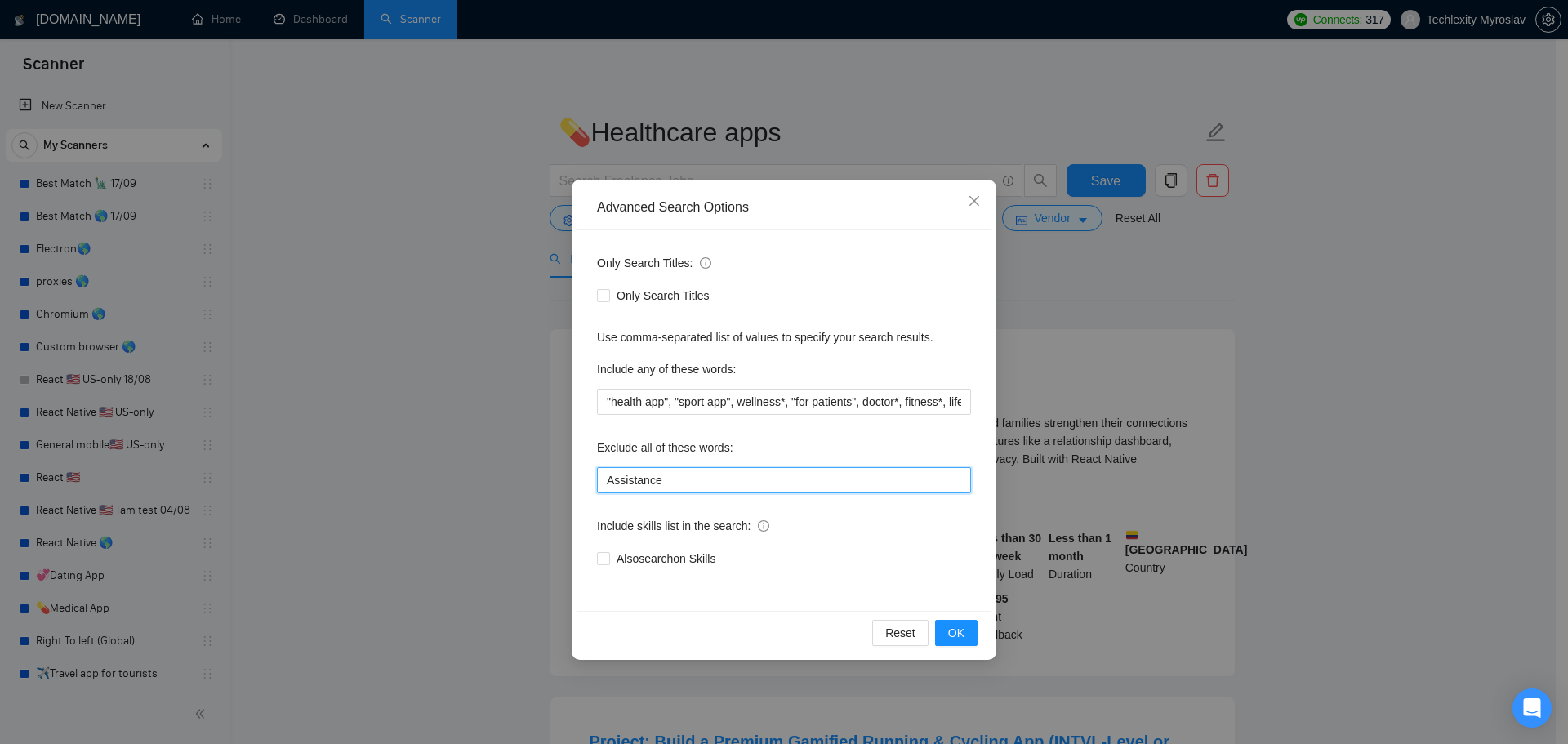
click at [713, 474] on input "Assistance" at bounding box center [784, 480] width 374 height 26
paste input "swift*, [PERSON_NAME]*, "java", consult*, tutor*, teach*, simple, small, urgent…"
type input "swift*, [PERSON_NAME]*, "java", consult*, tutor*, teach*, simple, small, urgent…"
click at [962, 635] on span "OK" at bounding box center [957, 633] width 16 height 18
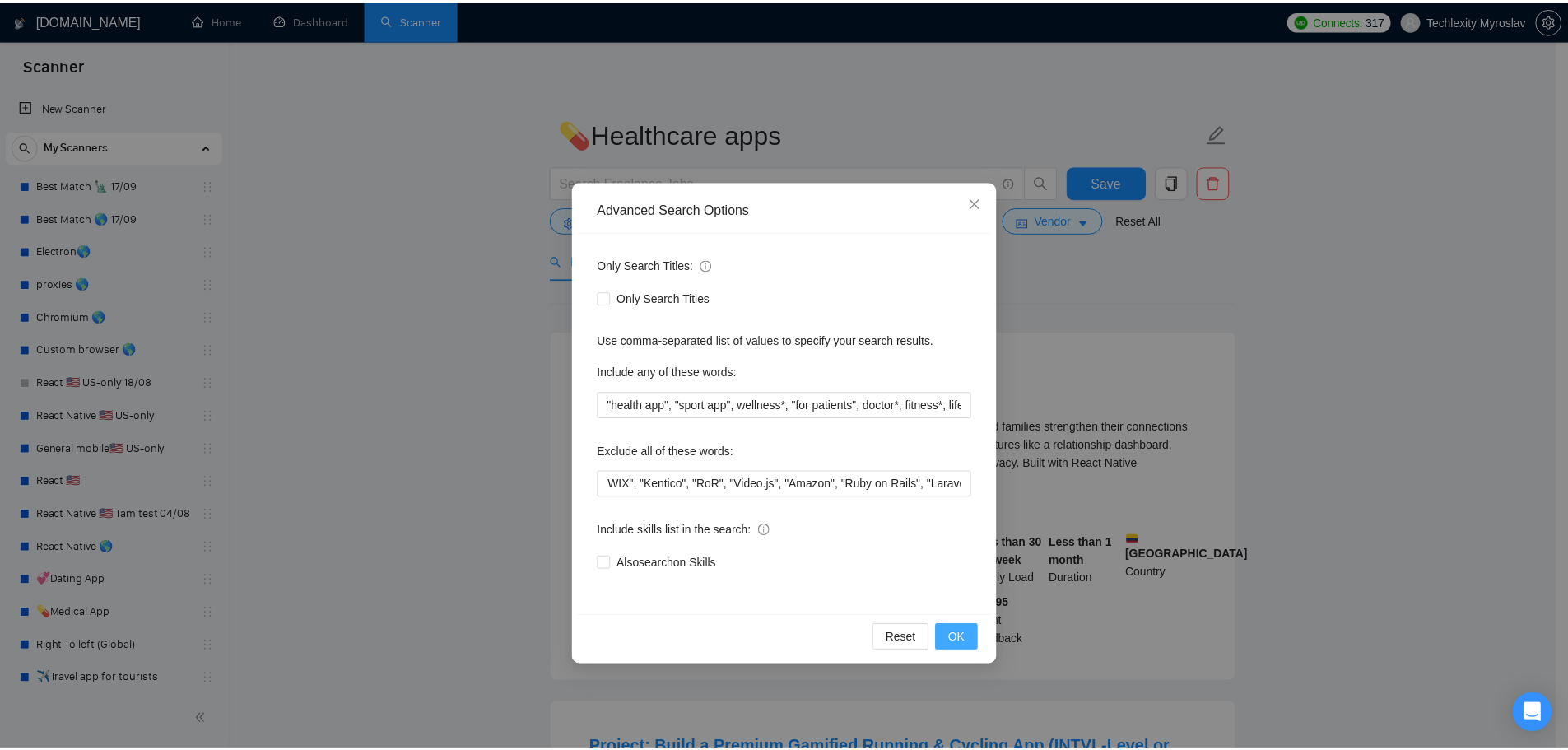
scroll to position [0, 0]
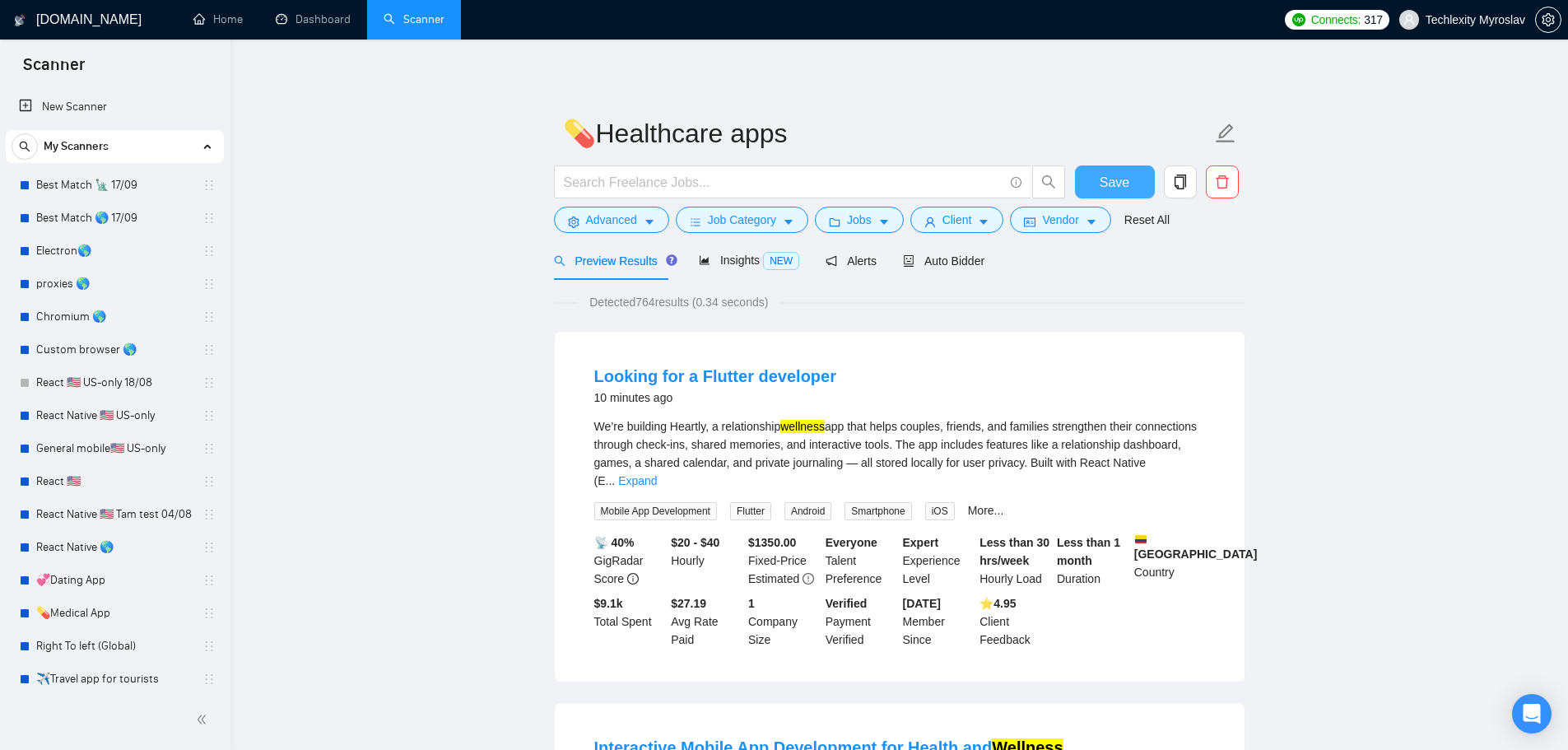
click at [1110, 180] on span "Save" at bounding box center [1115, 182] width 30 height 21
